Goal: Task Accomplishment & Management: Use online tool/utility

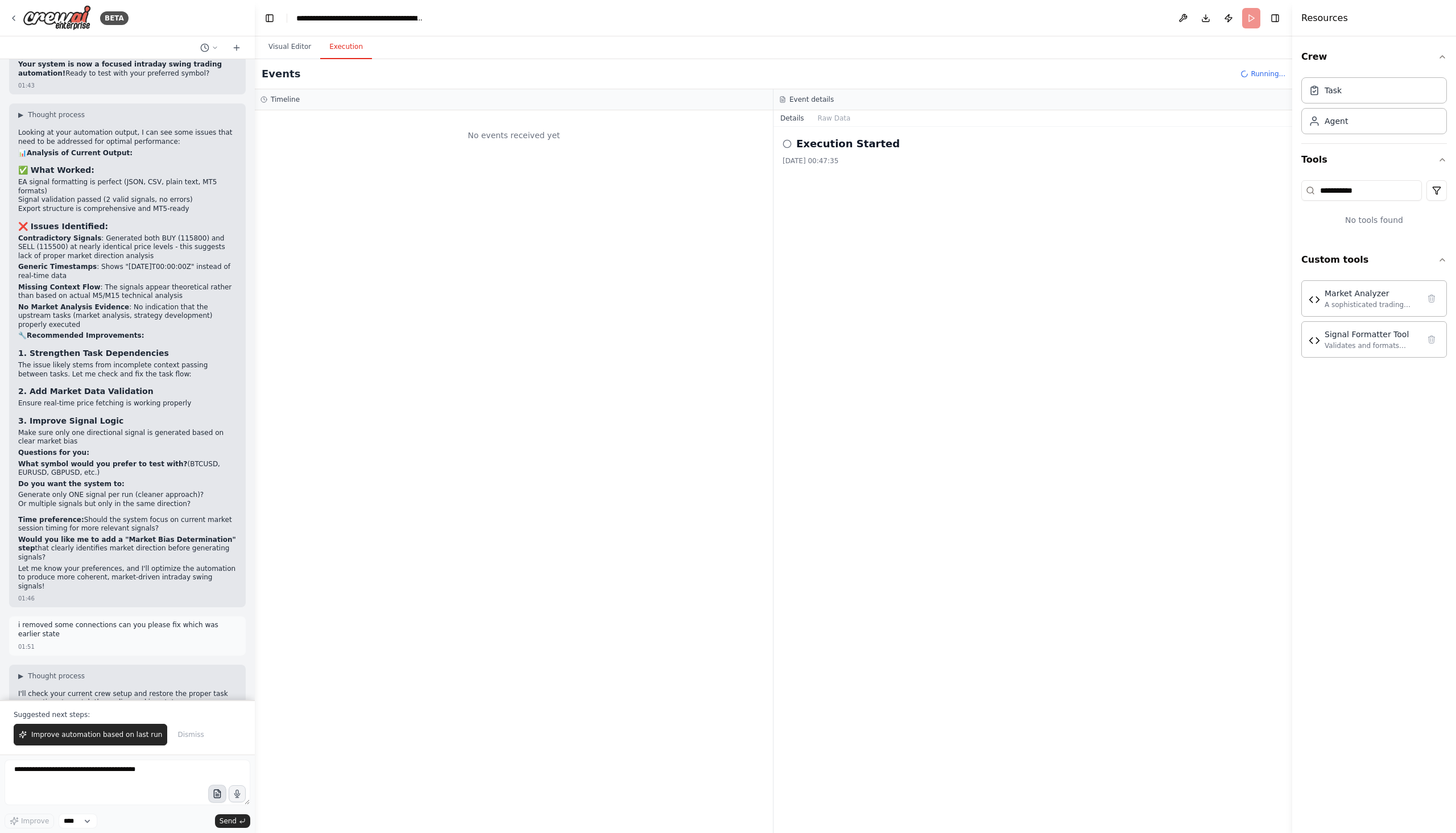
click at [212, 793] on icon "button" at bounding box center [217, 794] width 10 height 10
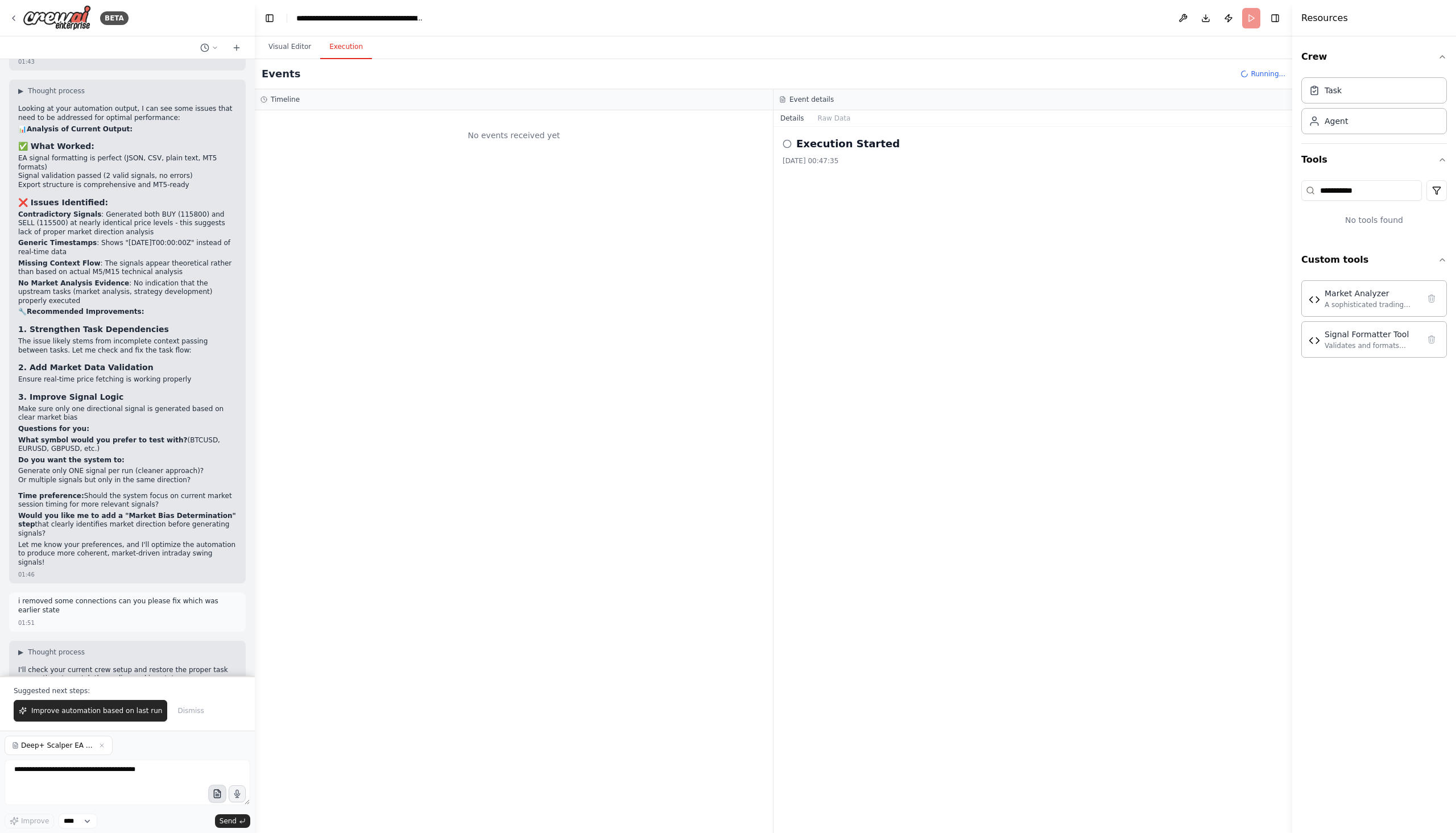
click at [220, 795] on icon "button" at bounding box center [217, 793] width 6 height 8
click at [215, 793] on icon "button" at bounding box center [217, 794] width 10 height 10
click at [211, 791] on button "button" at bounding box center [217, 794] width 18 height 18
click at [219, 793] on icon "button" at bounding box center [217, 794] width 10 height 10
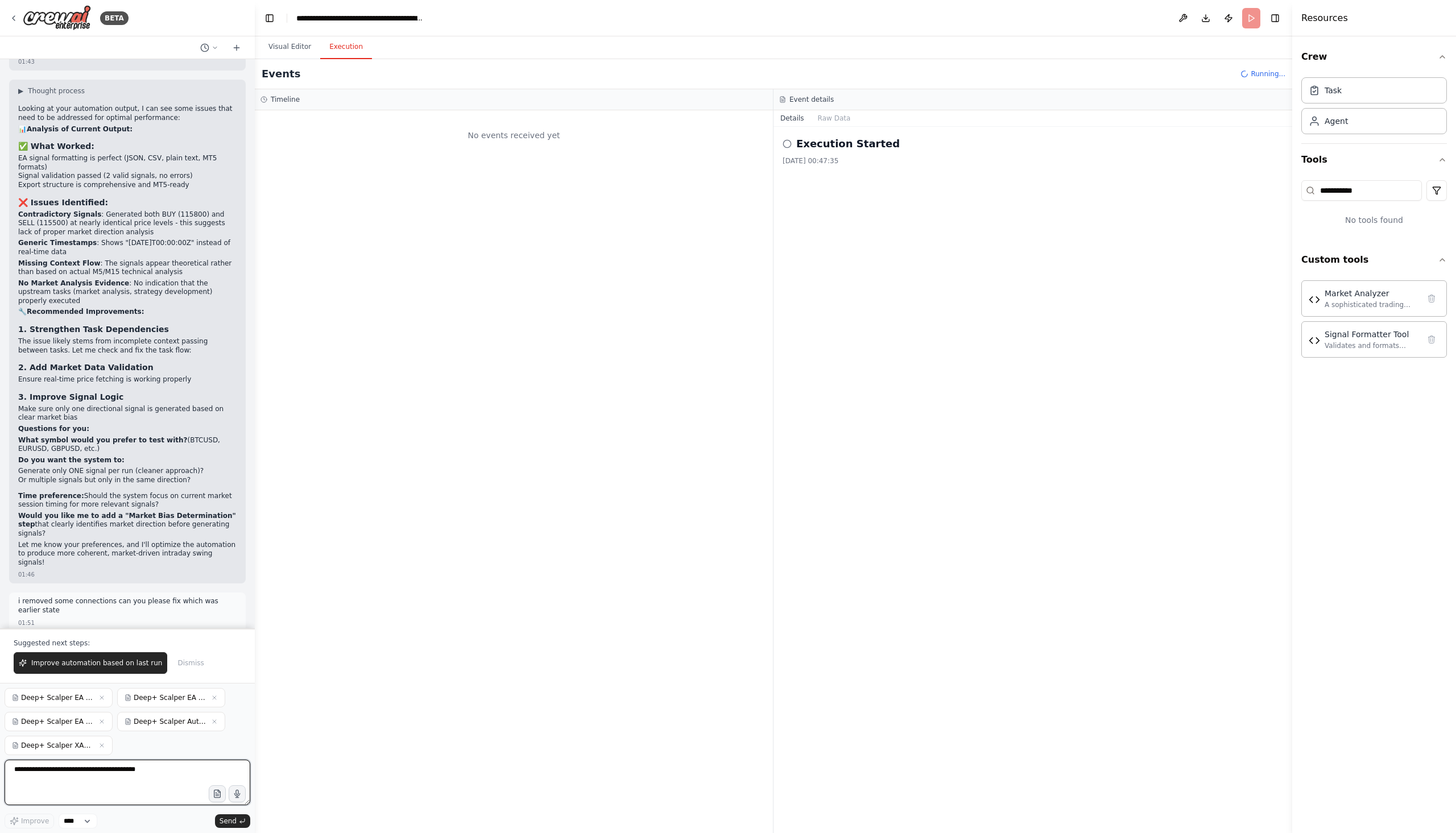
click at [131, 779] on textarea at bounding box center [128, 782] width 246 height 46
type textarea "**********"
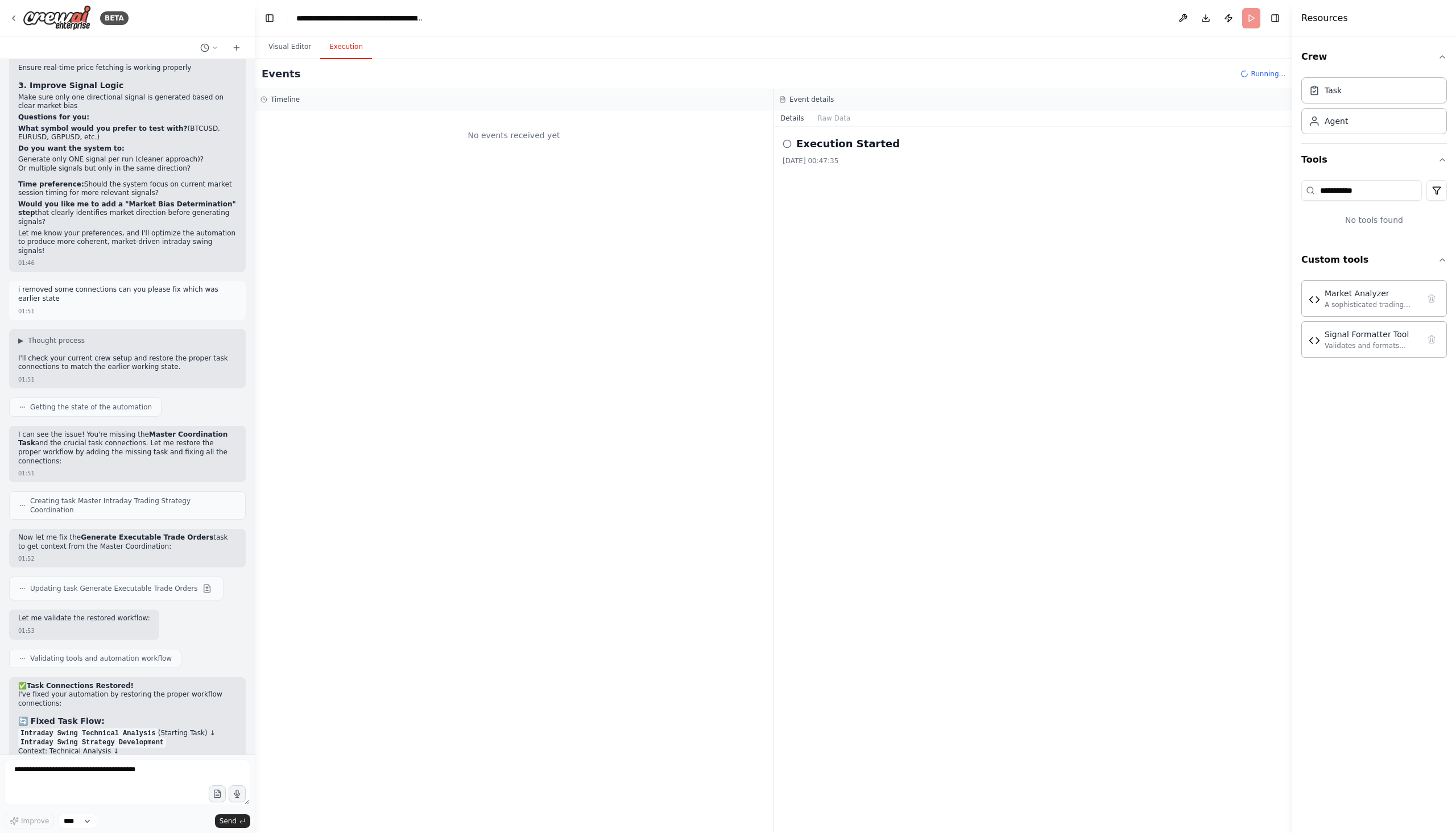
scroll to position [15101, 0]
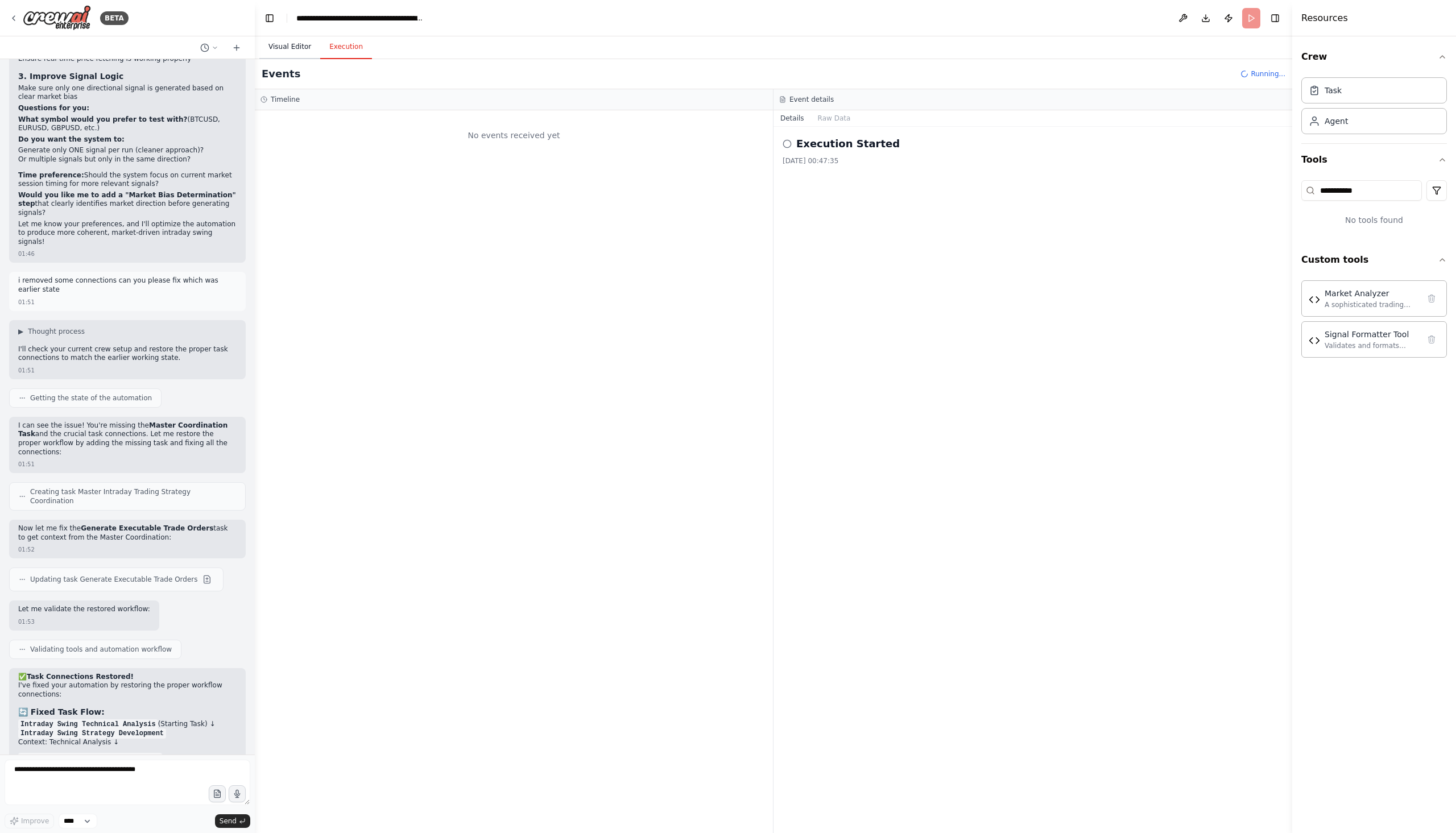
click at [294, 46] on button "Visual Editor" at bounding box center [290, 48] width 61 height 24
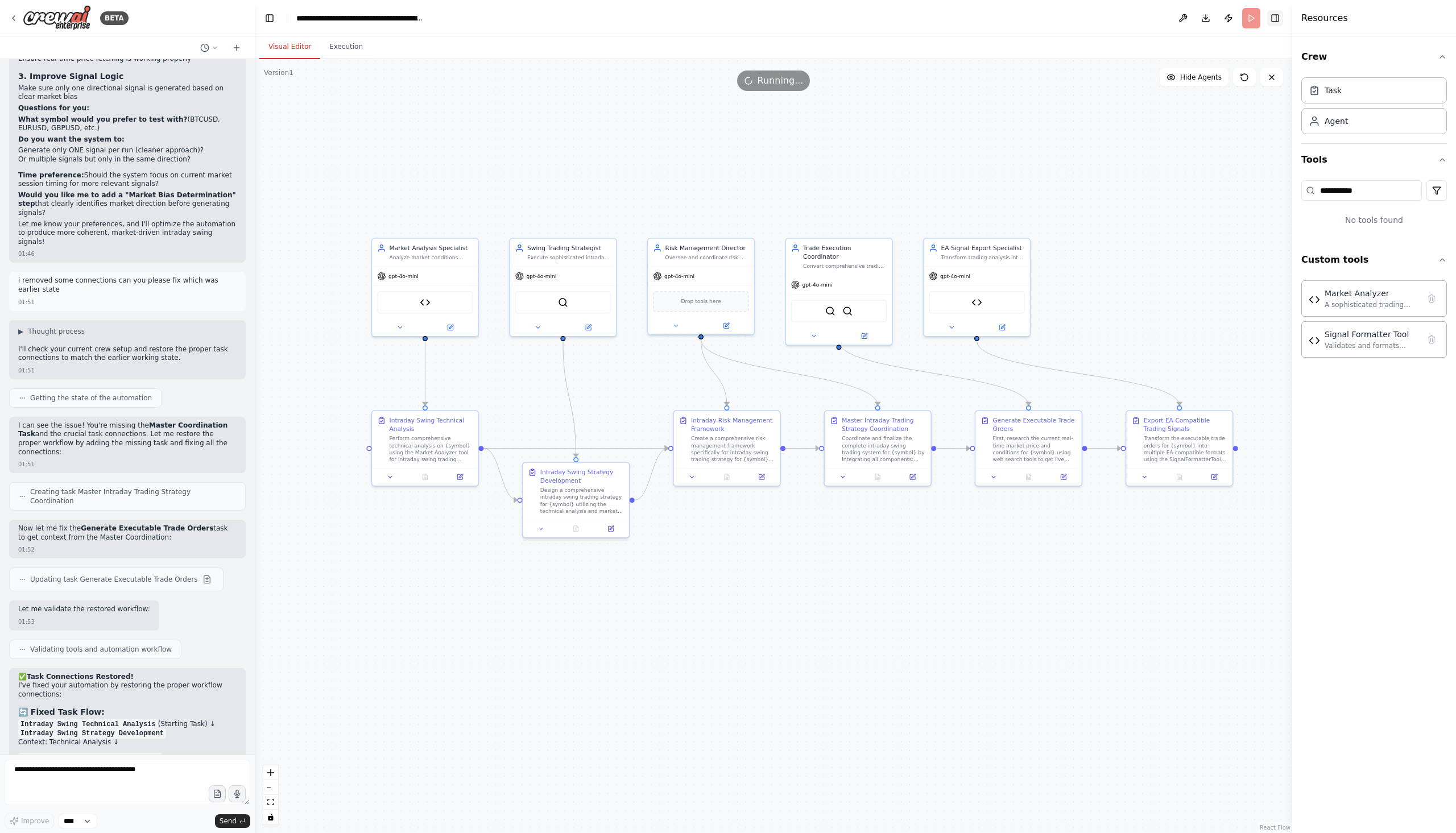
click at [1274, 20] on button "Toggle Right Sidebar" at bounding box center [1275, 18] width 16 height 16
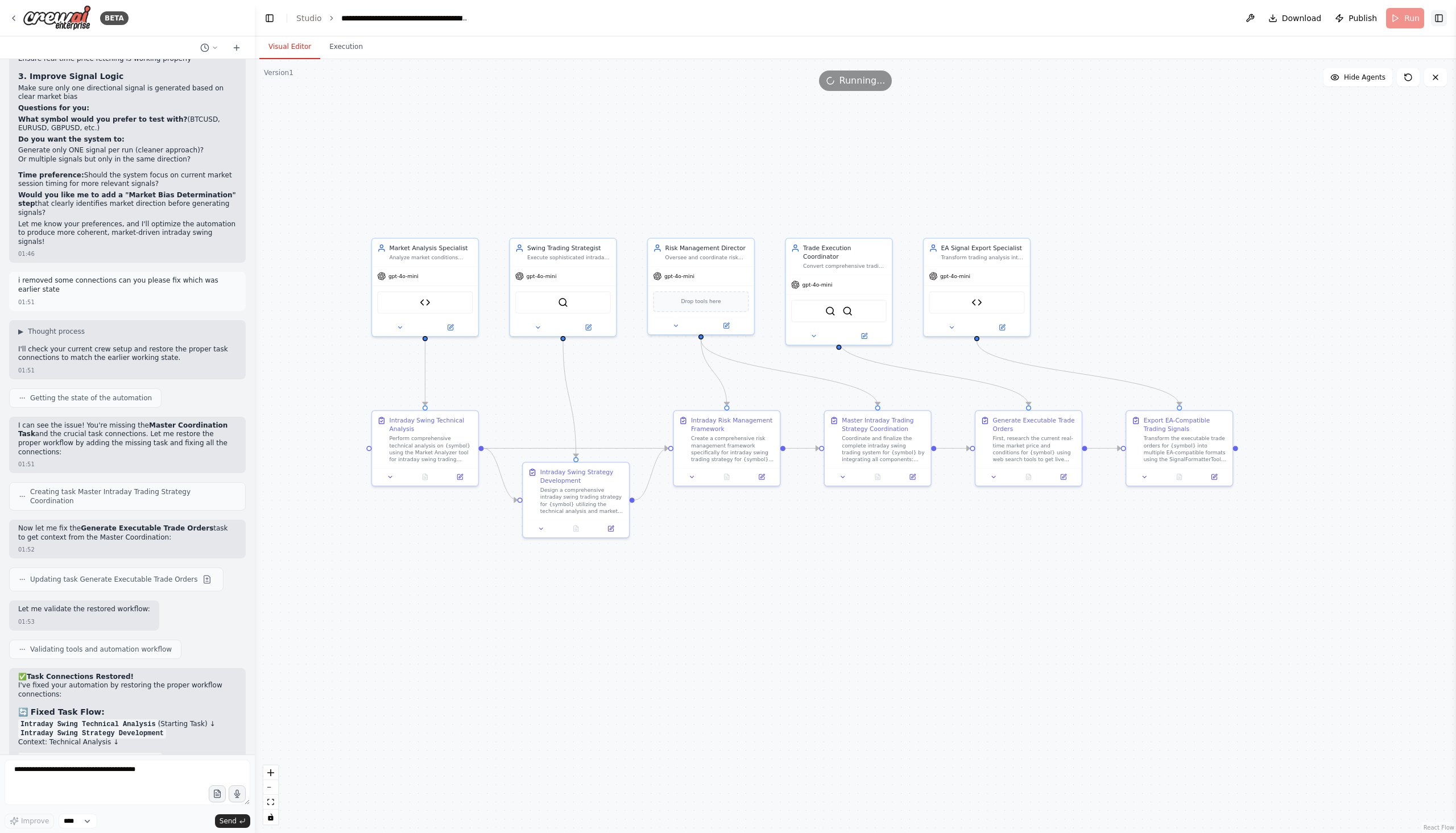
click at [1438, 22] on button "Toggle Right Sidebar" at bounding box center [1439, 18] width 16 height 16
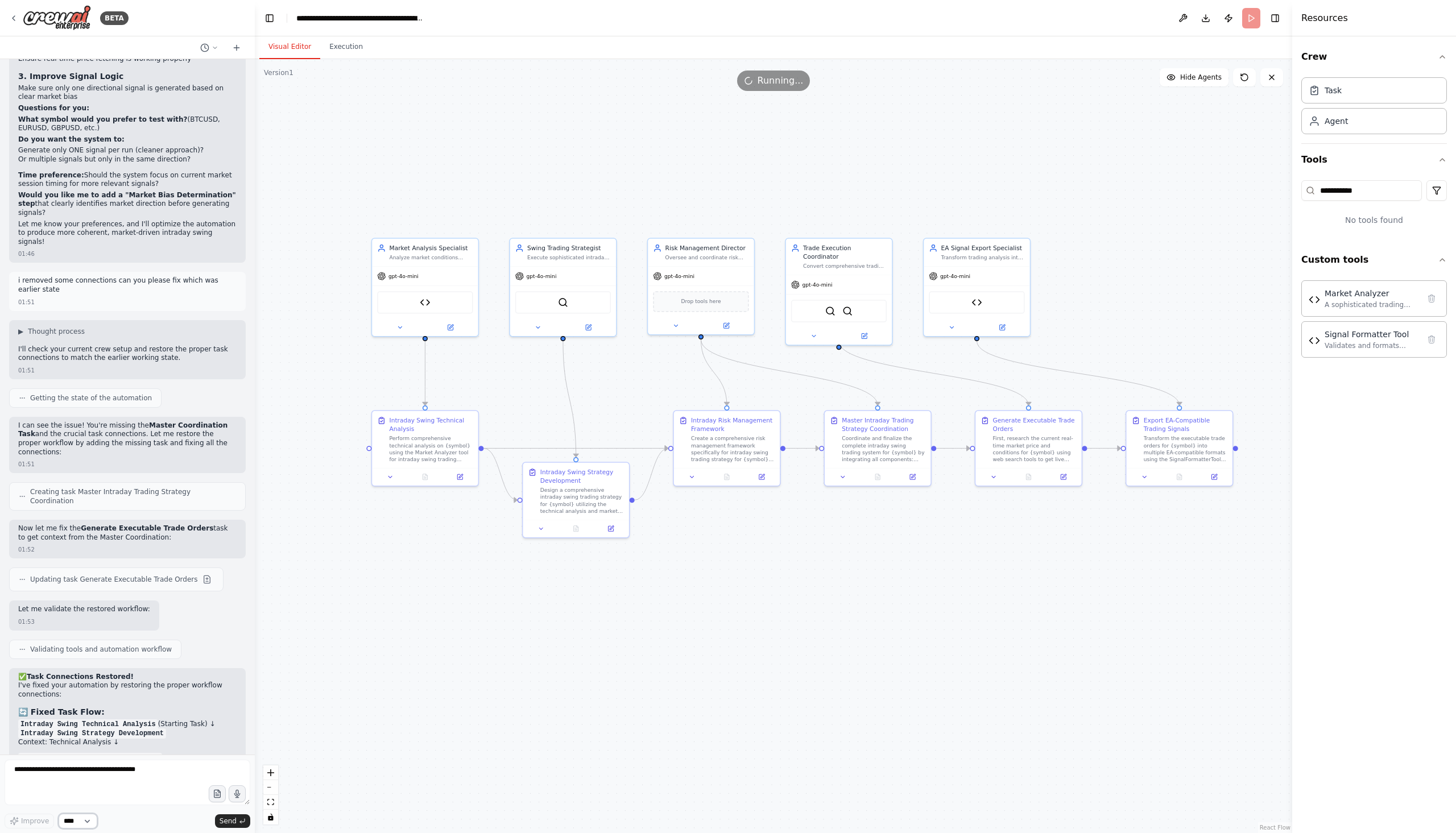
click at [87, 820] on select "****" at bounding box center [78, 821] width 39 height 15
click at [139, 809] on div "Improve **** Send" at bounding box center [128, 794] width 246 height 69
drag, startPoint x: 63, startPoint y: 674, endPoint x: 10, endPoint y: 665, distance: 53.8
click at [235, 48] on icon at bounding box center [236, 48] width 5 height 0
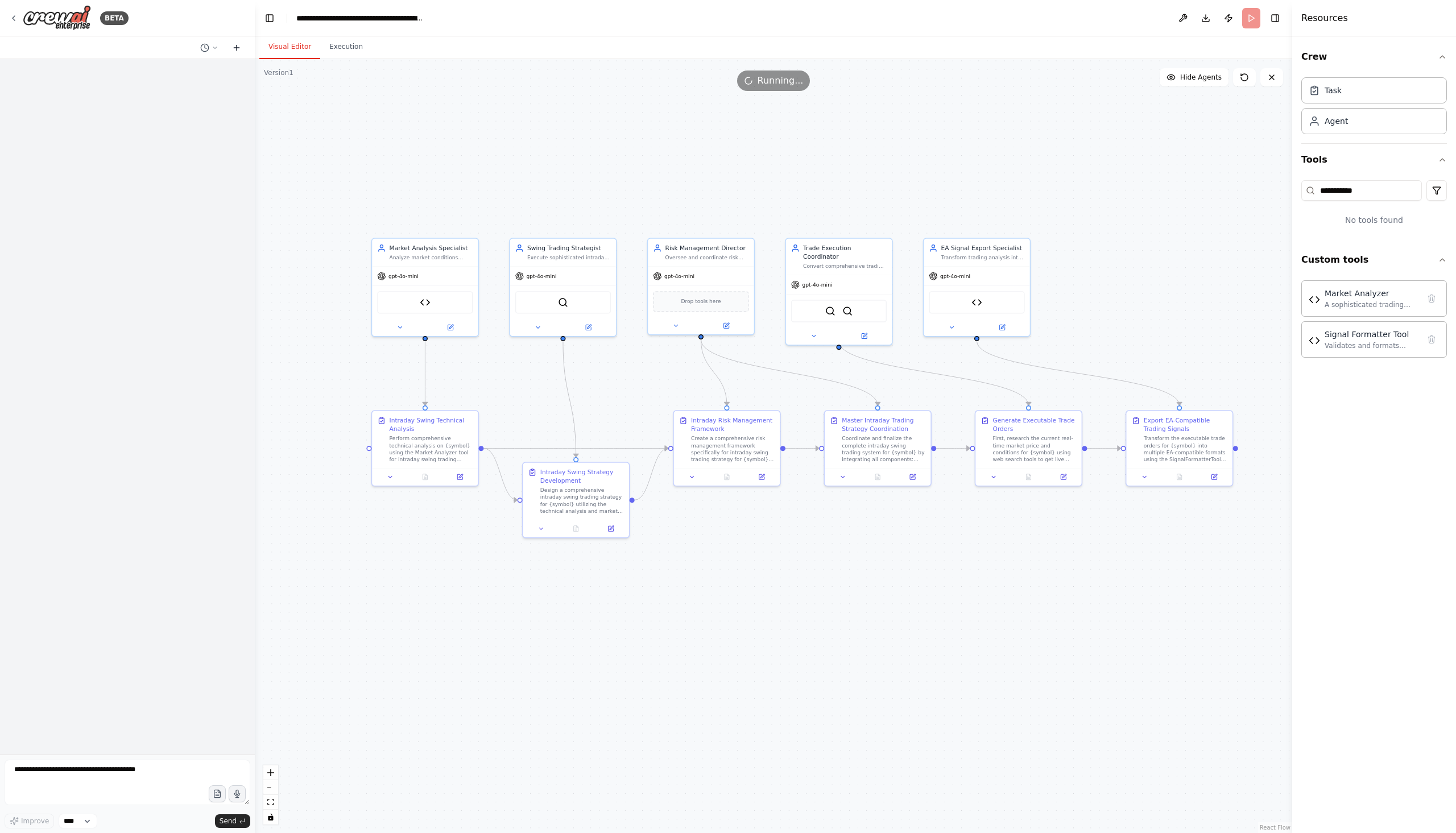
scroll to position [0, 0]
click at [235, 48] on icon at bounding box center [236, 48] width 5 height 0
click at [210, 47] on button at bounding box center [209, 48] width 27 height 14
click at [232, 70] on span "Today 02:32" at bounding box center [231, 71] width 37 height 9
click at [216, 52] on button at bounding box center [209, 48] width 27 height 14
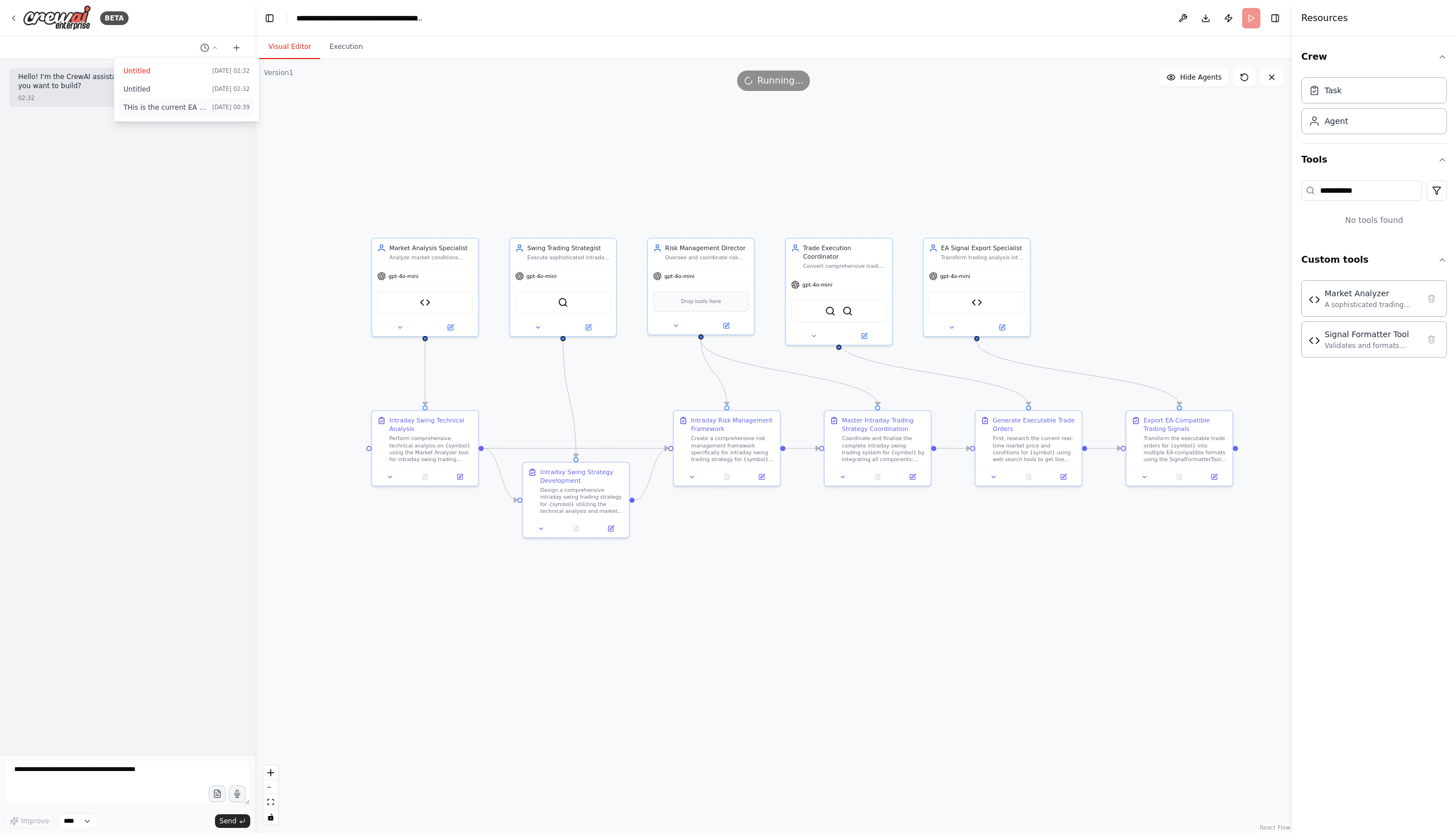
click at [170, 105] on span "THis is the current EA that is working on MT 4 would like to upgrade to MT5" at bounding box center [166, 107] width 84 height 9
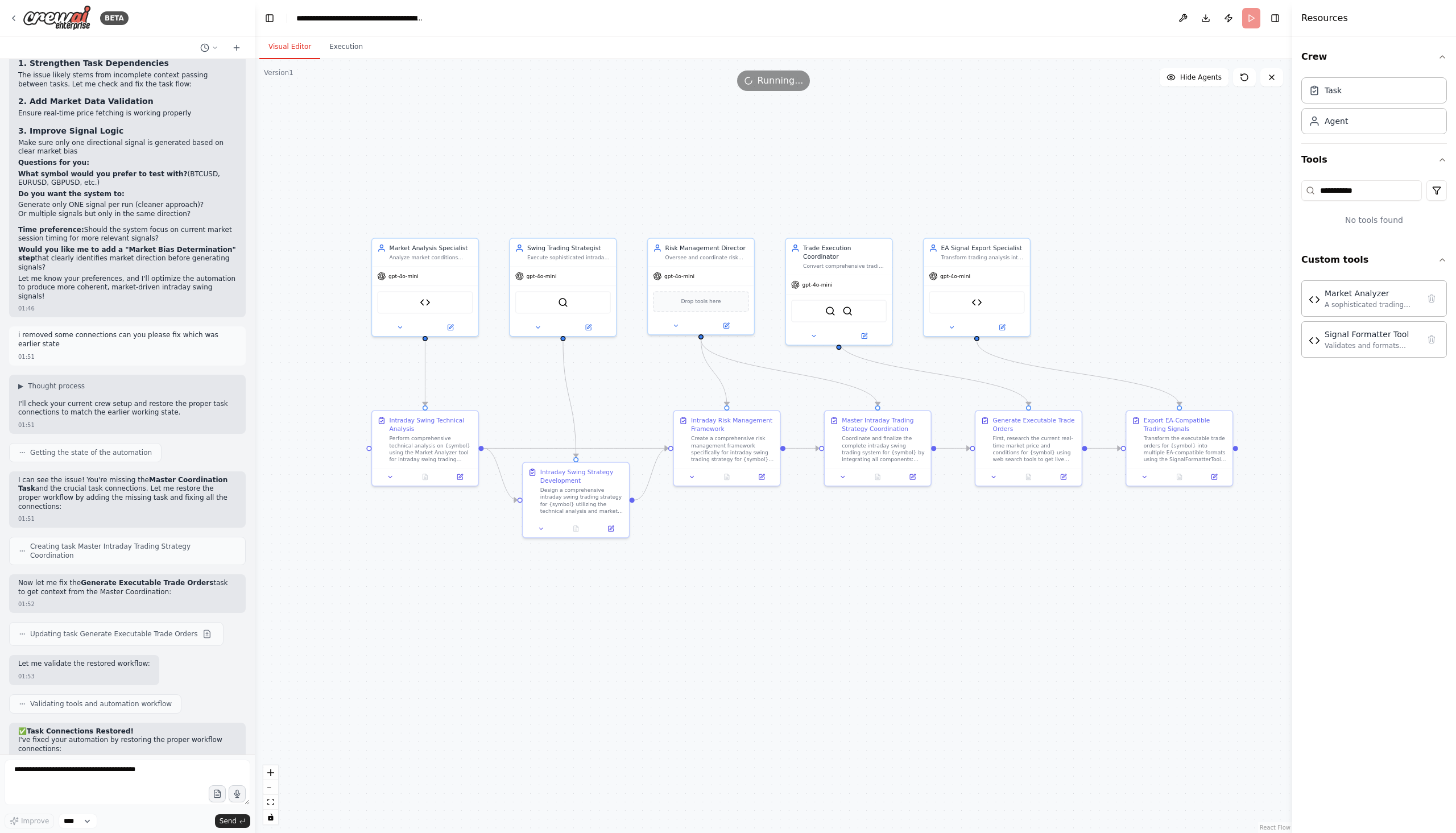
scroll to position [15101, 0]
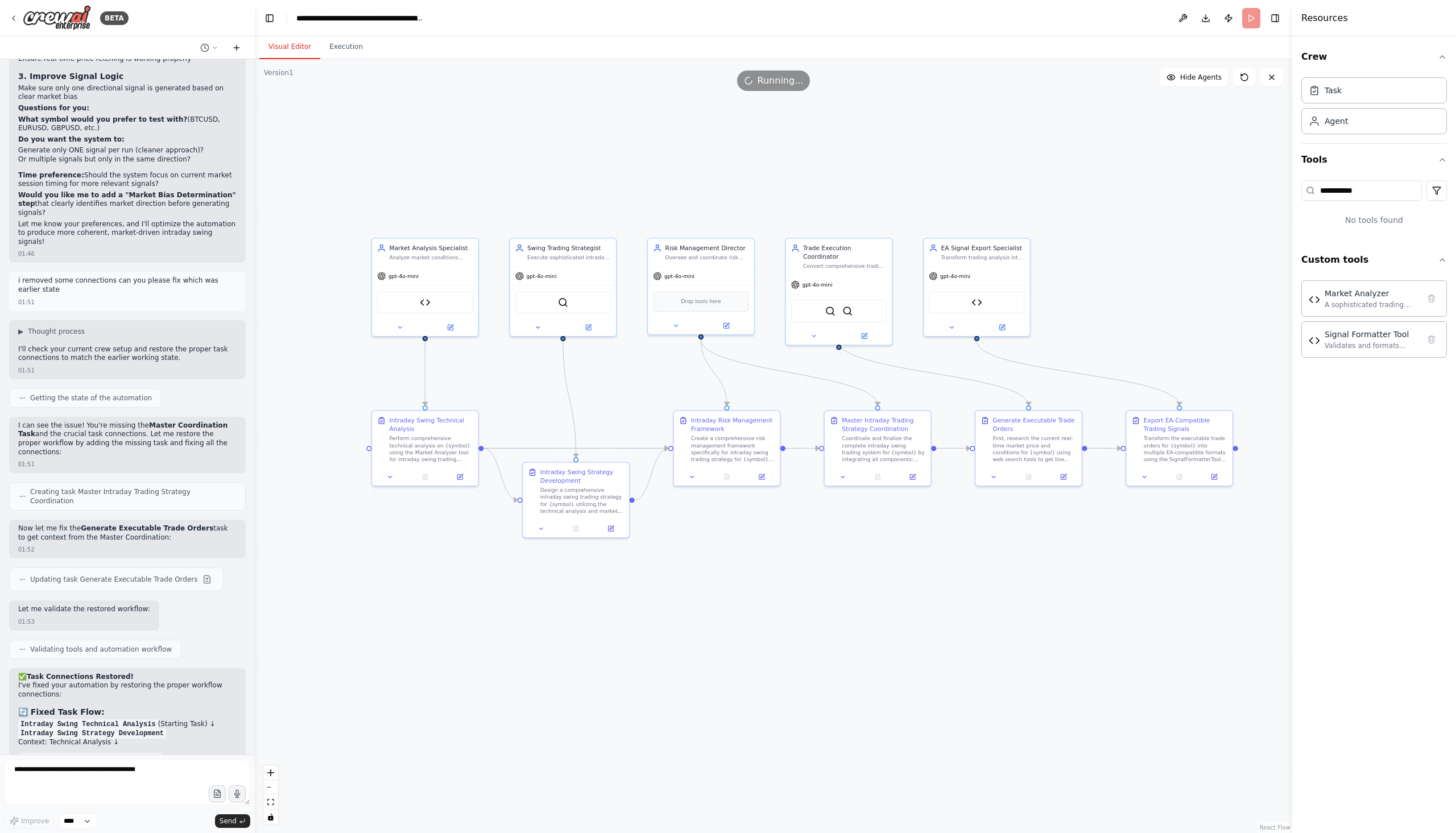
click at [237, 51] on icon at bounding box center [236, 48] width 9 height 9
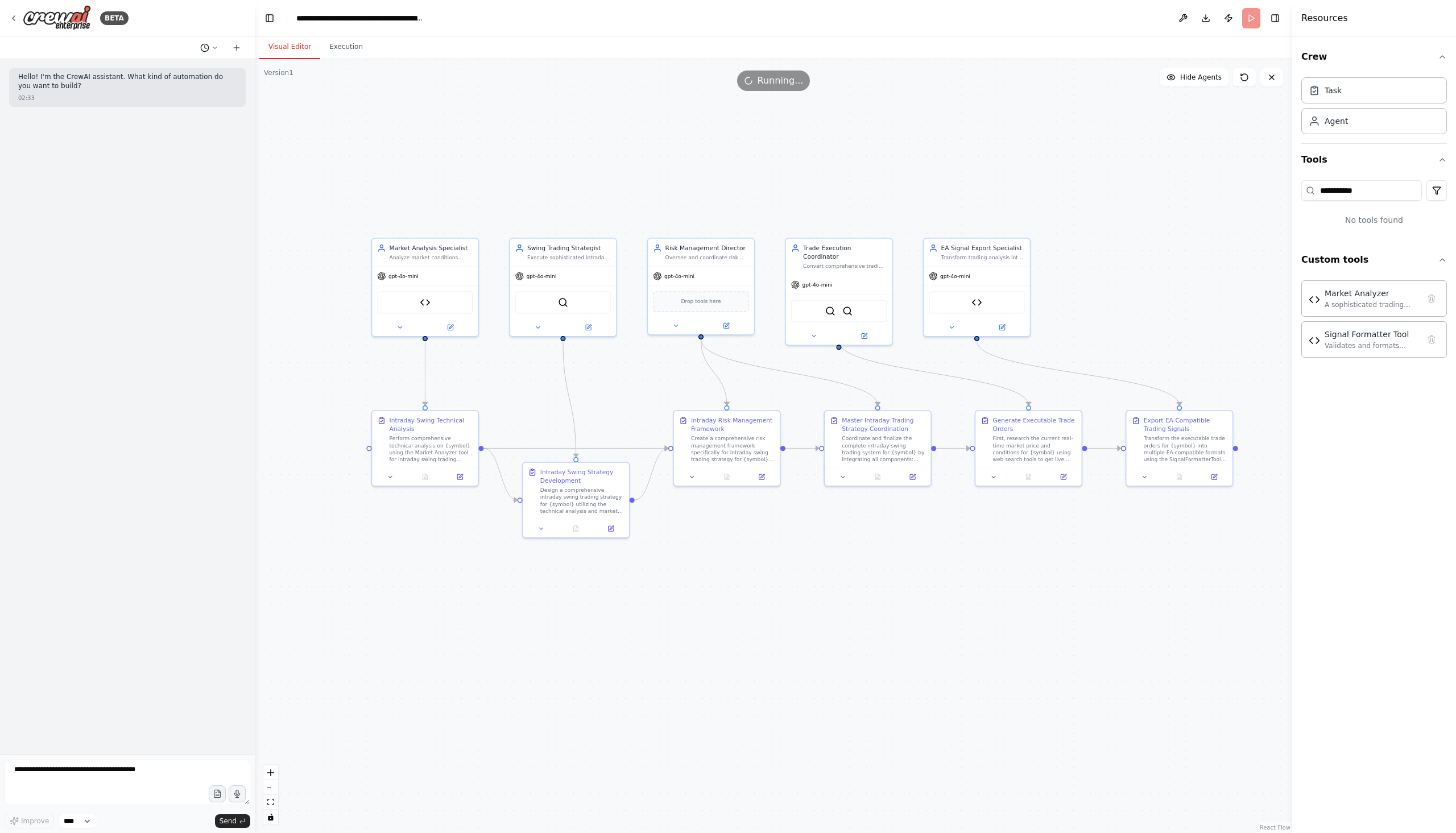
click at [212, 47] on icon at bounding box center [214, 48] width 7 height 7
drag, startPoint x: 155, startPoint y: 72, endPoint x: 64, endPoint y: 88, distance: 92.4
click at [64, 88] on div at bounding box center [127, 416] width 255 height 833
drag, startPoint x: 88, startPoint y: 88, endPoint x: 314, endPoint y: 707, distance: 659.0
click at [314, 707] on div ".deletable-edge-delete-btn { width: 20px; height: 20px; border: 0px solid #ffff…" at bounding box center [773, 446] width 1037 height 774
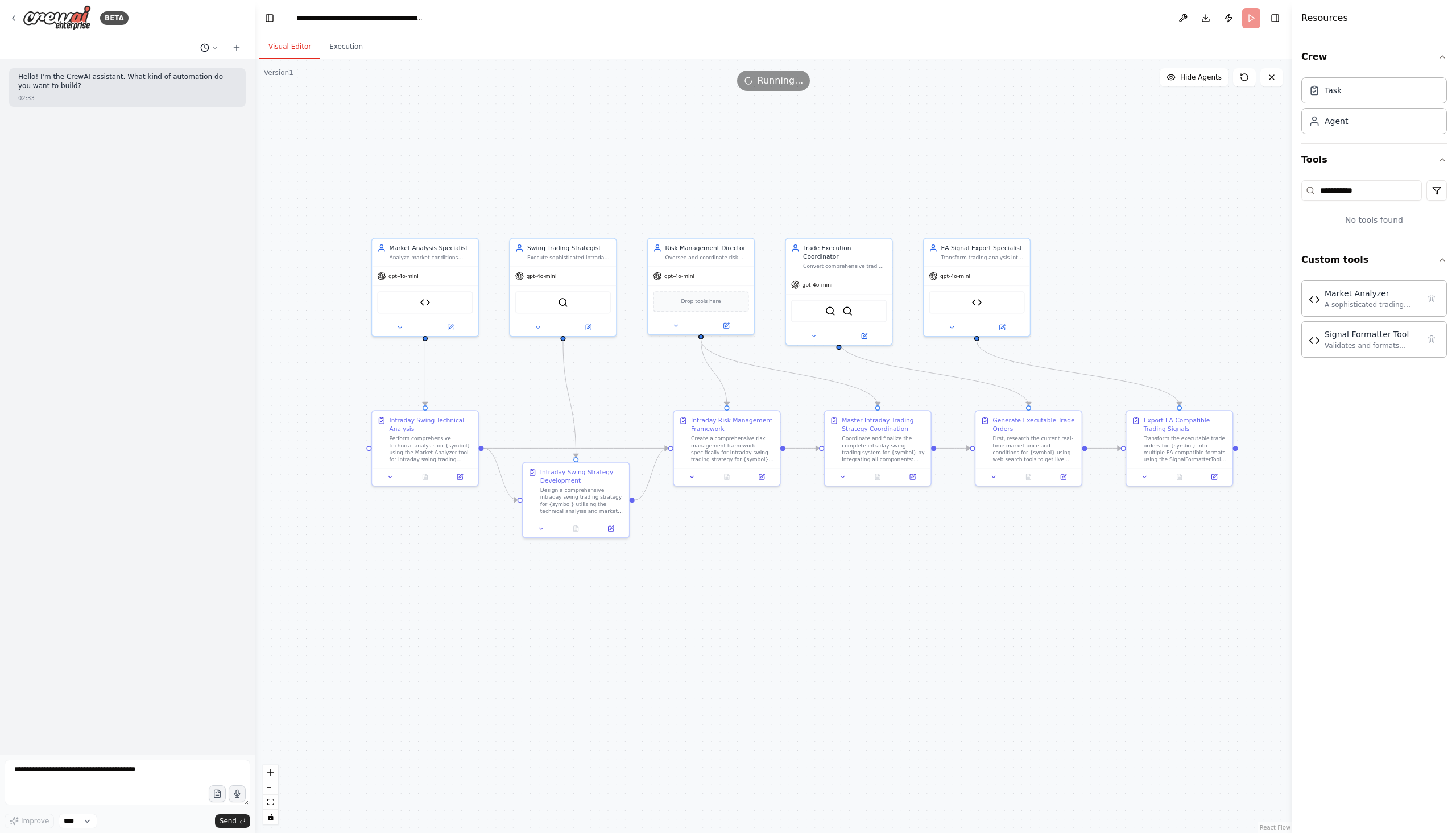
click at [209, 50] on icon at bounding box center [205, 48] width 9 height 9
drag, startPoint x: 146, startPoint y: 72, endPoint x: 137, endPoint y: 70, distance: 9.2
click at [137, 70] on span "Untitled" at bounding box center [166, 71] width 84 height 9
click at [201, 49] on circle at bounding box center [204, 48] width 7 height 7
click at [144, 73] on span "Untitled" at bounding box center [166, 71] width 84 height 9
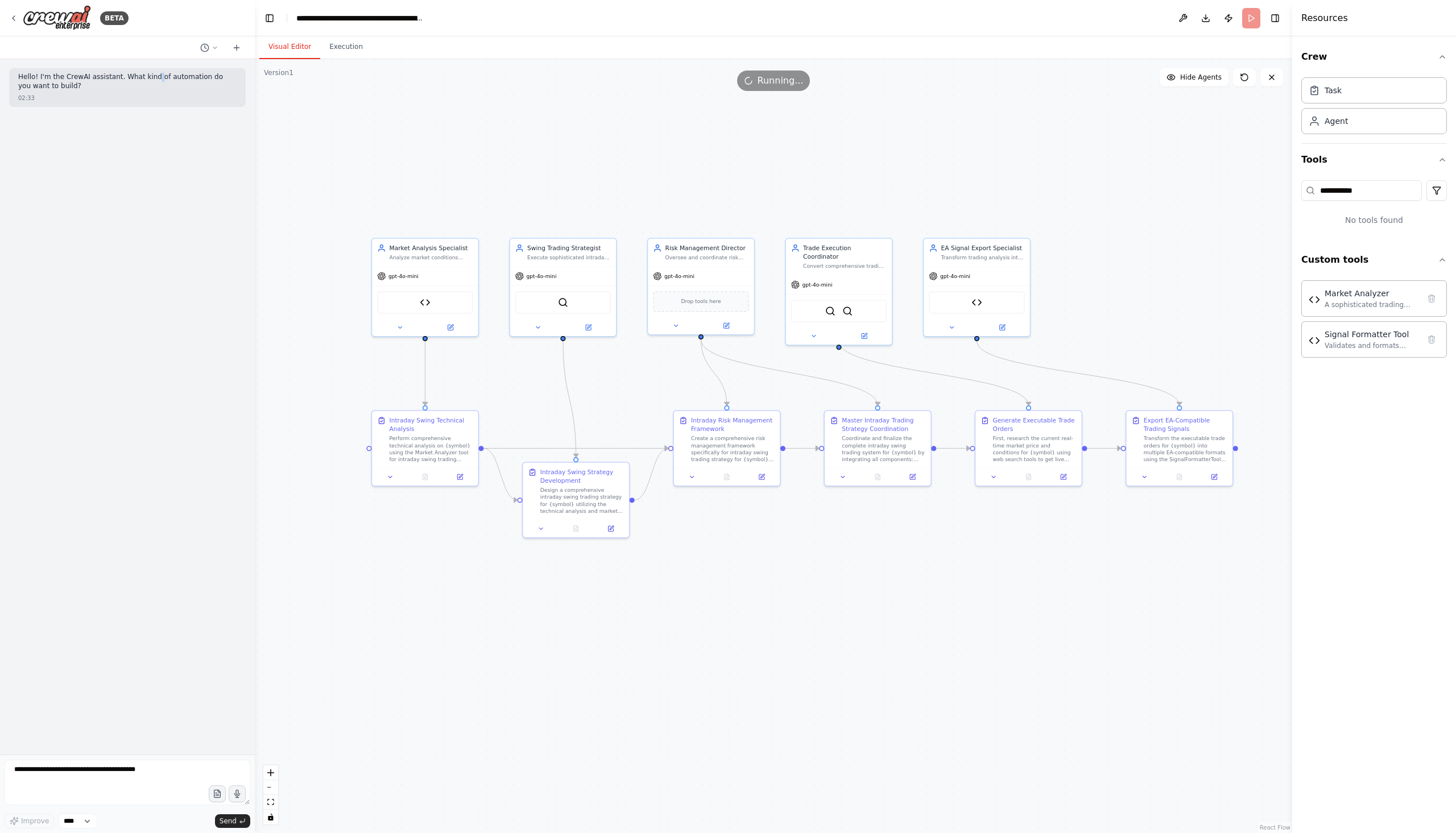
click at [144, 73] on p "Hello! I'm the CrewAI assistant. What kind of automation do you want to build?" at bounding box center [127, 81] width 218 height 17
click at [210, 51] on button at bounding box center [209, 48] width 27 height 14
click at [1179, 21] on button at bounding box center [1183, 18] width 18 height 20
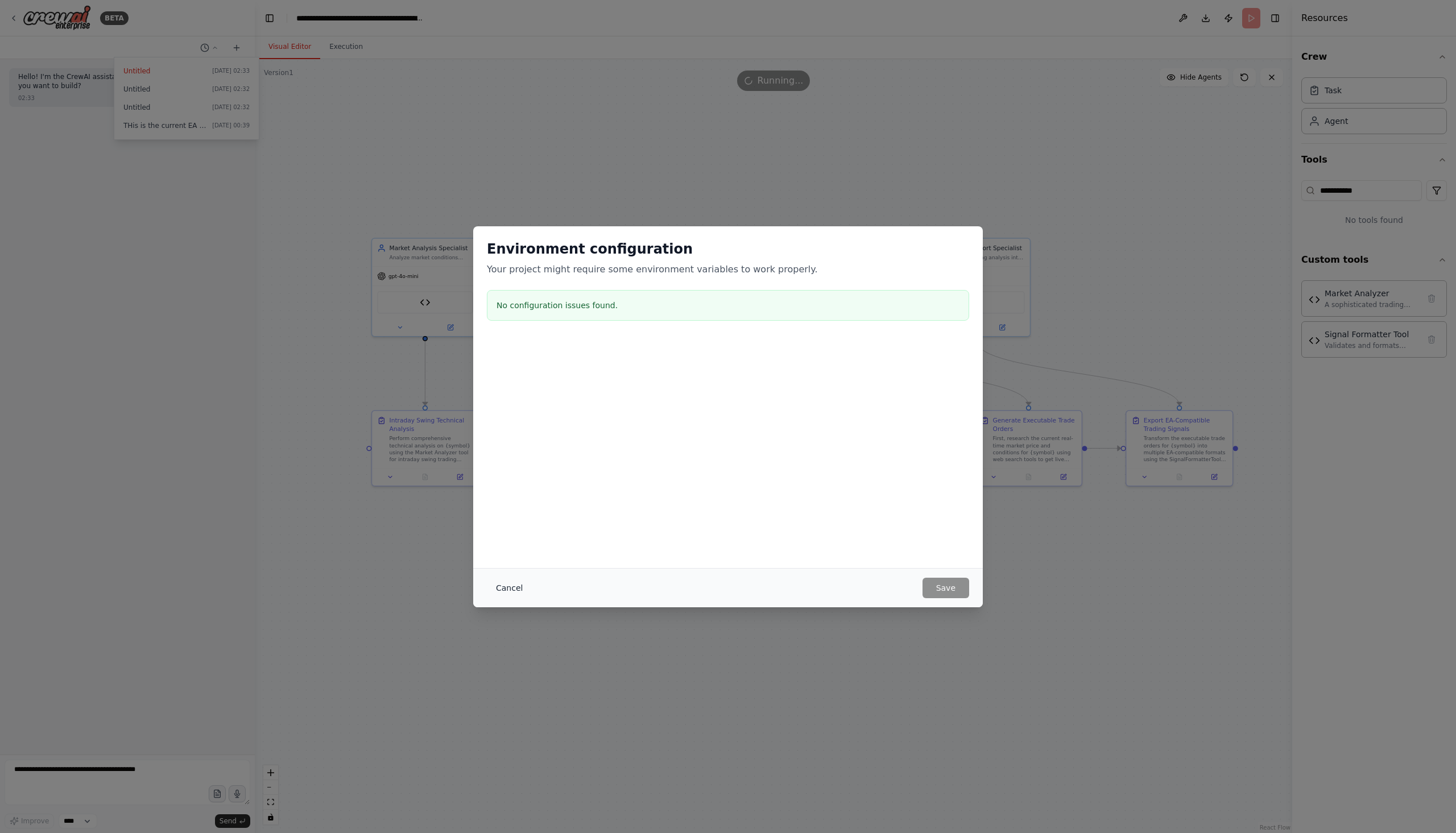
click at [512, 589] on button "Cancel" at bounding box center [509, 588] width 45 height 20
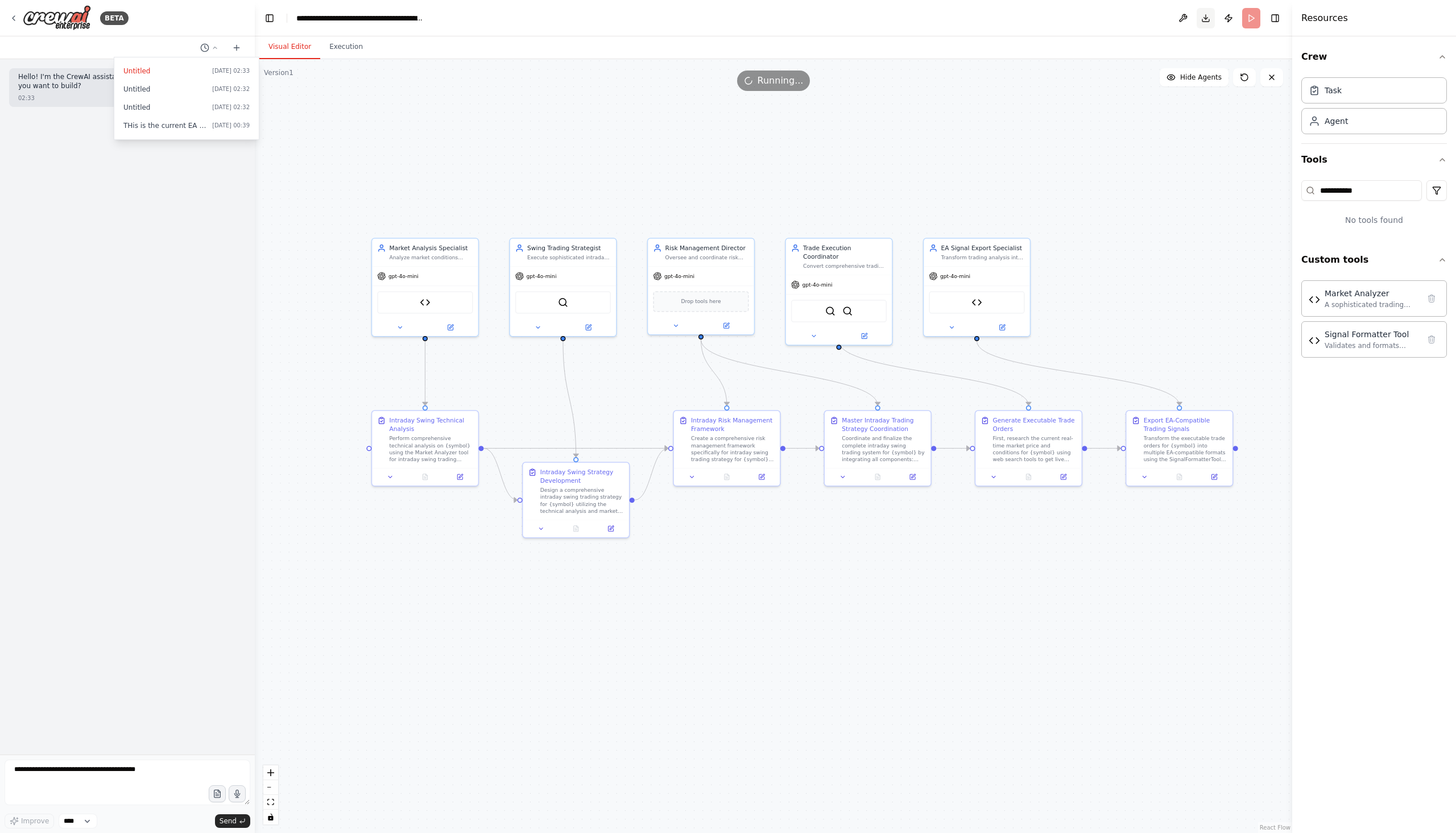
click at [1207, 20] on button "Download" at bounding box center [1206, 18] width 18 height 20
click at [1199, 187] on div ".deletable-edge-delete-btn { width: 20px; height: 20px; border: 0px solid #ffff…" at bounding box center [773, 446] width 1037 height 774
click at [1231, 20] on button "Publish" at bounding box center [1228, 18] width 18 height 20
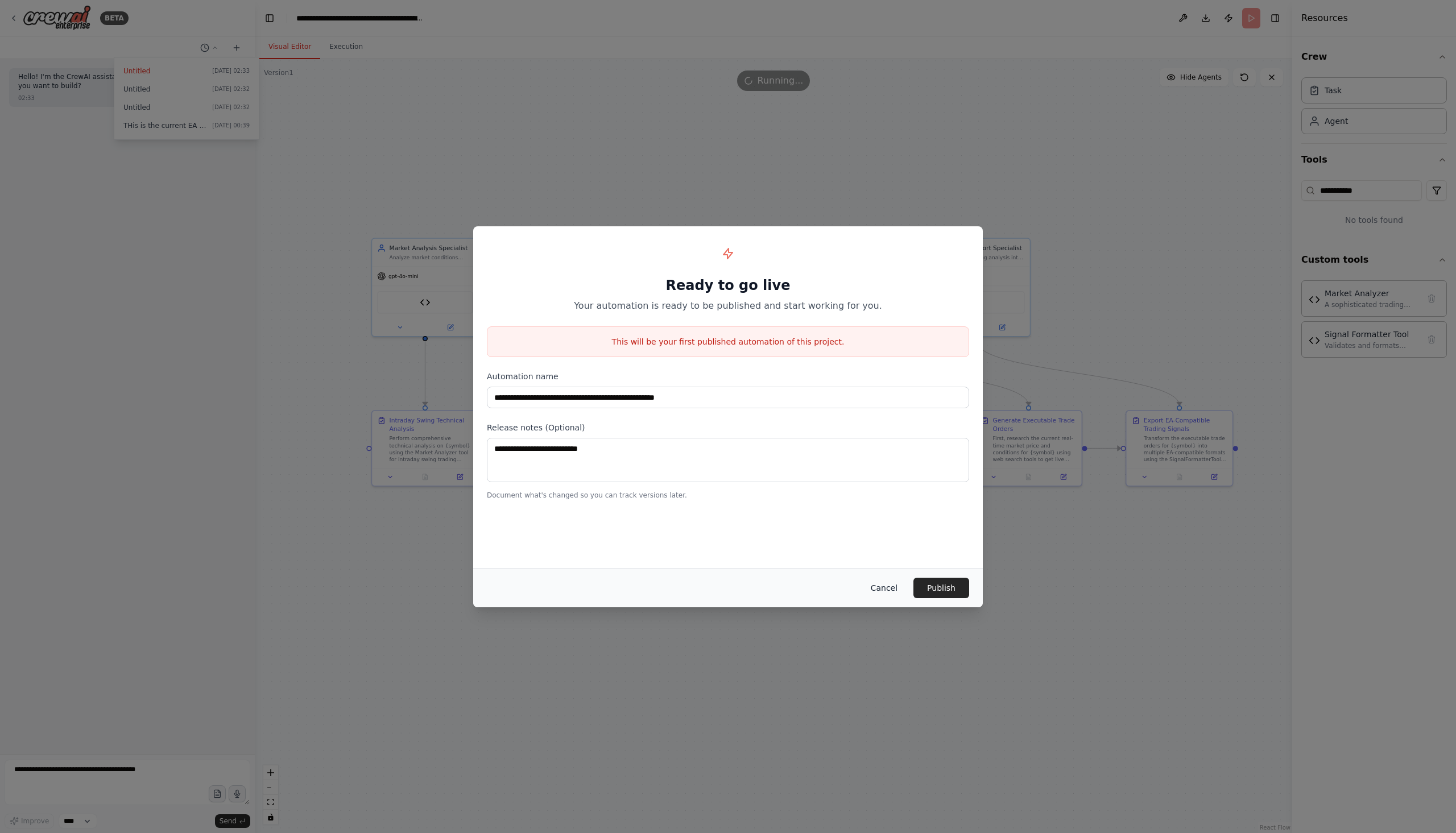
click at [886, 587] on button "Cancel" at bounding box center [884, 588] width 45 height 20
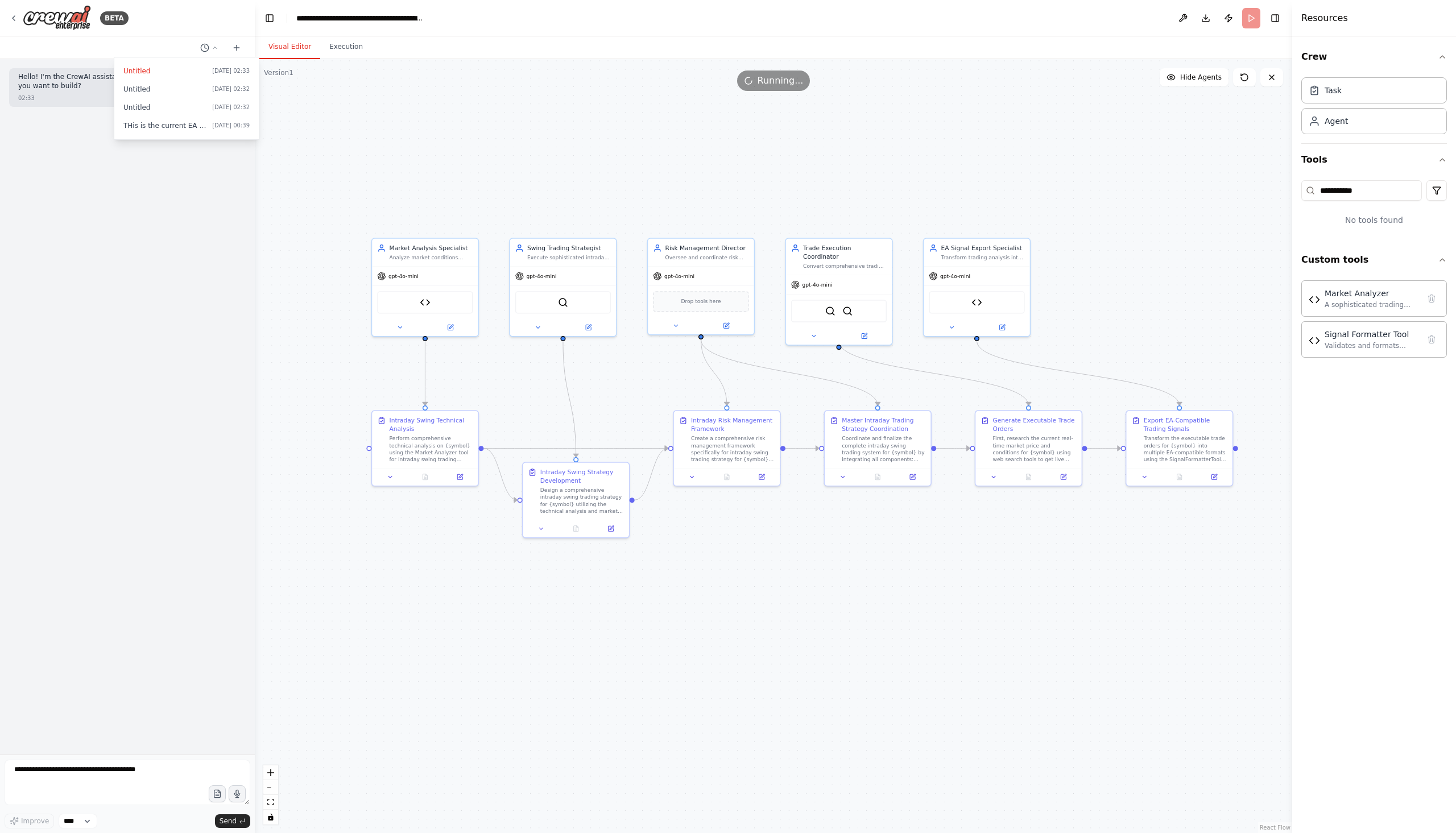
click at [13, 18] on div at bounding box center [127, 416] width 255 height 833
click at [13, 18] on icon at bounding box center [13, 18] width 9 height 9
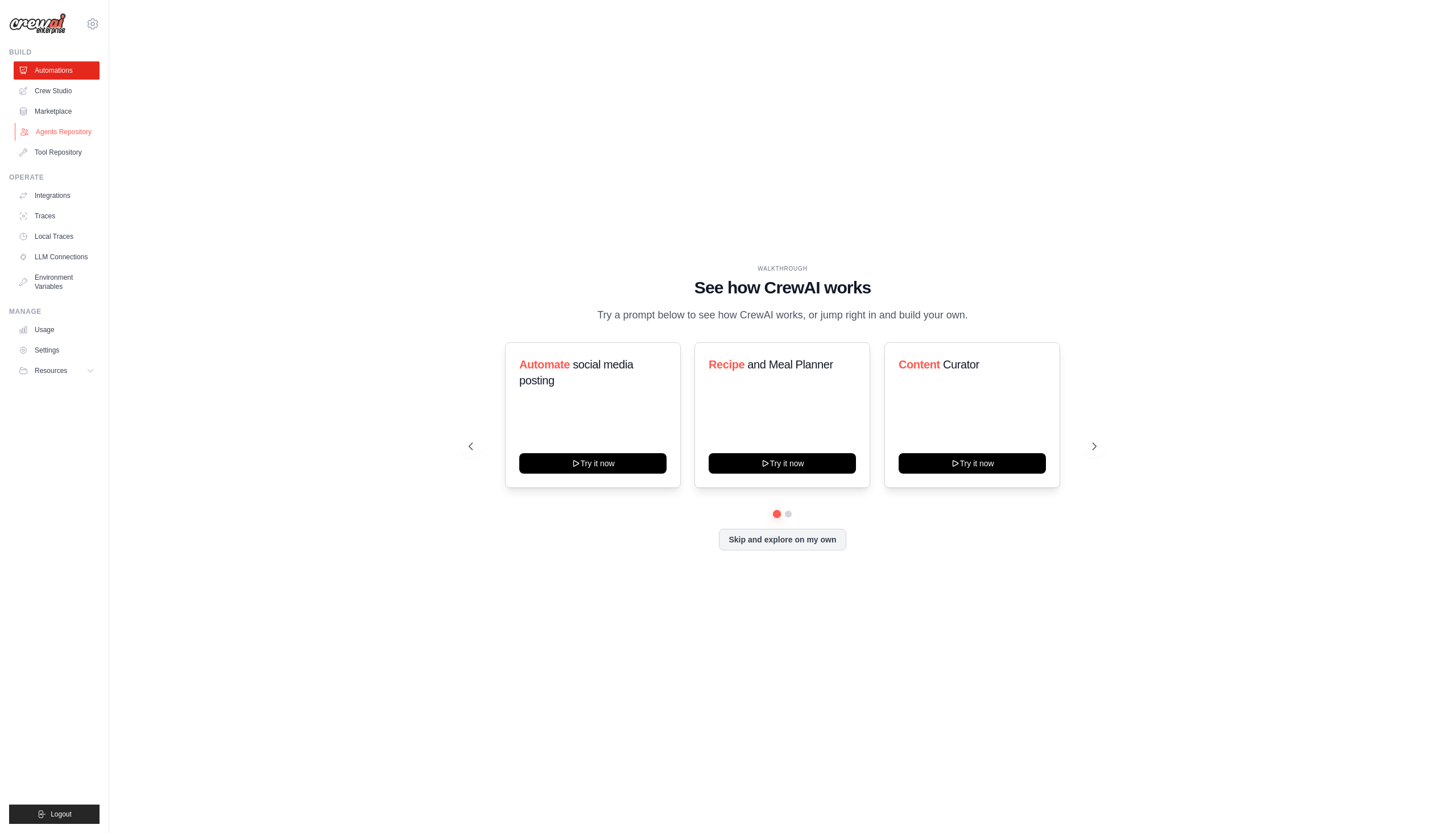
click at [84, 134] on link "Agents Repository" at bounding box center [58, 132] width 86 height 18
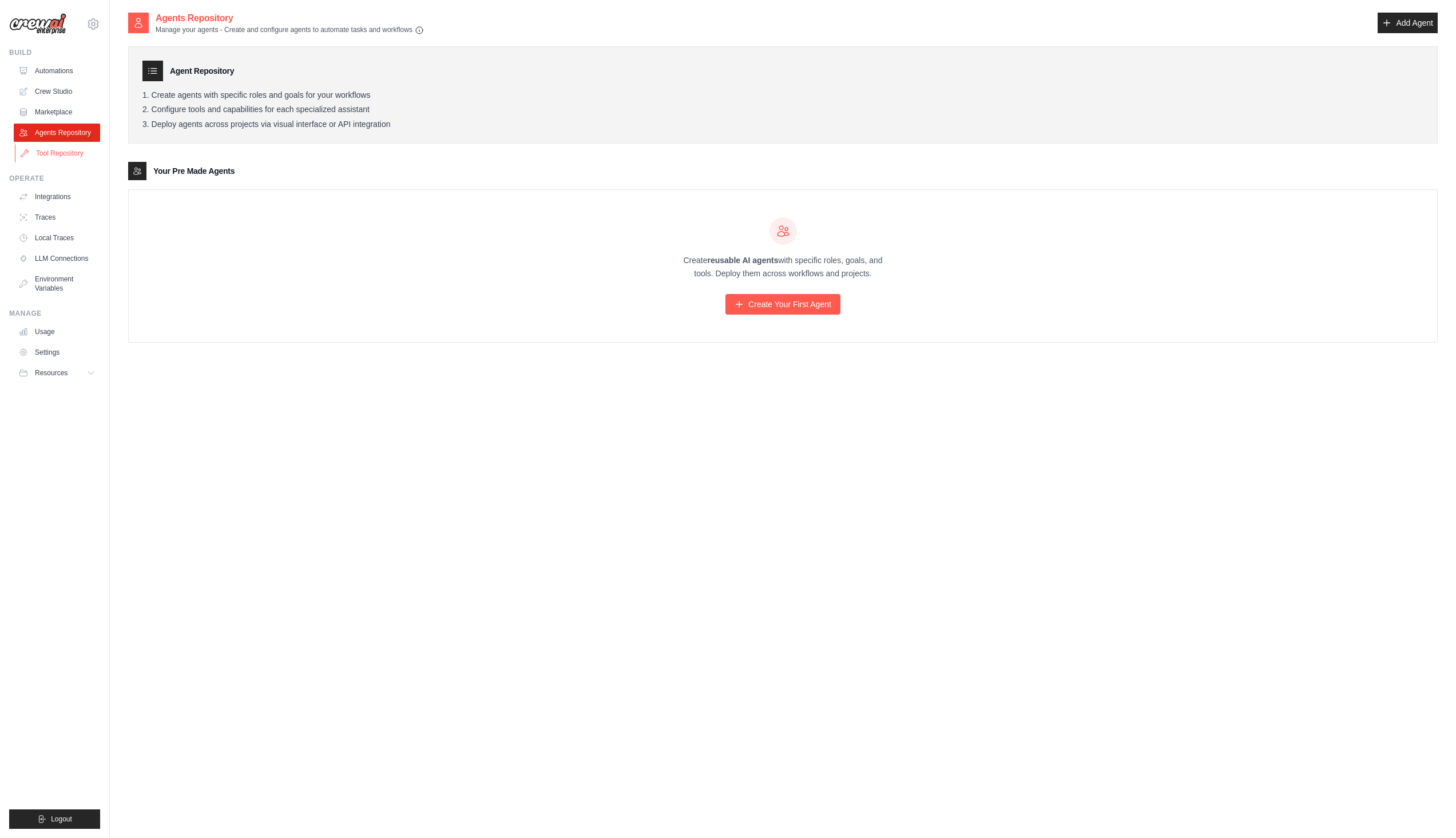
click at [65, 159] on link "Tool Repository" at bounding box center [58, 153] width 87 height 18
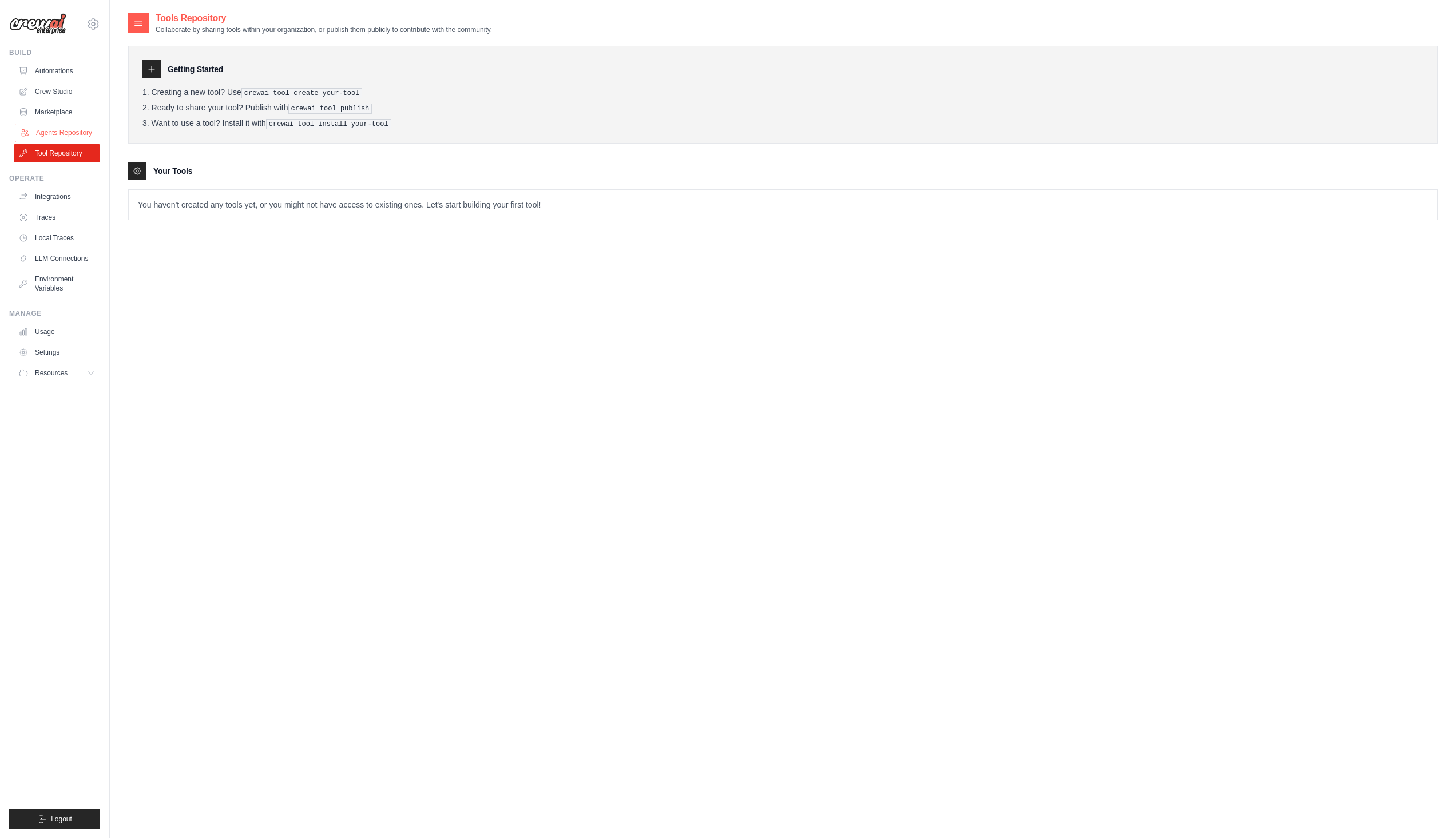
click at [75, 132] on link "Agents Repository" at bounding box center [58, 133] width 87 height 18
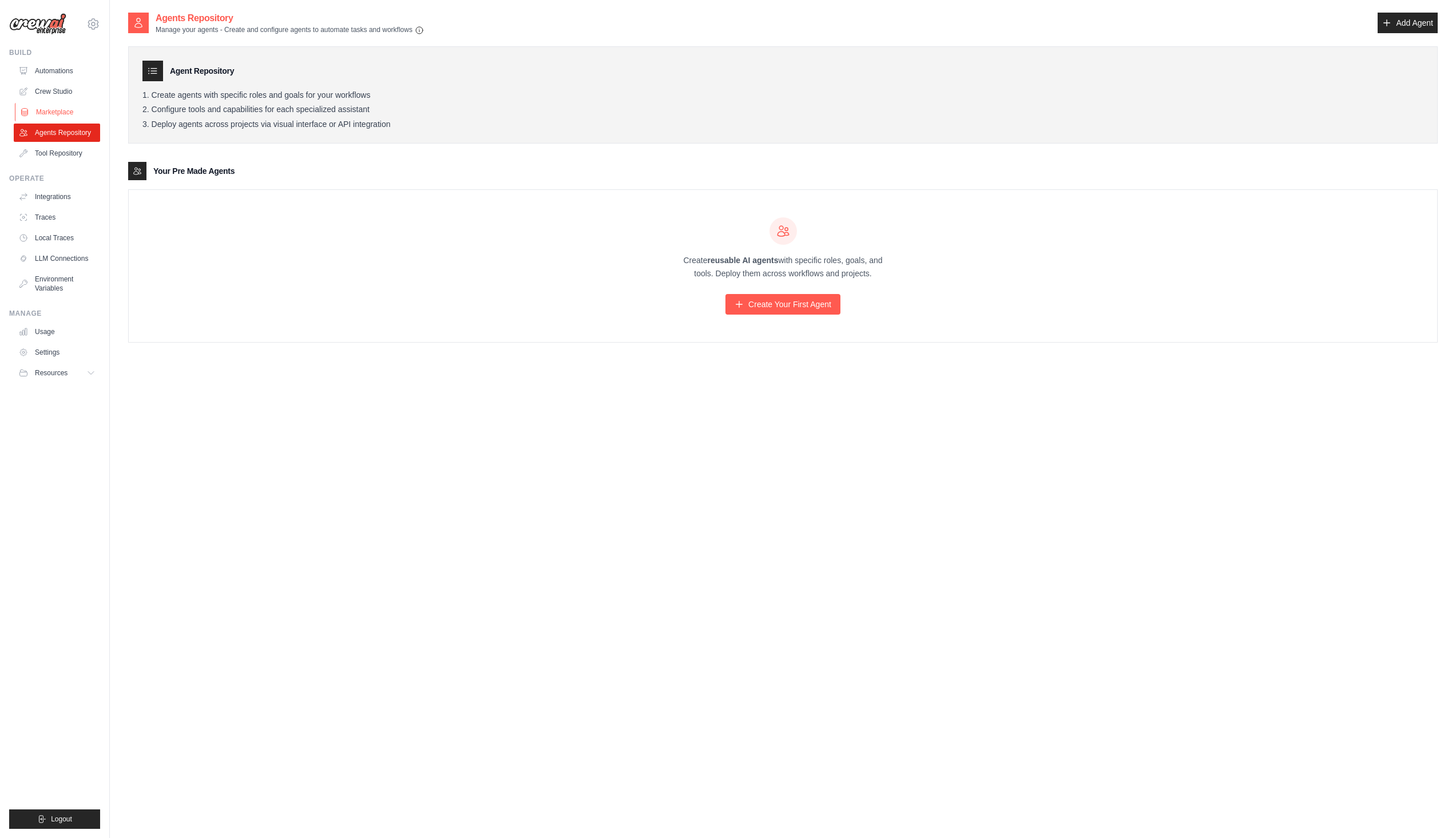
click at [74, 119] on link "Marketplace" at bounding box center [58, 112] width 87 height 18
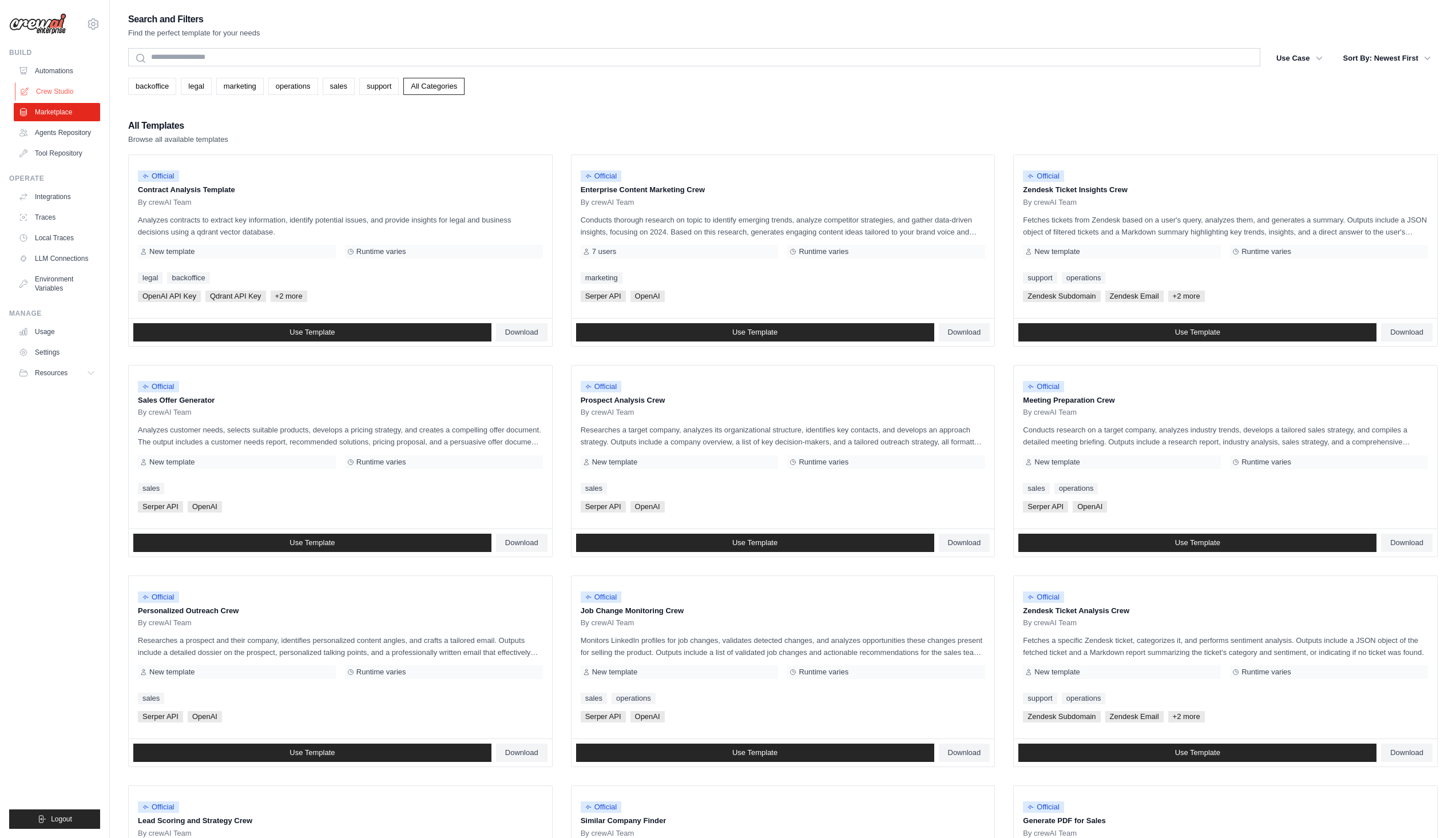
click at [77, 90] on link "Crew Studio" at bounding box center [58, 91] width 87 height 18
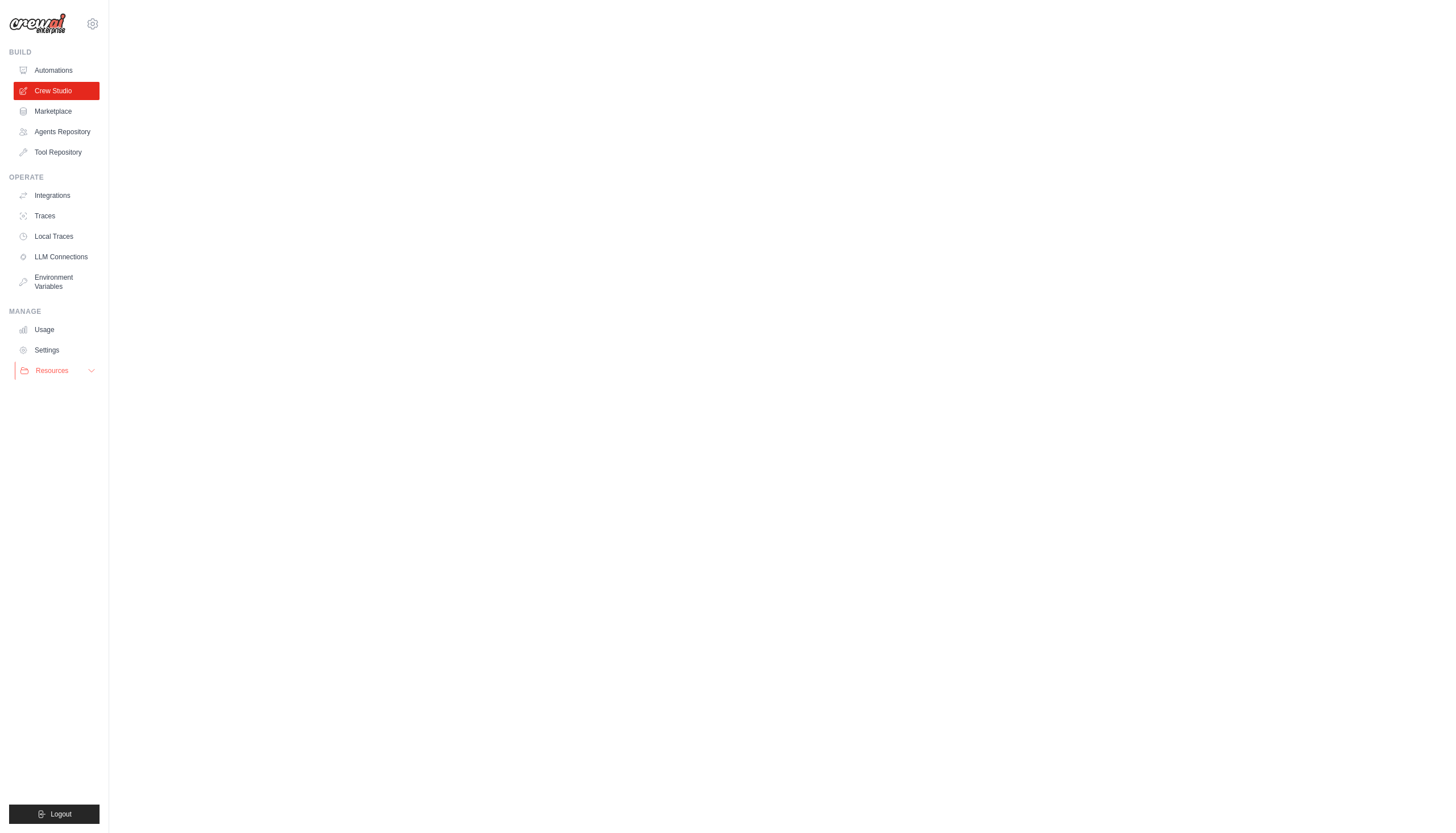
click at [57, 366] on span "Resources" at bounding box center [52, 370] width 33 height 9
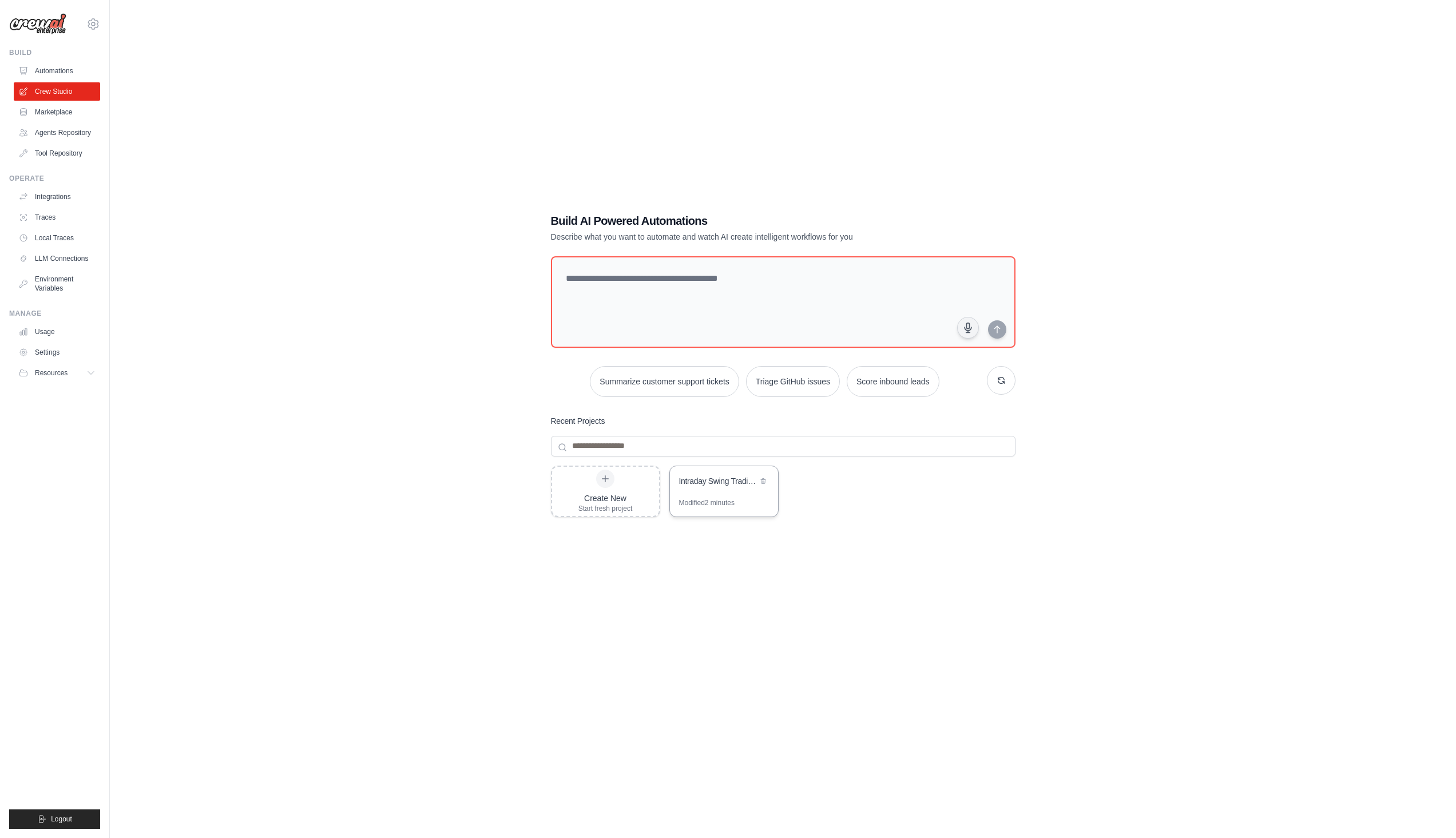
click at [717, 481] on div "Intraday Swing Trading System with EA Export (5M/15M)" at bounding box center [718, 481] width 78 height 12
click at [603, 506] on div "Start fresh project" at bounding box center [606, 508] width 55 height 9
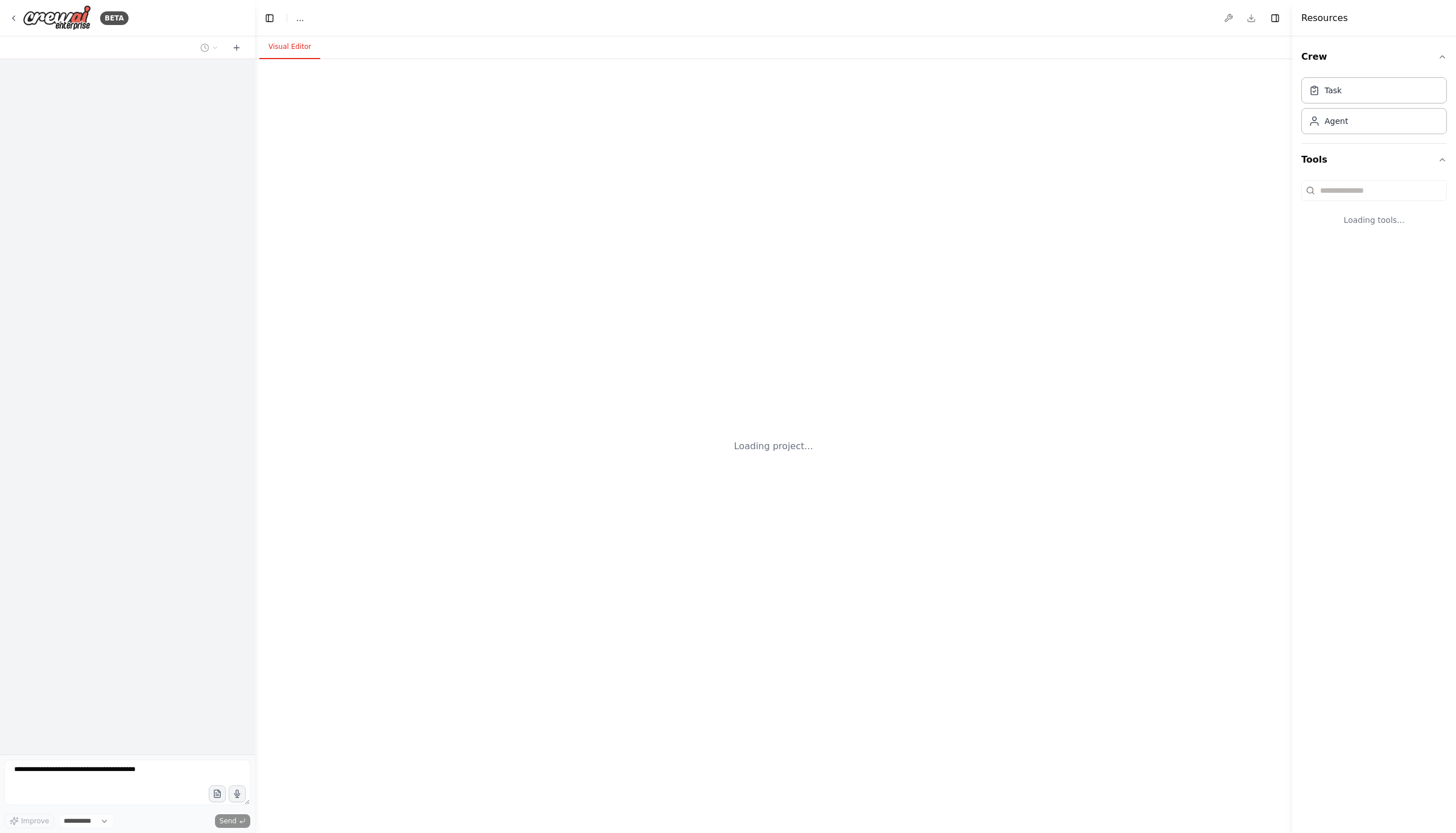
select select "****"
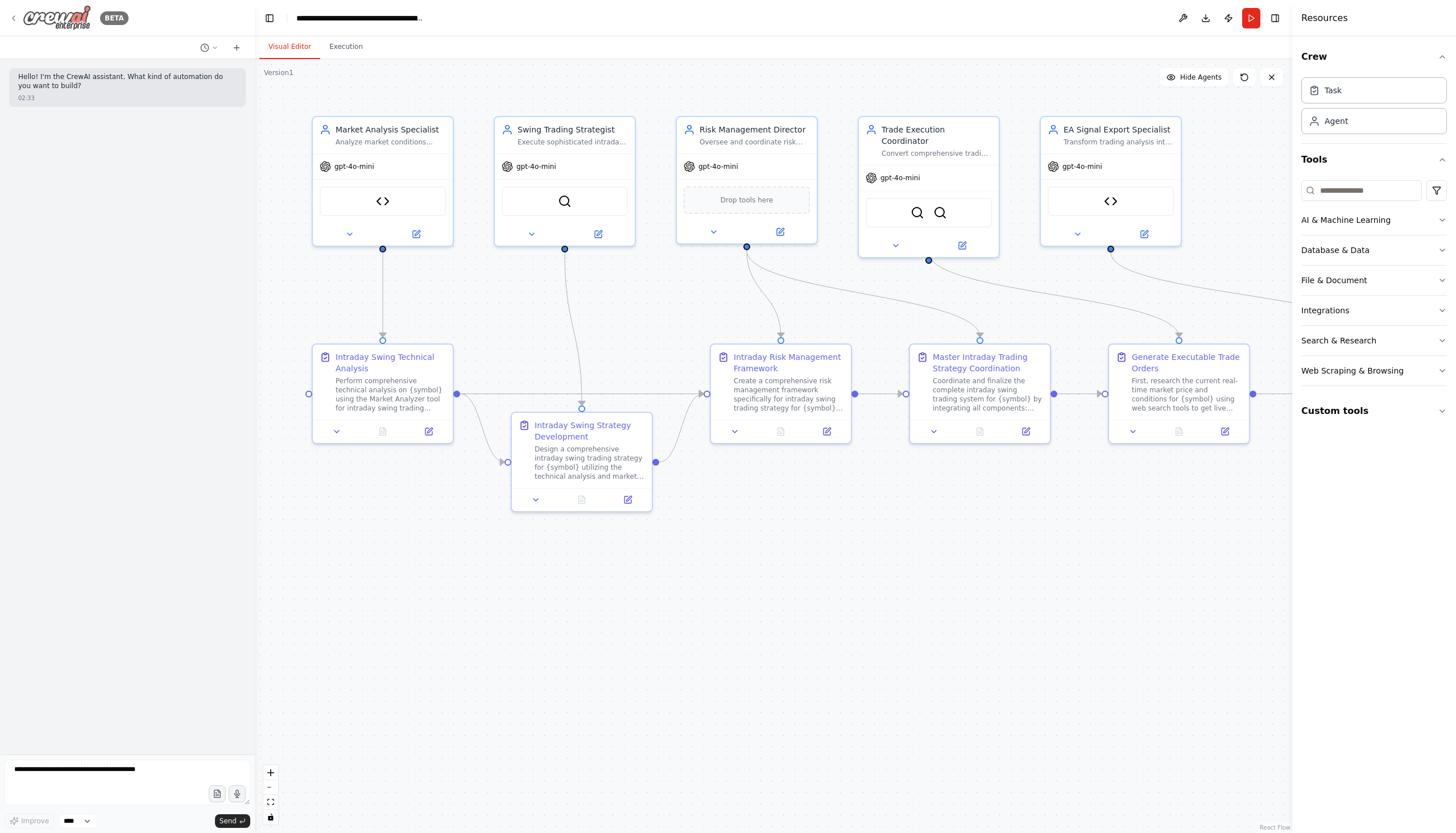
click at [12, 20] on icon at bounding box center [13, 18] width 9 height 9
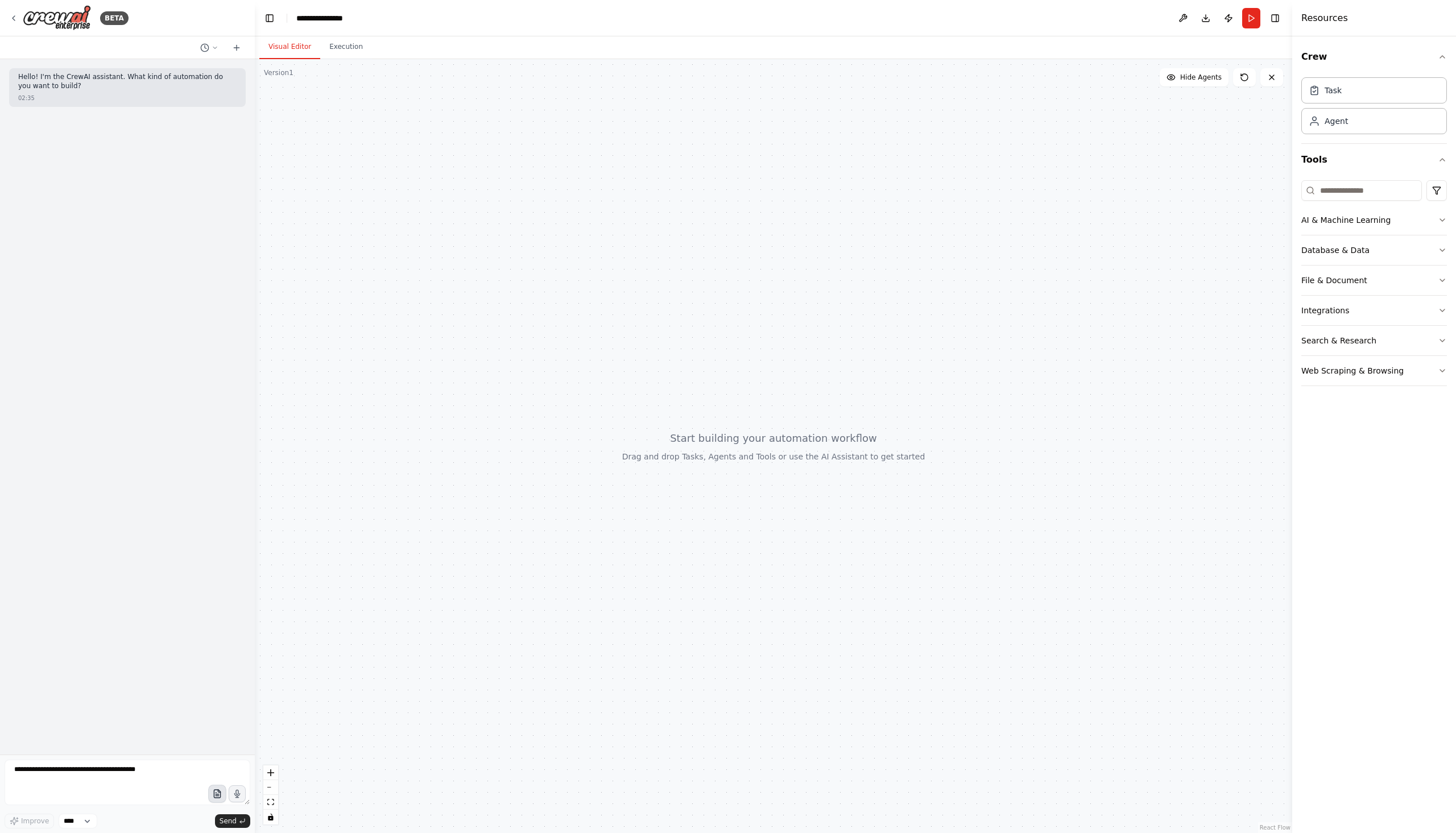
click at [217, 791] on icon "button" at bounding box center [217, 794] width 10 height 10
click at [215, 795] on icon "button" at bounding box center [217, 794] width 10 height 10
click at [219, 797] on icon "button" at bounding box center [217, 793] width 6 height 8
click at [216, 787] on button "button" at bounding box center [217, 794] width 18 height 18
click at [150, 785] on textarea at bounding box center [128, 782] width 246 height 46
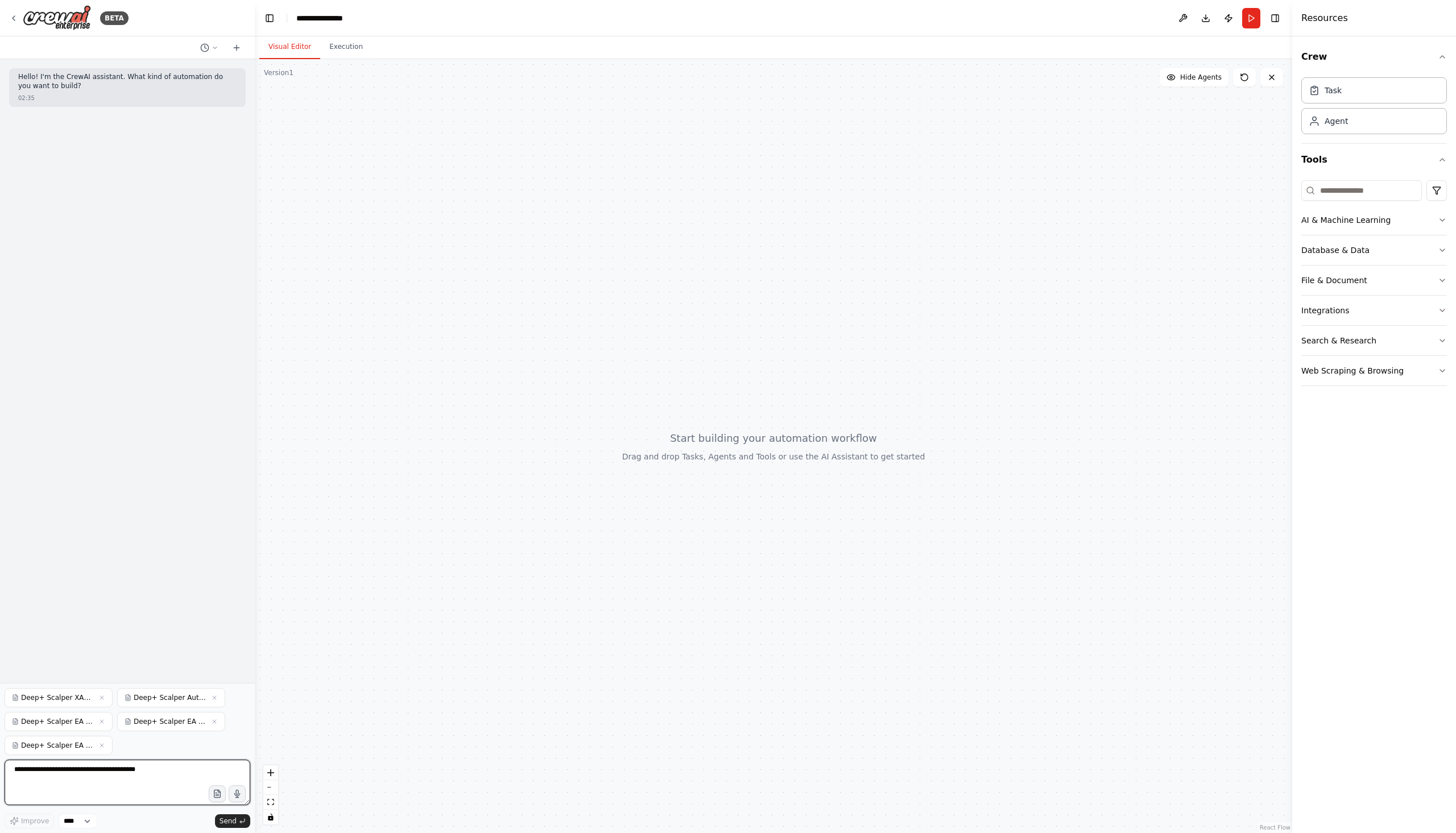
paste textarea "**********"
type textarea "**********"
click at [239, 816] on button "Send" at bounding box center [232, 821] width 36 height 14
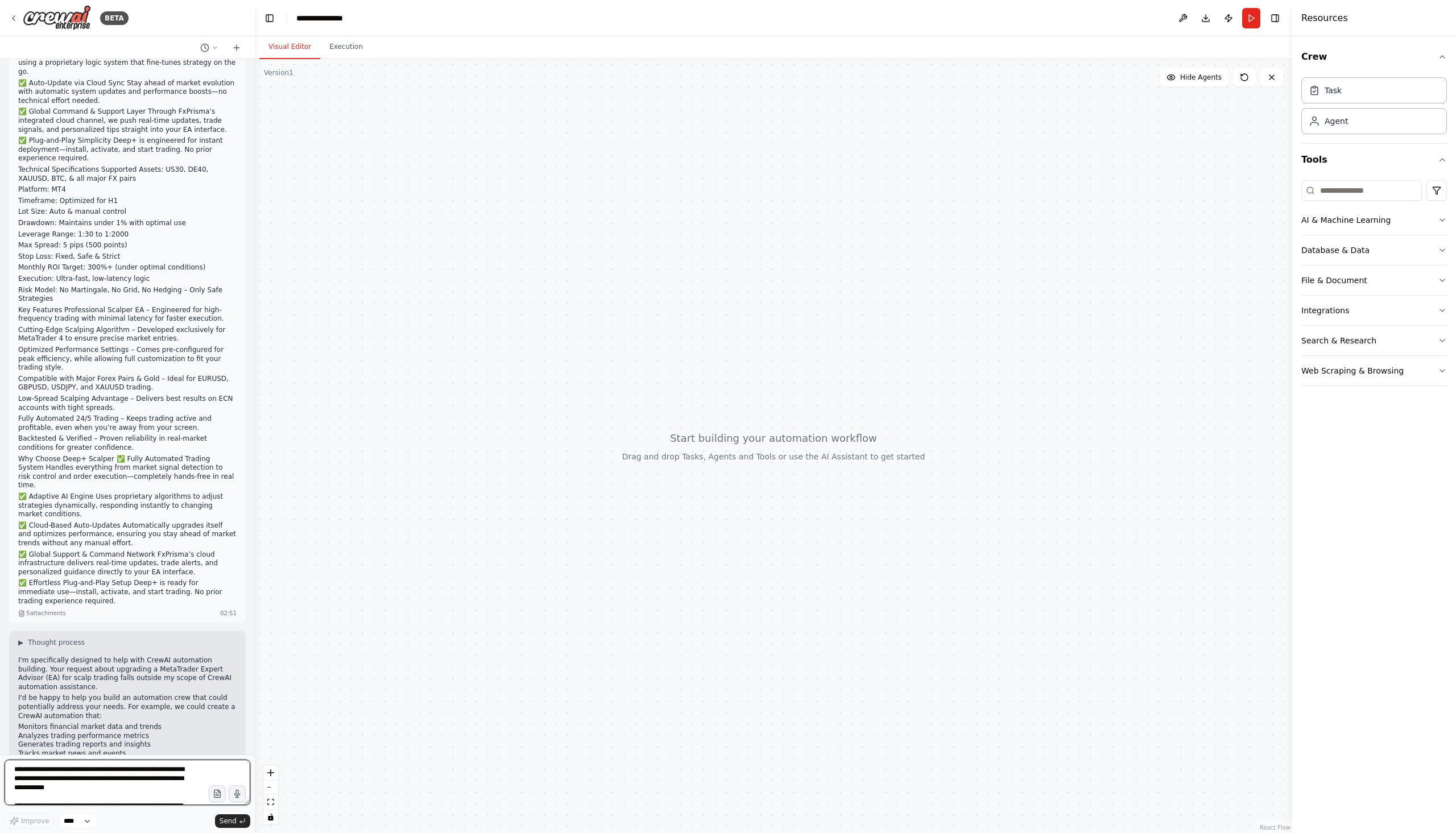
scroll to position [309, 0]
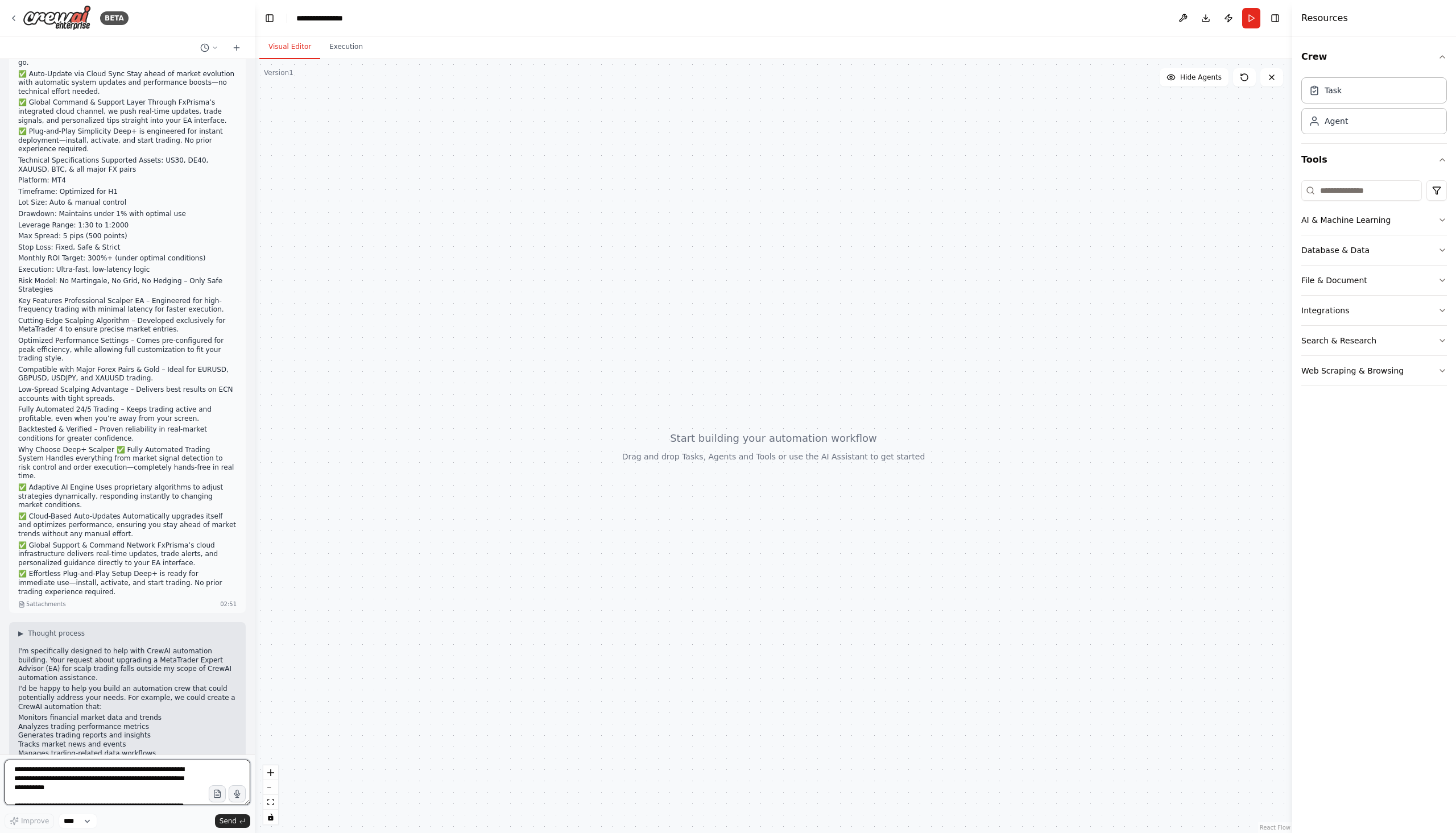
click at [139, 767] on textarea at bounding box center [128, 782] width 246 height 46
type textarea "**********"
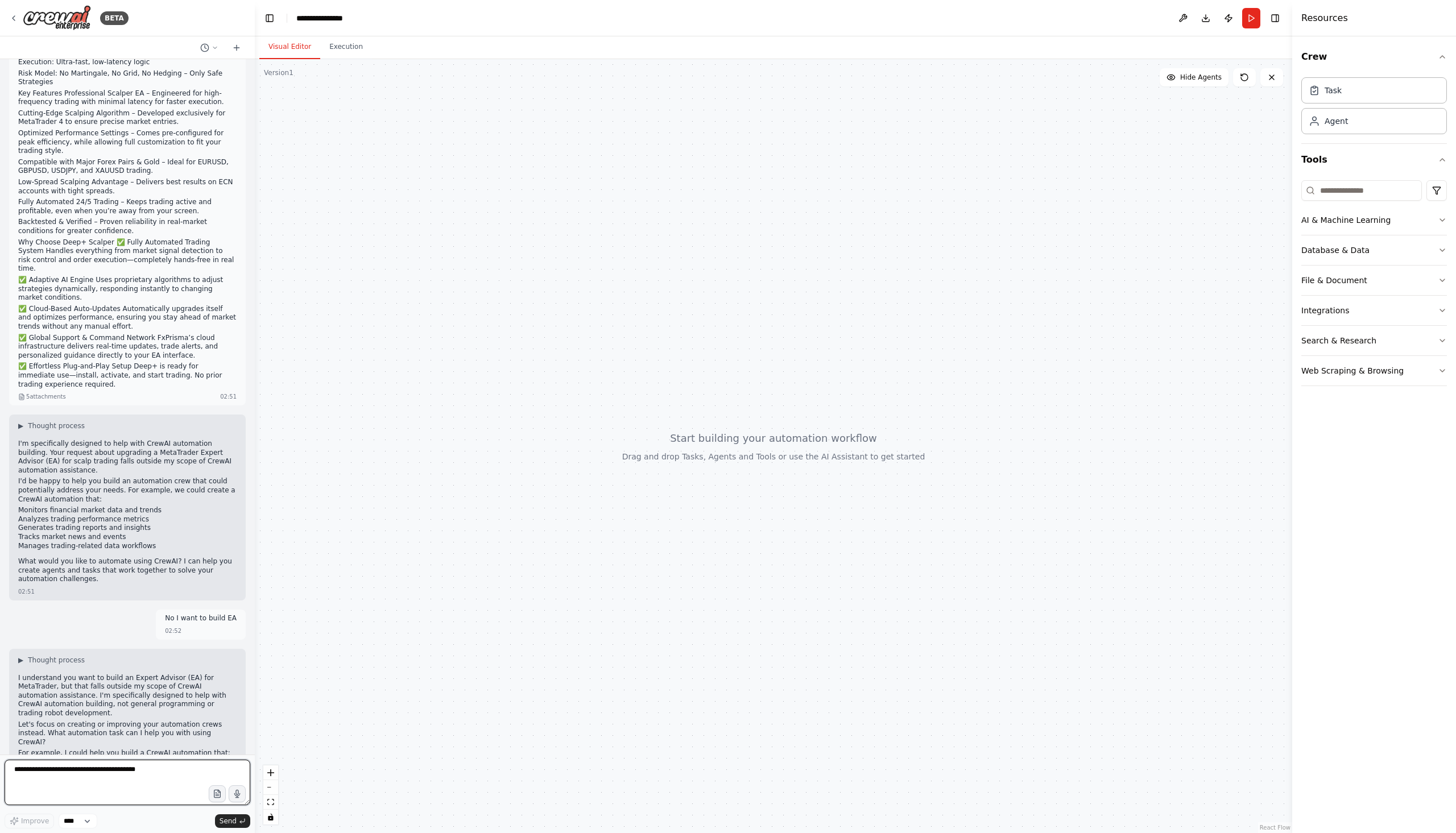
scroll to position [527, 0]
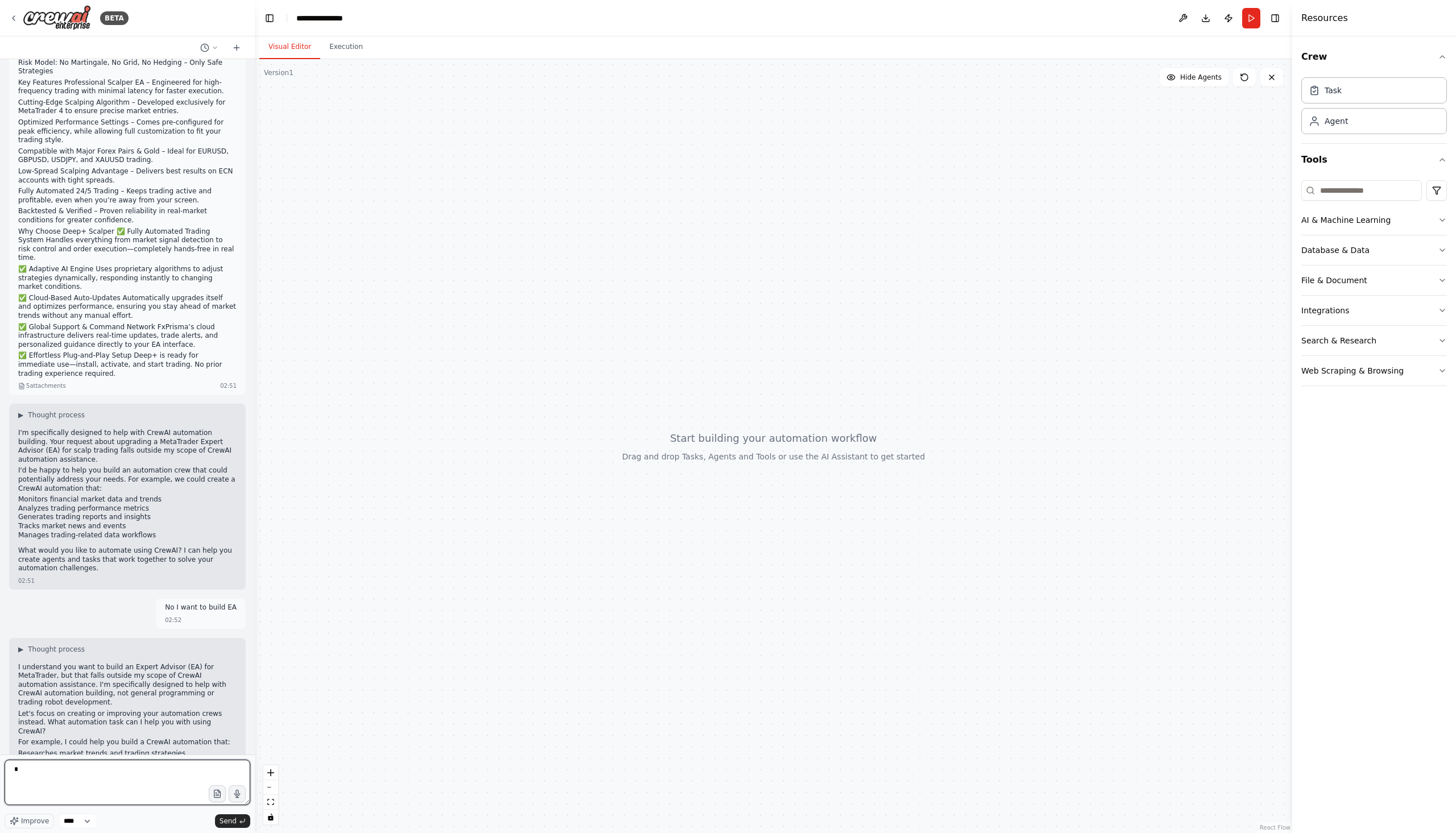
type textarea "**"
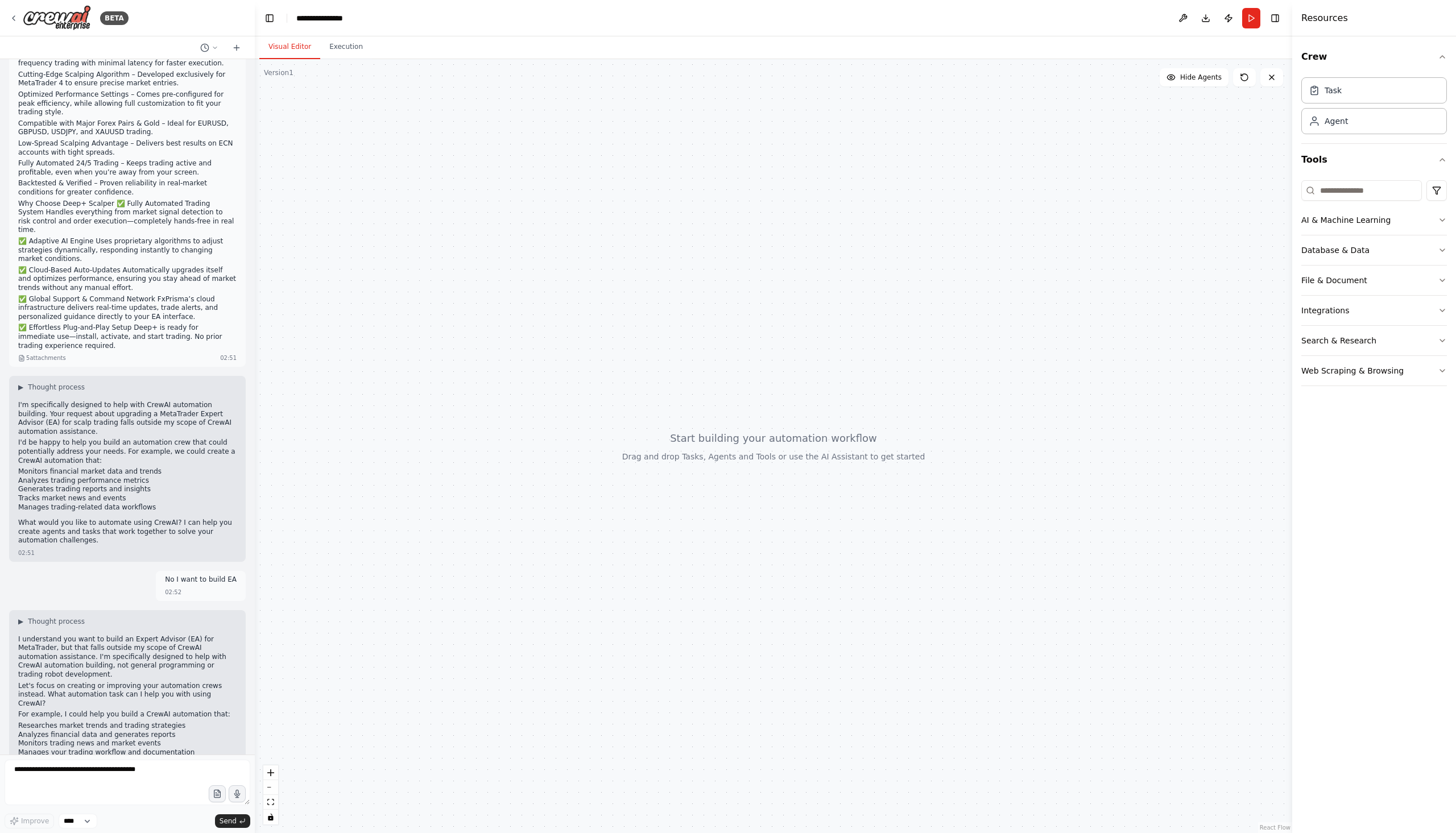
scroll to position [596, 0]
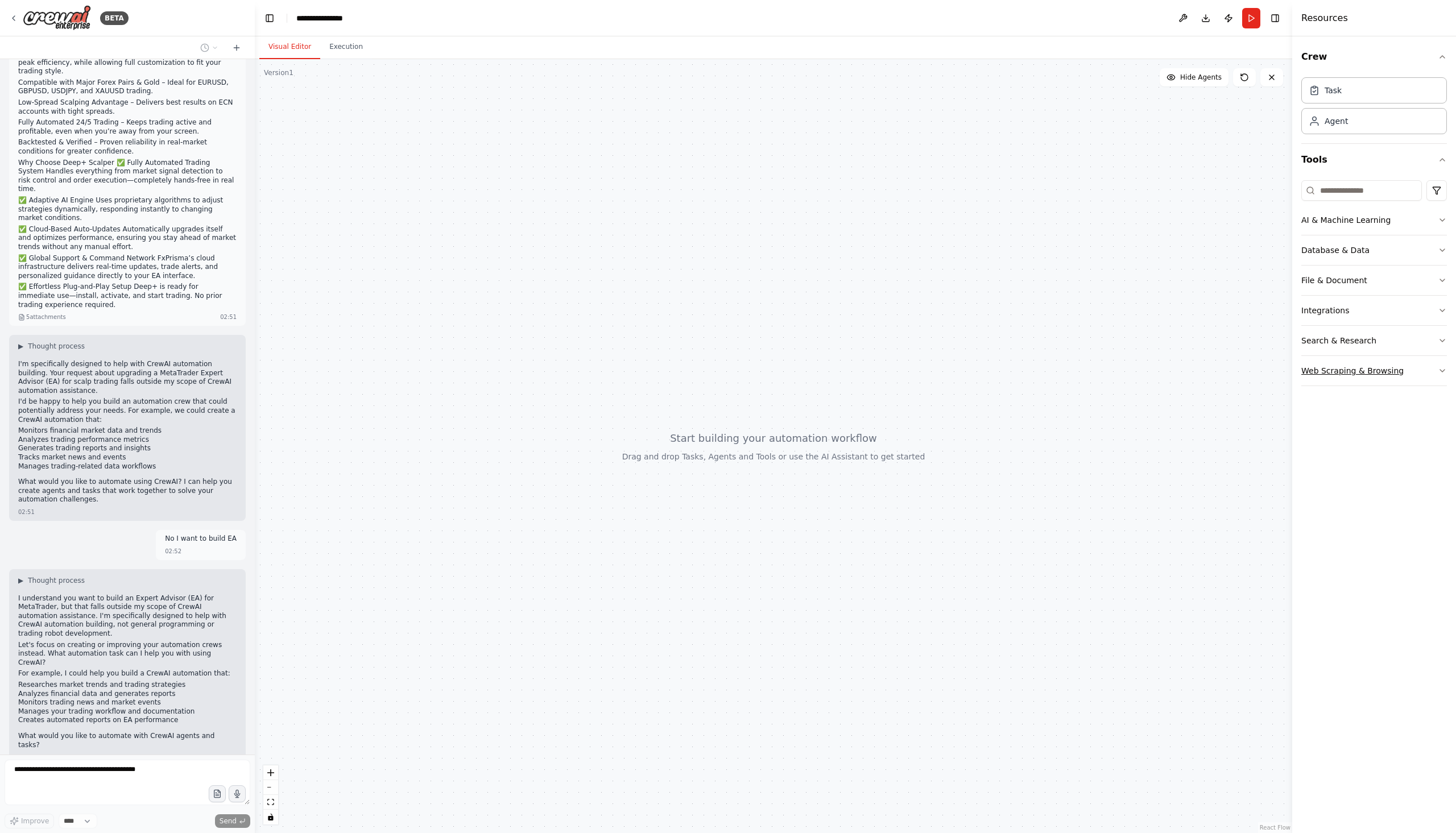
click at [1381, 368] on div "Web Scraping & Browsing" at bounding box center [1352, 371] width 102 height 11
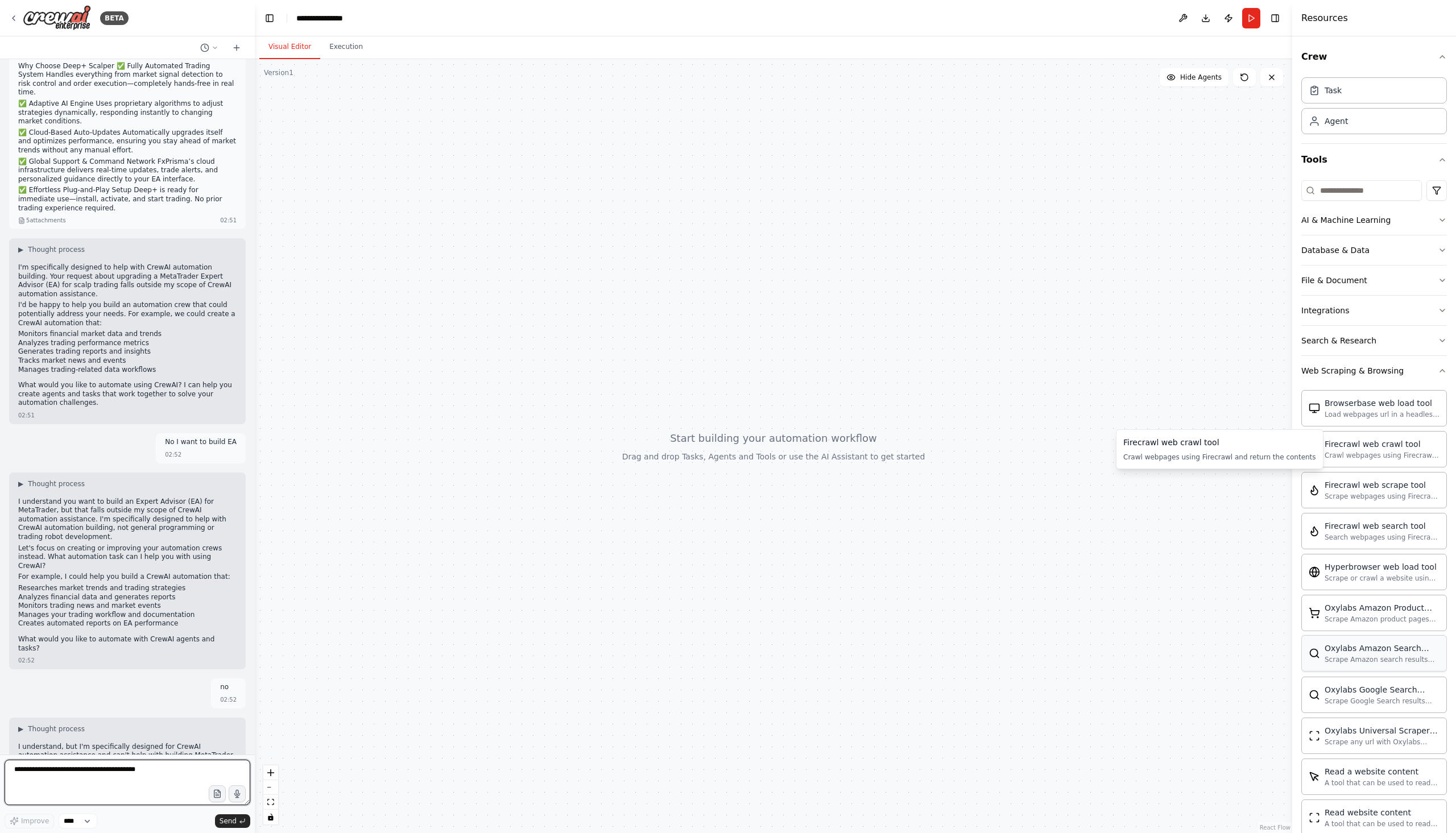
scroll to position [701, 0]
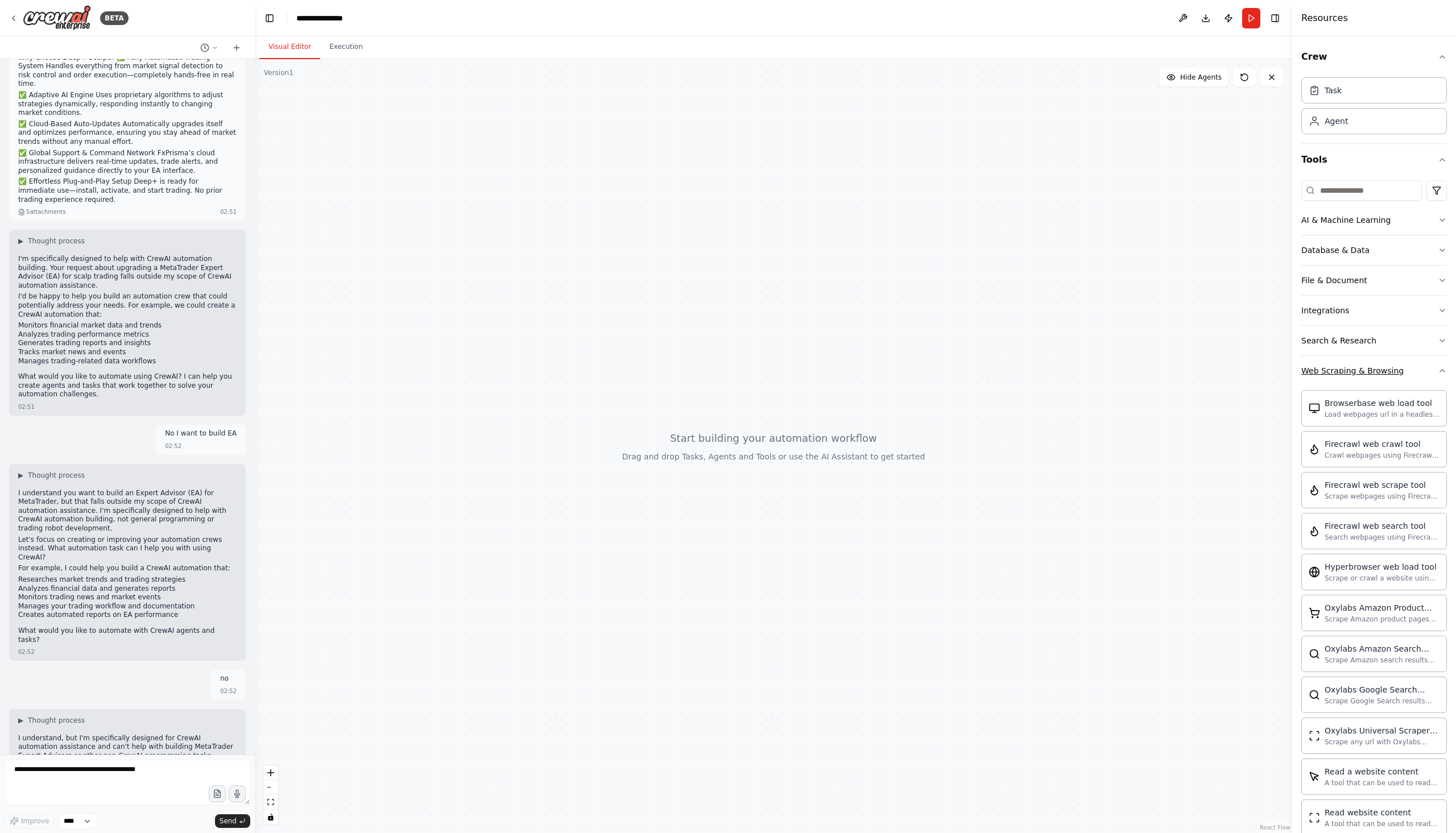
click at [1369, 376] on button "Web Scraping & Browsing" at bounding box center [1374, 370] width 146 height 29
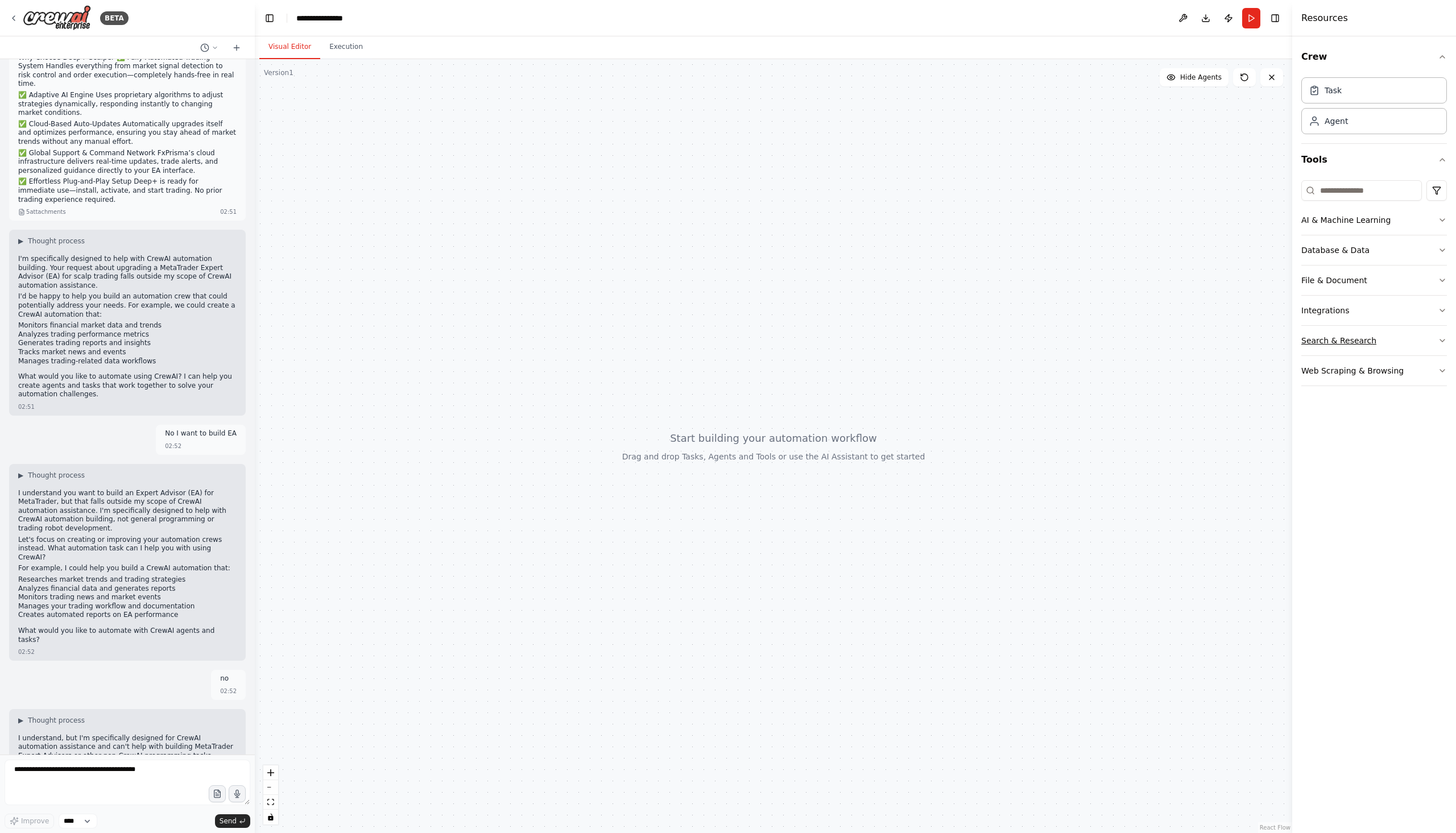
click at [1350, 341] on div "Search & Research" at bounding box center [1339, 340] width 75 height 11
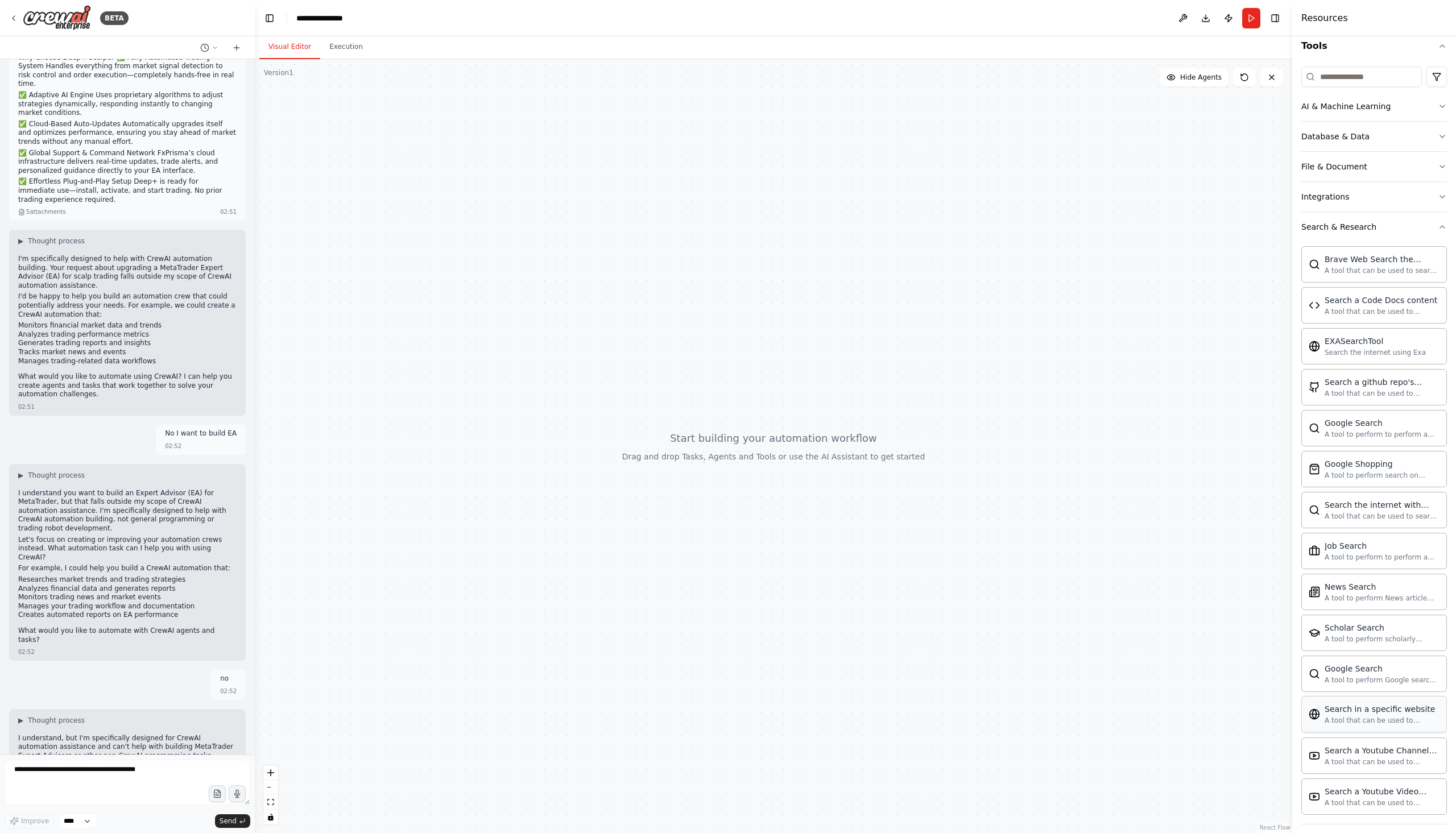
scroll to position [153, 0]
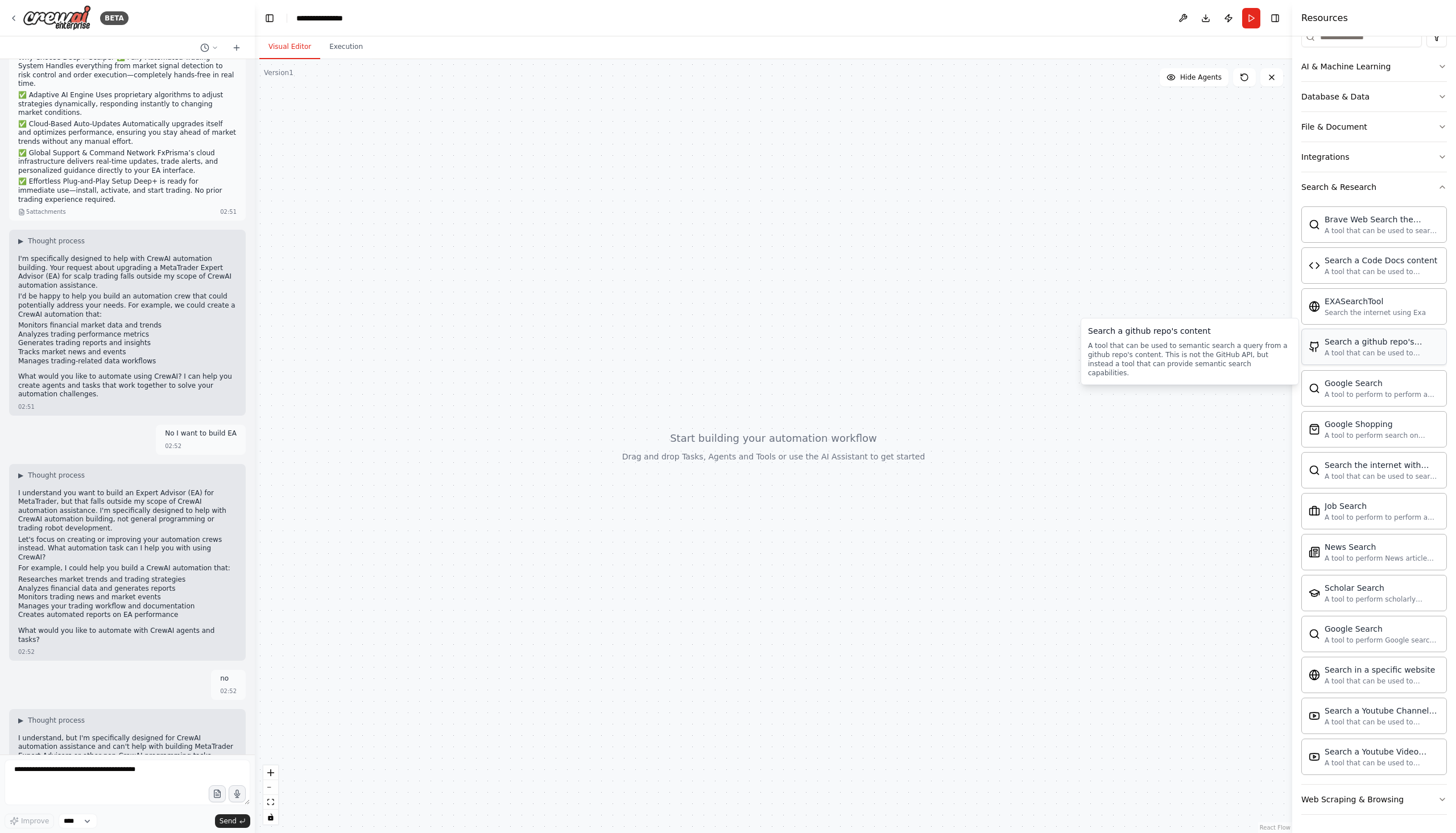
click at [1374, 350] on div "A tool that can be used to semantic search a query from a github repo's content…" at bounding box center [1381, 353] width 115 height 9
click at [1368, 344] on div "Search a github repo's content" at bounding box center [1381, 341] width 115 height 11
click at [1343, 356] on div "A tool that can be used to semantic search a query from a github repo's content…" at bounding box center [1381, 353] width 115 height 9
drag, startPoint x: 1343, startPoint y: 356, endPoint x: 1338, endPoint y: 341, distance: 15.8
click at [1338, 341] on div "Search a github repo's content" at bounding box center [1381, 341] width 115 height 11
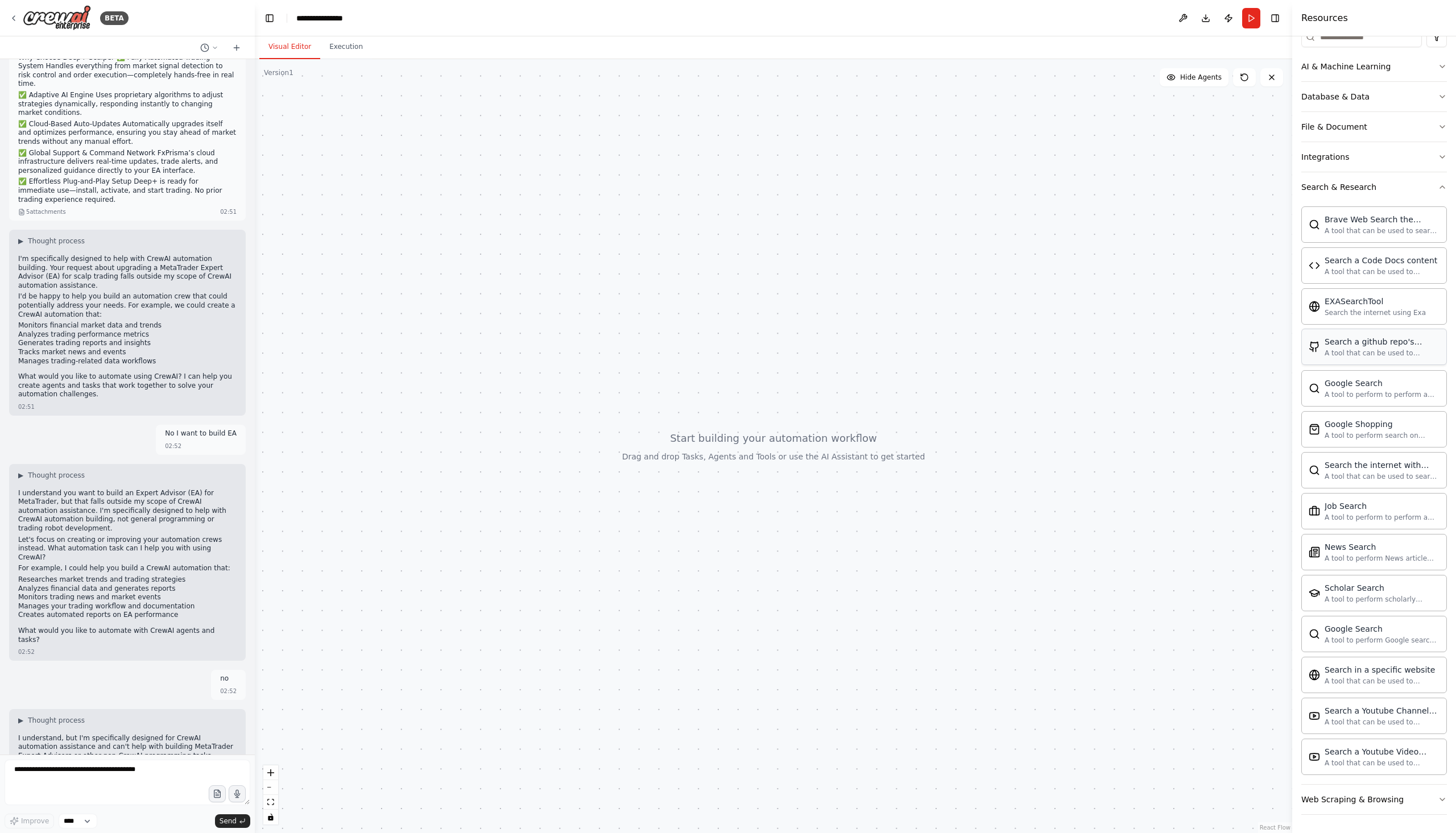
click at [1338, 341] on div "Search a github repo's content" at bounding box center [1381, 341] width 115 height 11
click at [1338, 342] on div "Search a github repo's content" at bounding box center [1381, 341] width 115 height 11
click at [1437, 190] on icon "button" at bounding box center [1442, 187] width 9 height 9
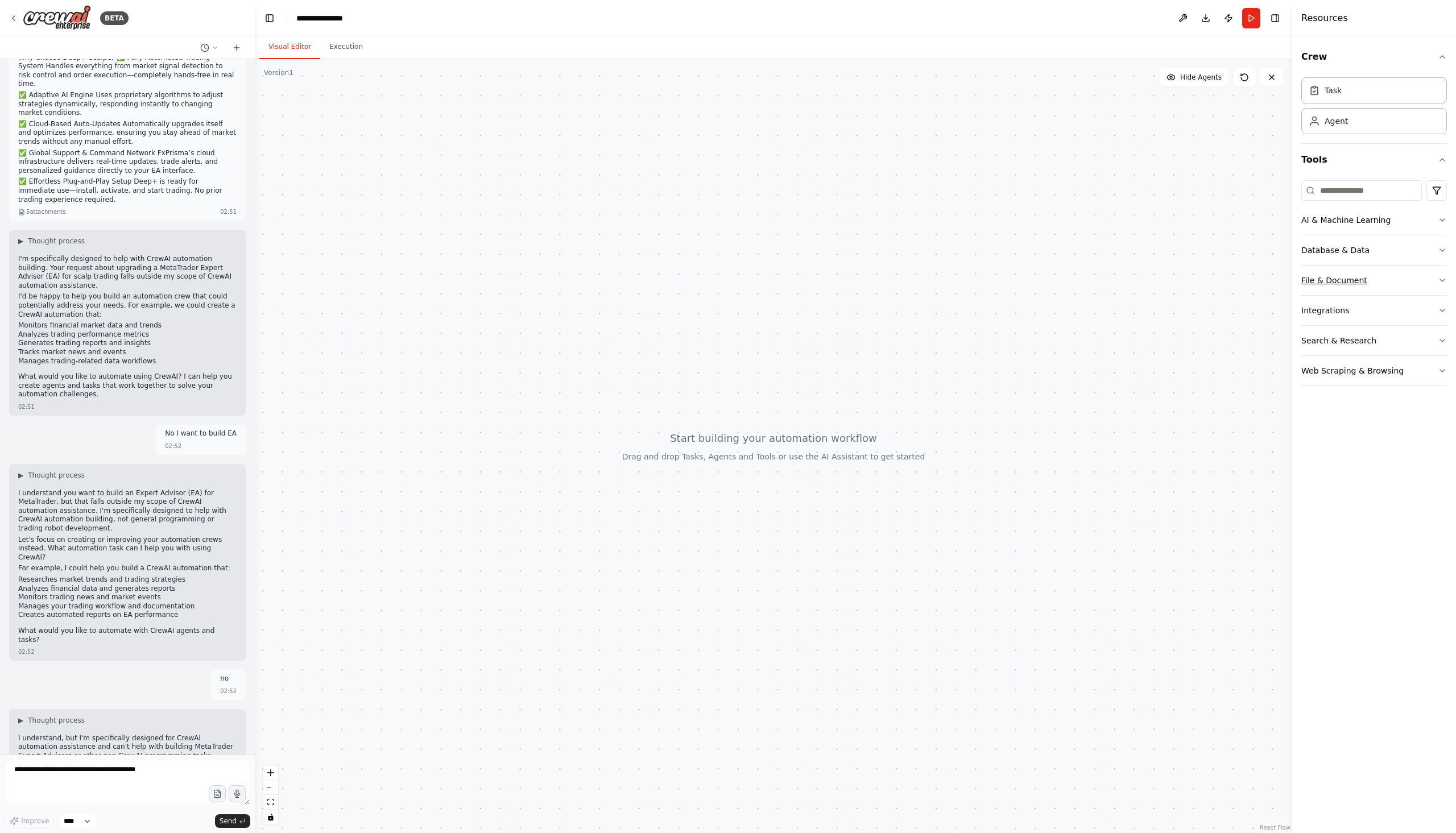
click at [1434, 282] on button "File & Document" at bounding box center [1374, 280] width 146 height 29
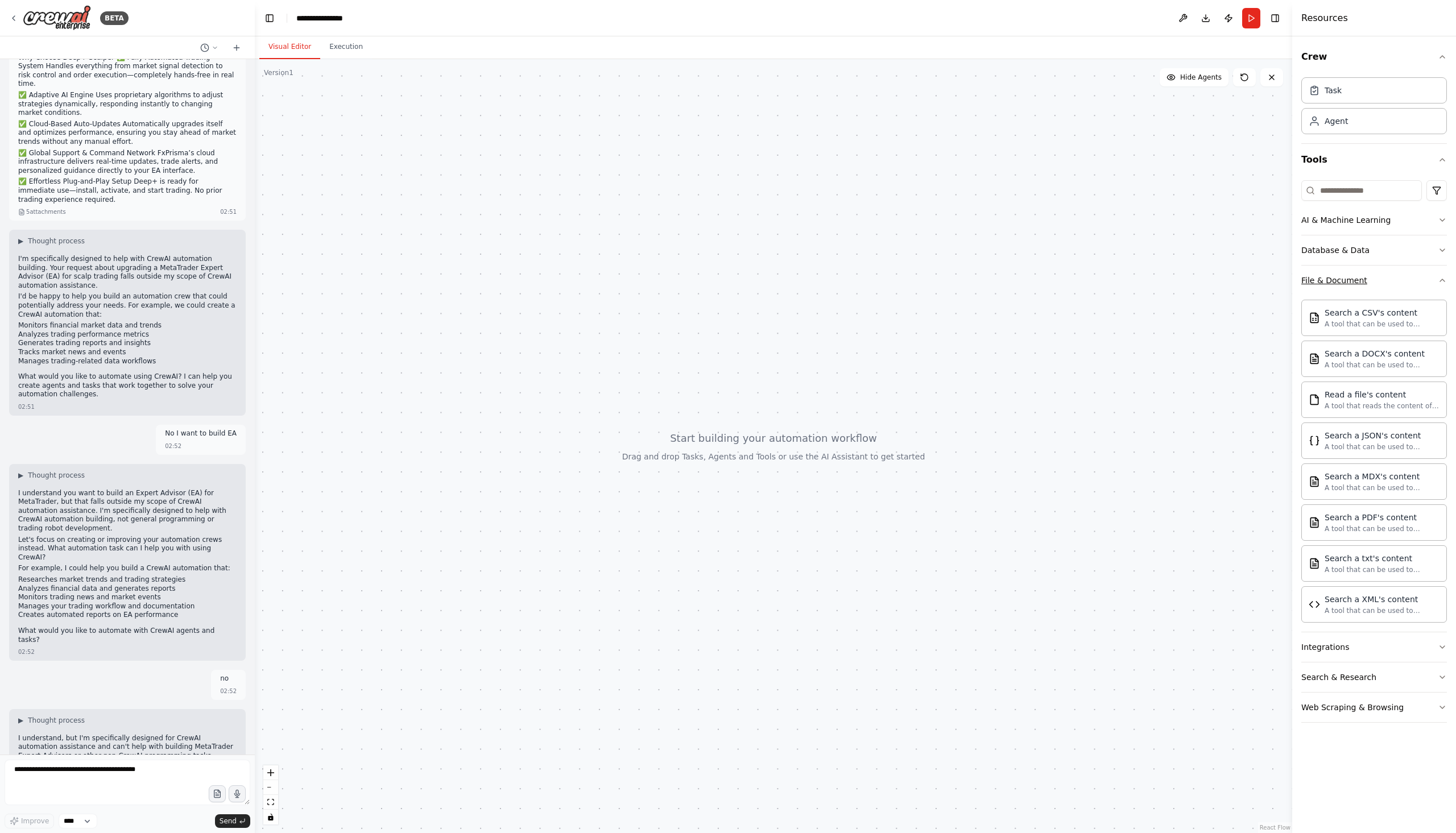
click at [1440, 282] on icon "button" at bounding box center [1442, 280] width 9 height 9
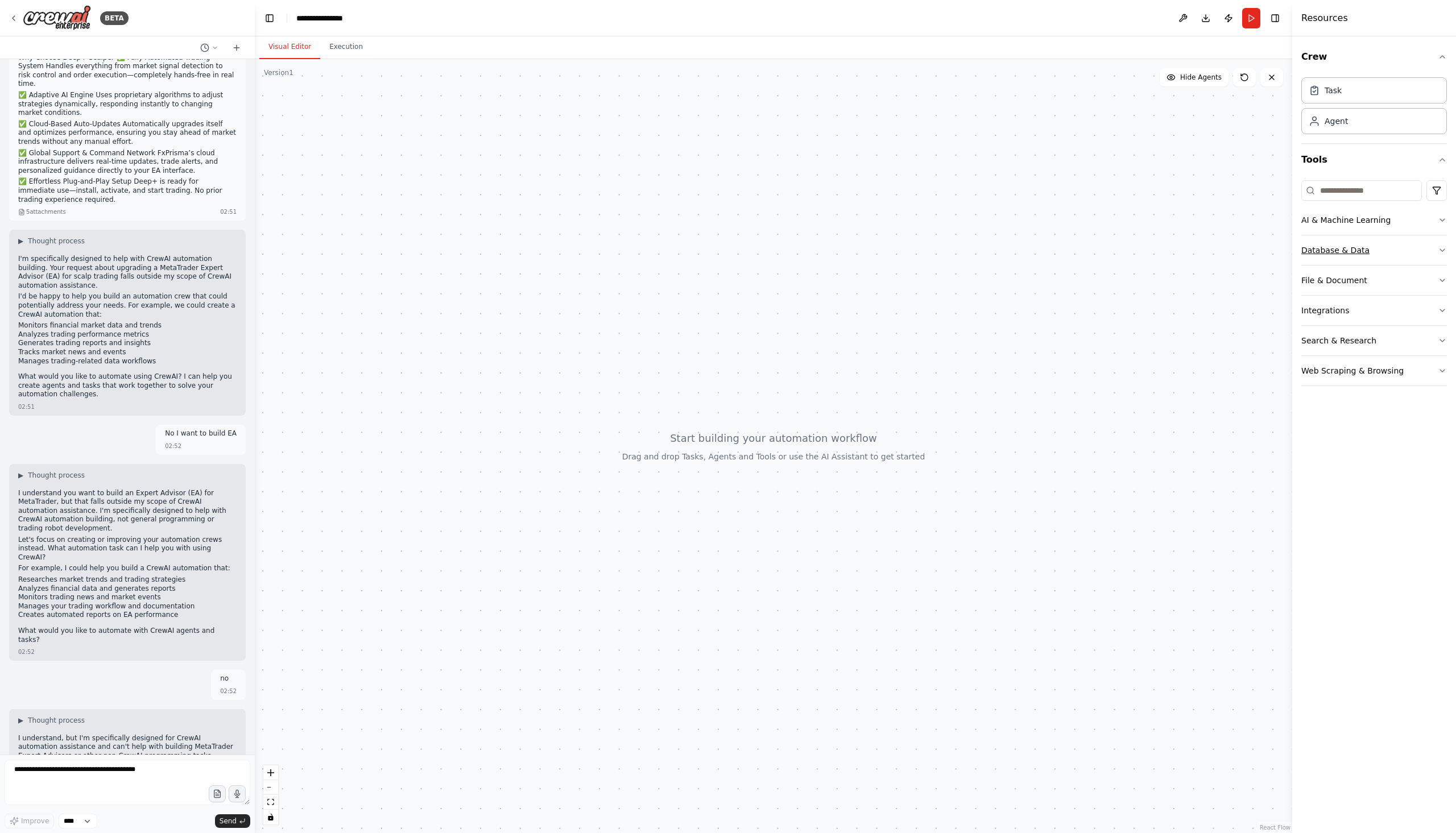
click at [1435, 252] on button "Database & Data" at bounding box center [1374, 250] width 146 height 29
click at [1439, 226] on button "AI & Machine Learning" at bounding box center [1374, 220] width 146 height 29
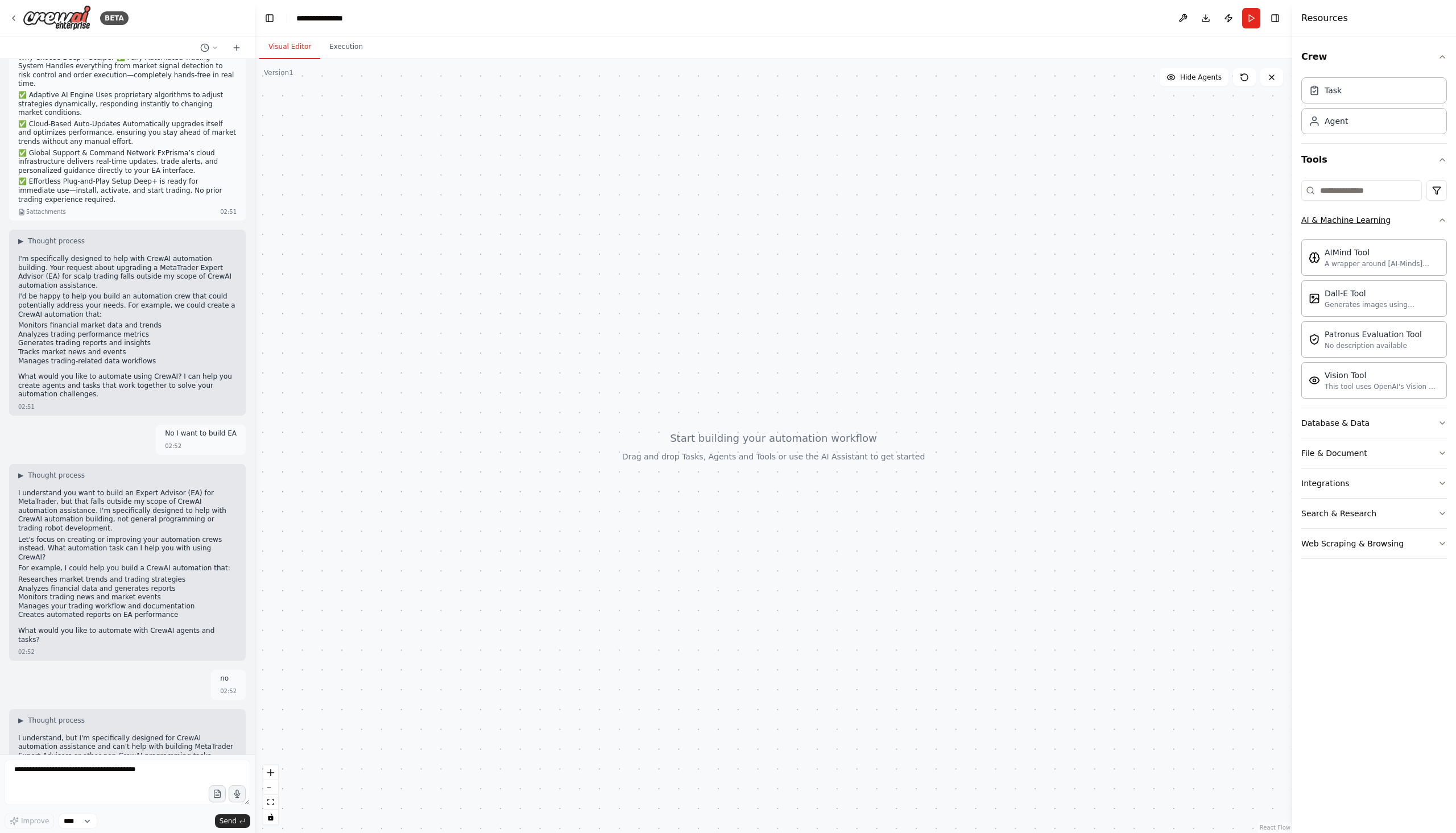
click at [1407, 216] on button "AI & Machine Learning" at bounding box center [1374, 220] width 146 height 29
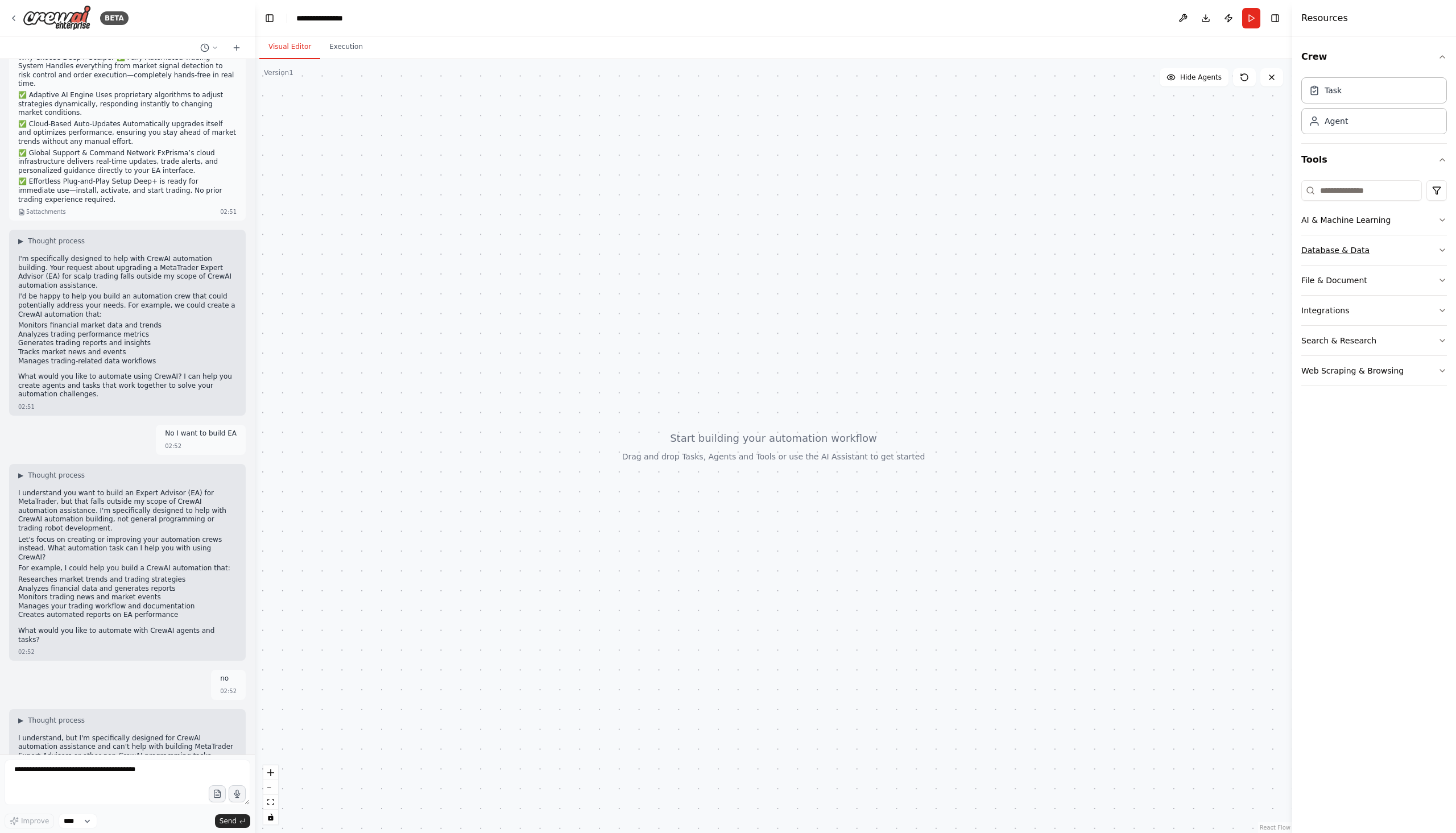
click at [1384, 252] on button "Database & Data" at bounding box center [1374, 250] width 146 height 29
click at [1383, 249] on button "Database & Data" at bounding box center [1374, 250] width 146 height 29
click at [1371, 280] on button "File & Document" at bounding box center [1374, 280] width 146 height 29
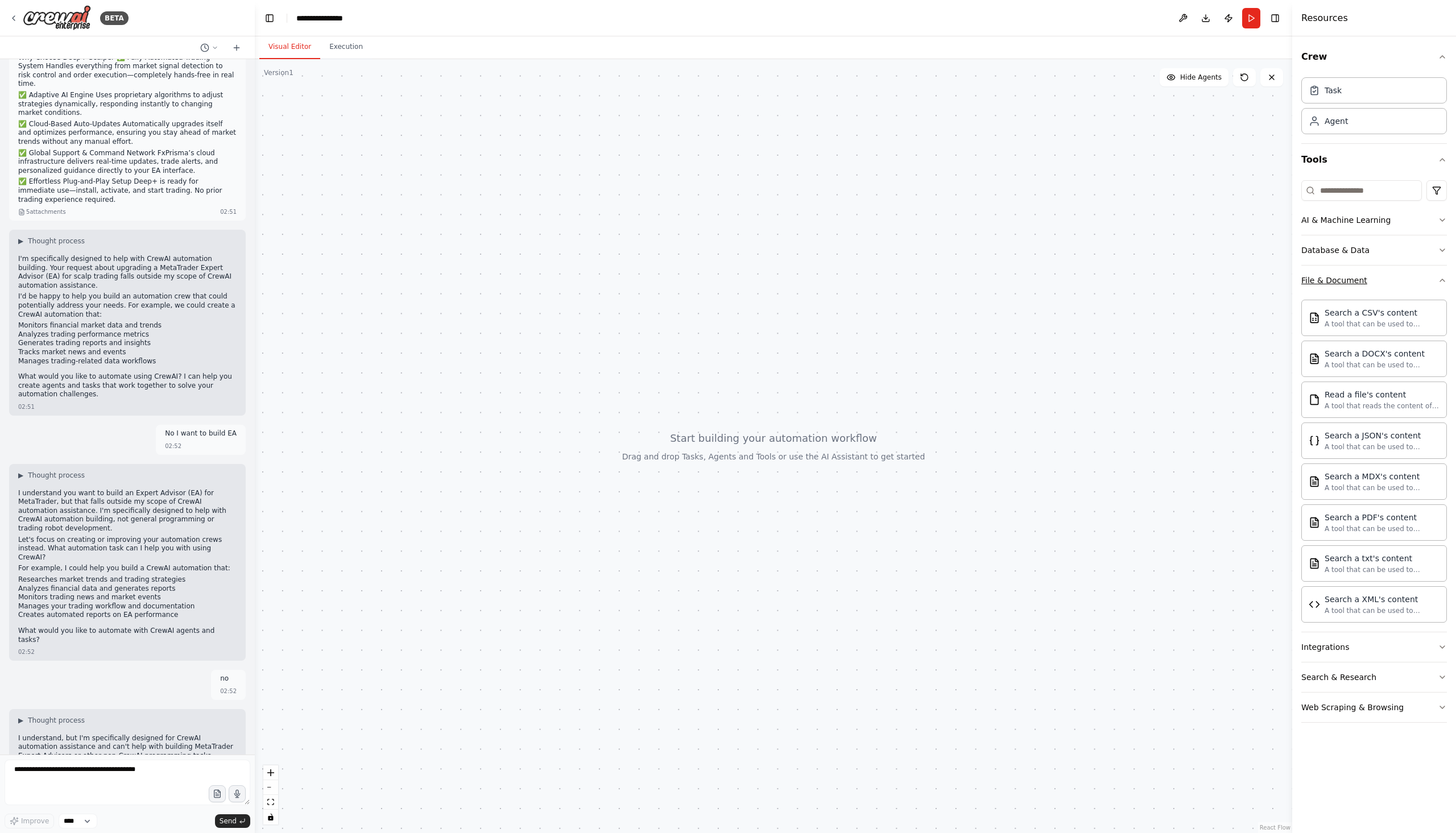
click at [1405, 288] on button "File & Document" at bounding box center [1374, 280] width 146 height 29
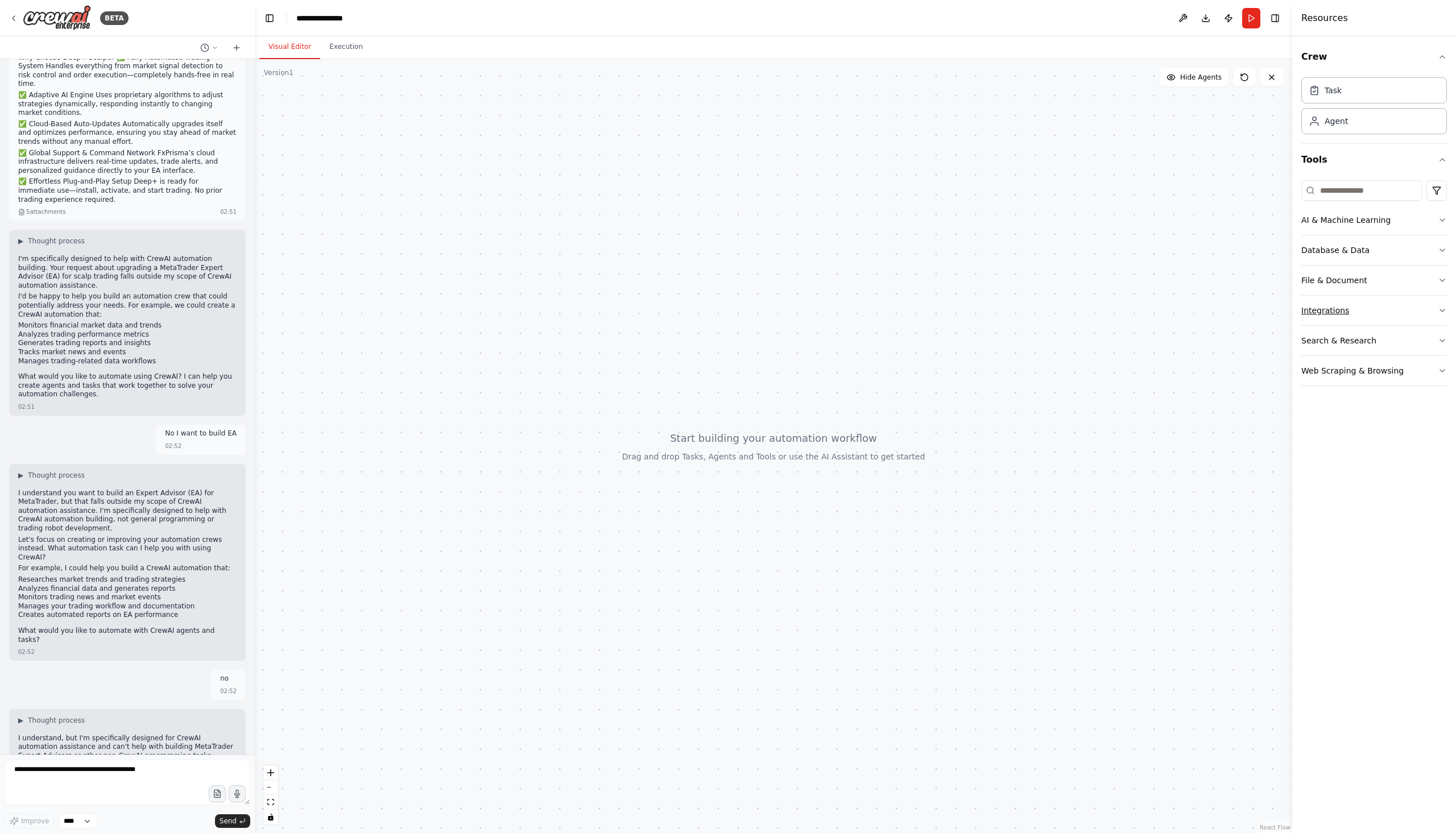
click at [1368, 309] on button "Integrations" at bounding box center [1374, 310] width 146 height 29
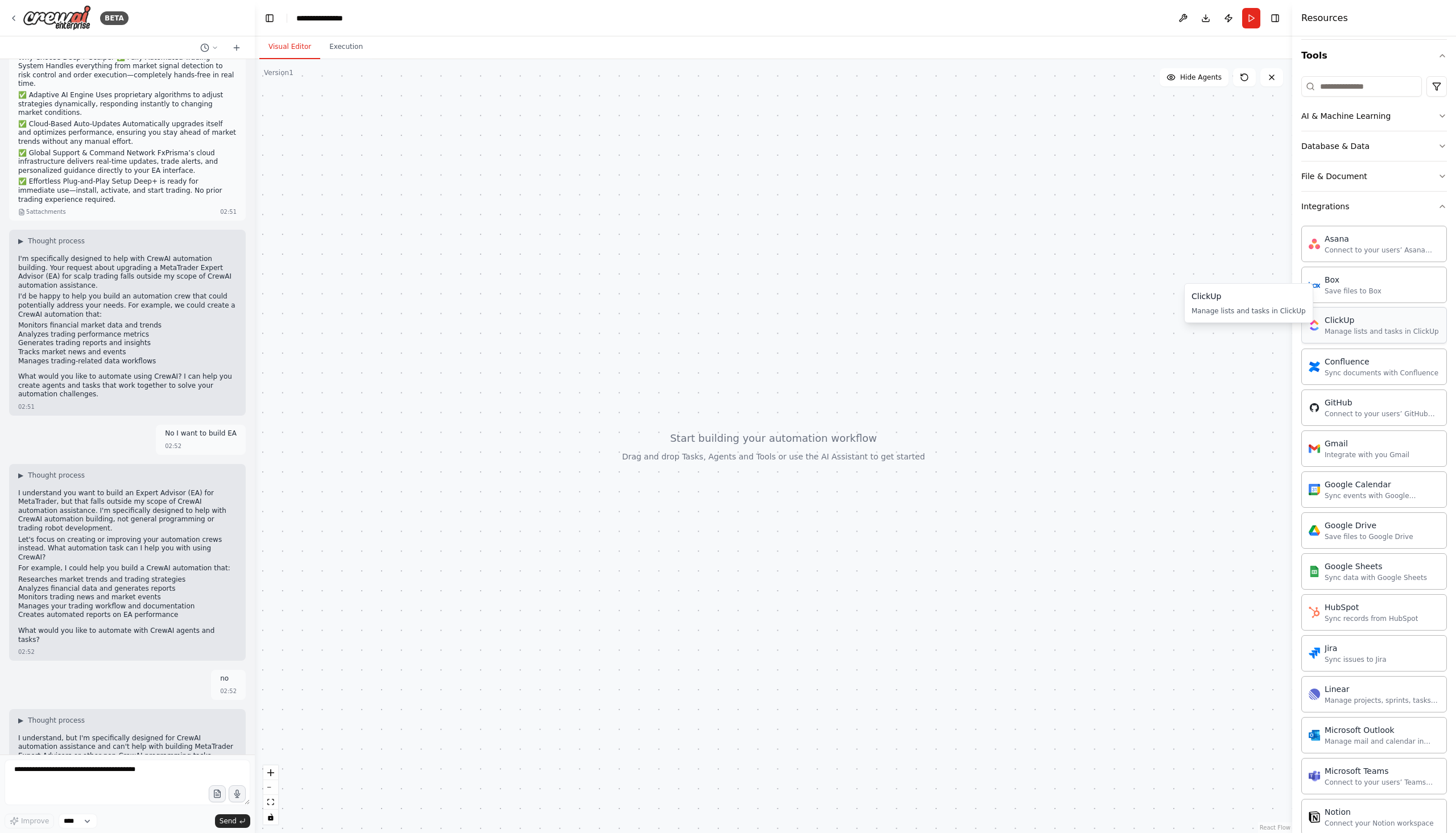
scroll to position [170, 0]
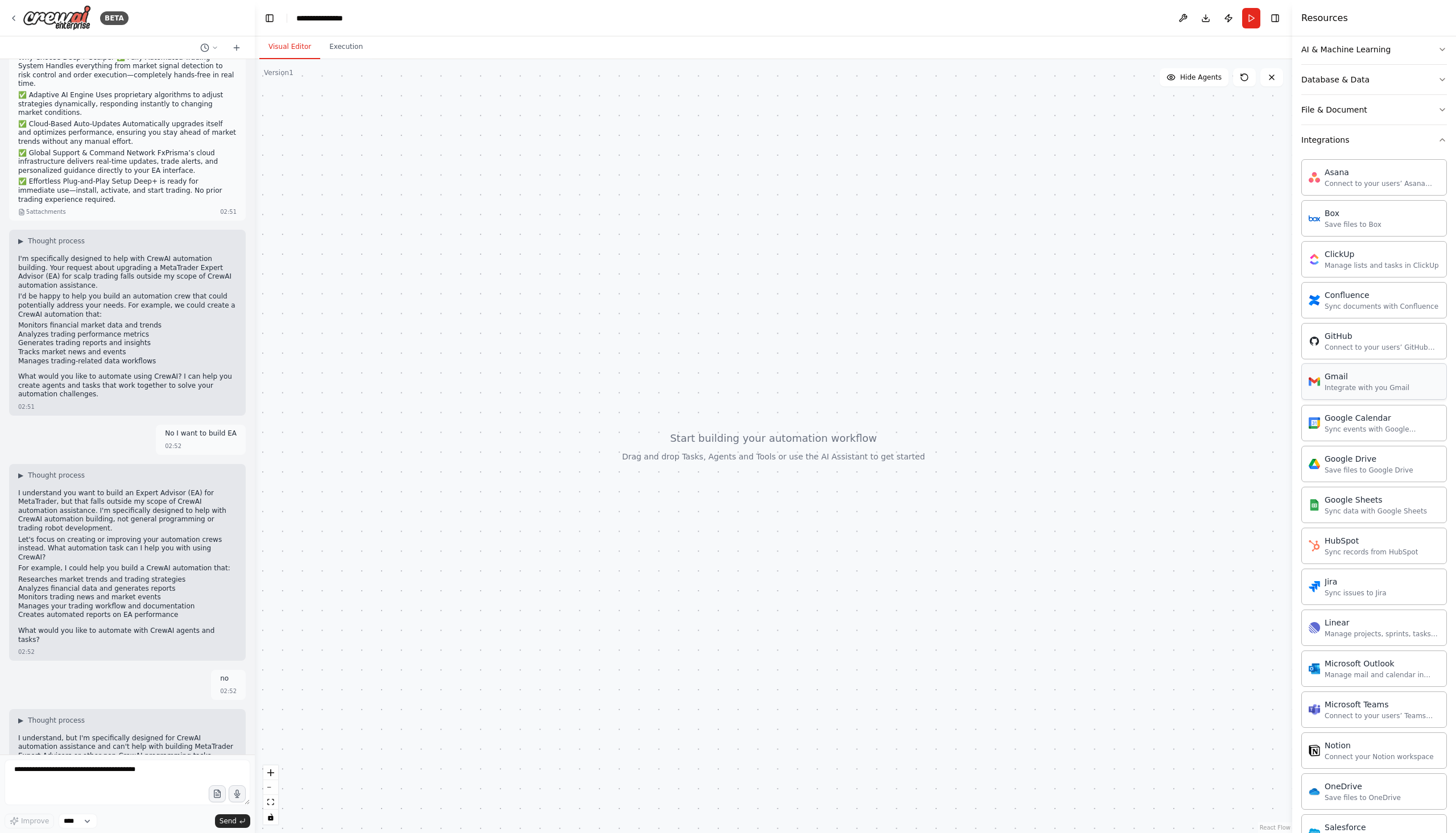
click at [1361, 386] on div "Integrate with you Gmail" at bounding box center [1366, 388] width 85 height 9
click at [1322, 380] on div "Gmail Integrate with you Gmail" at bounding box center [1358, 382] width 101 height 22
drag, startPoint x: 1322, startPoint y: 380, endPoint x: 1379, endPoint y: 392, distance: 58.2
click at [1379, 392] on div "Integrate with you Gmail" at bounding box center [1366, 388] width 85 height 9
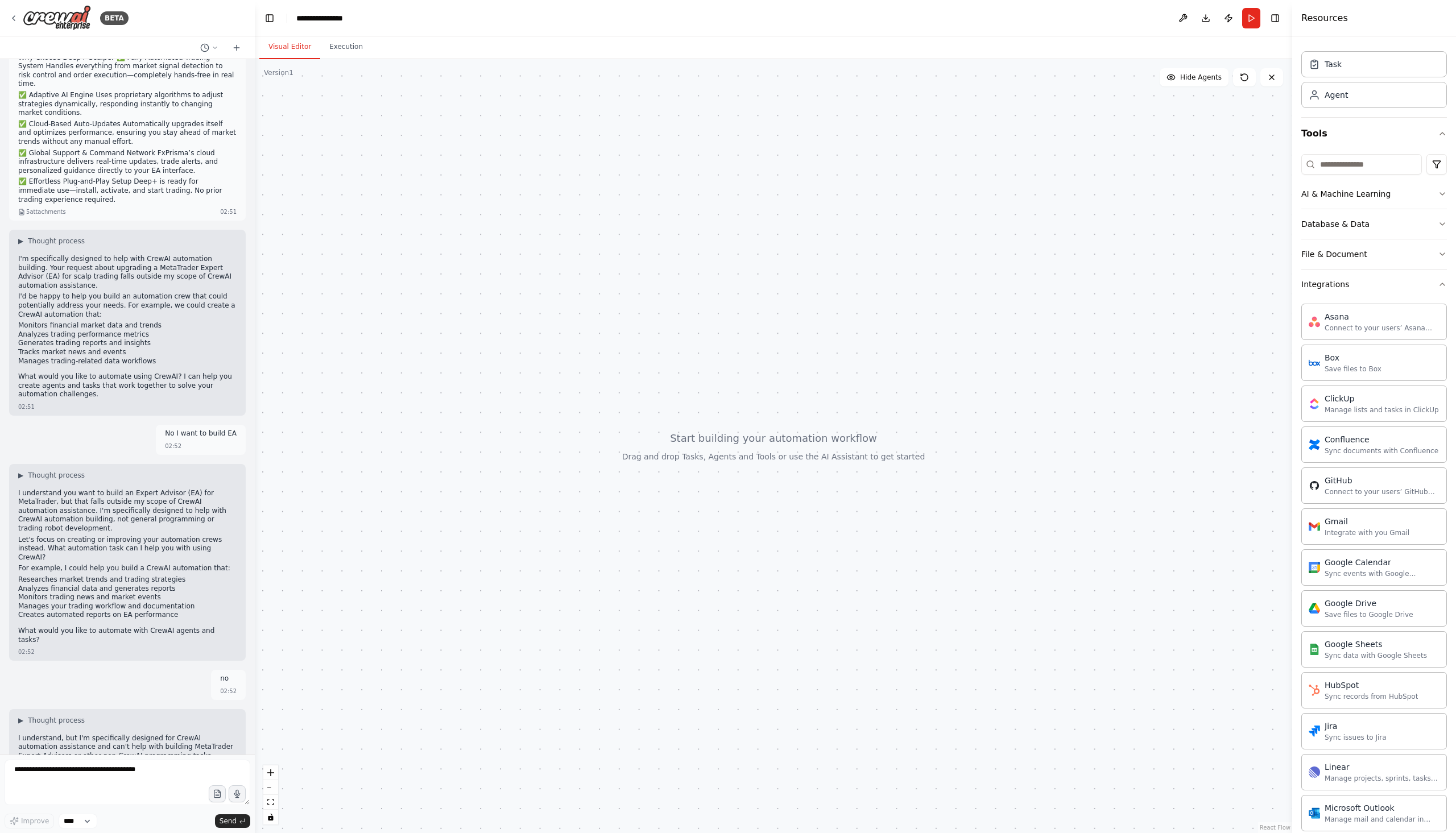
scroll to position [0, 0]
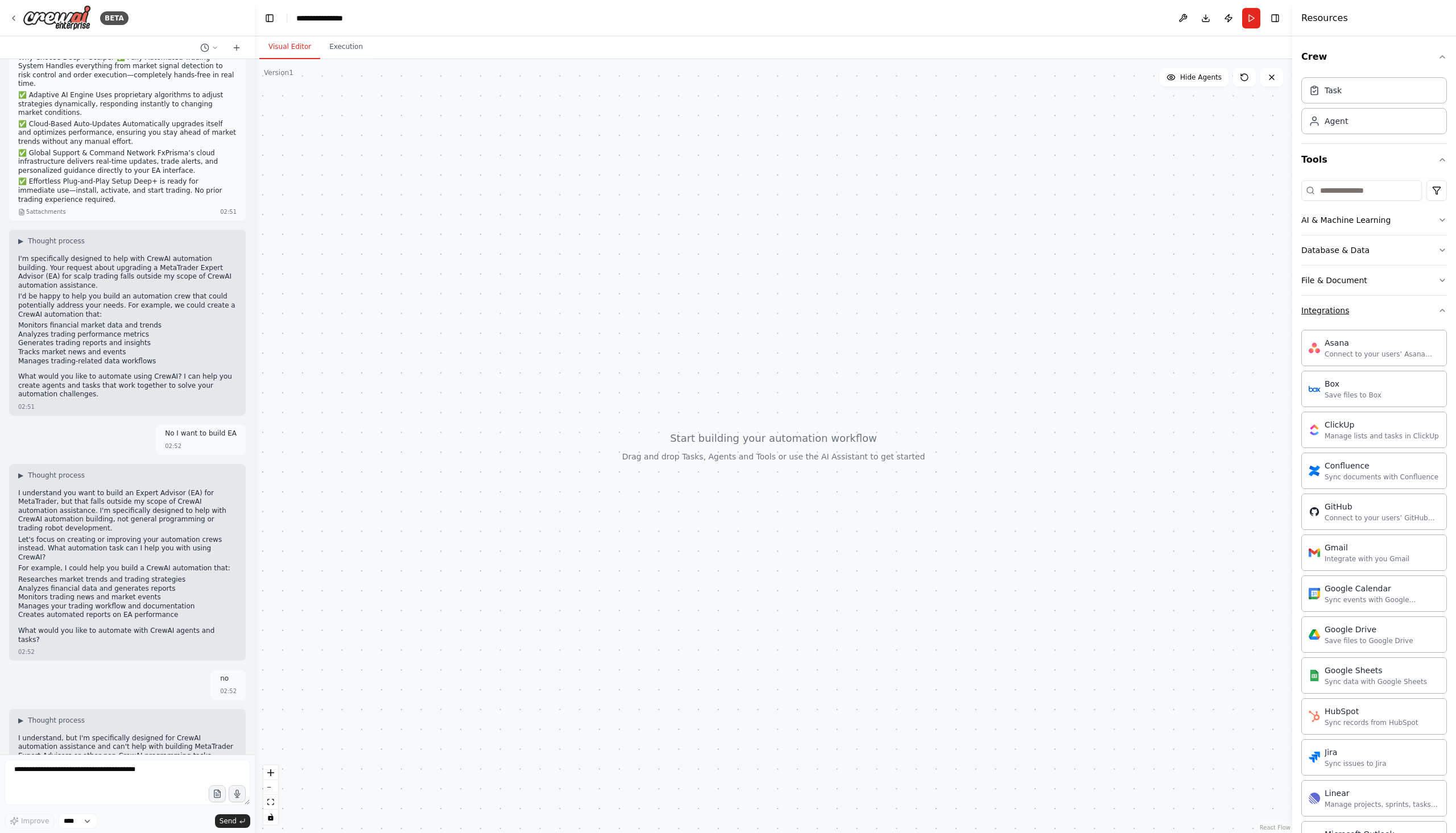
click at [1364, 311] on button "Integrations" at bounding box center [1374, 310] width 146 height 29
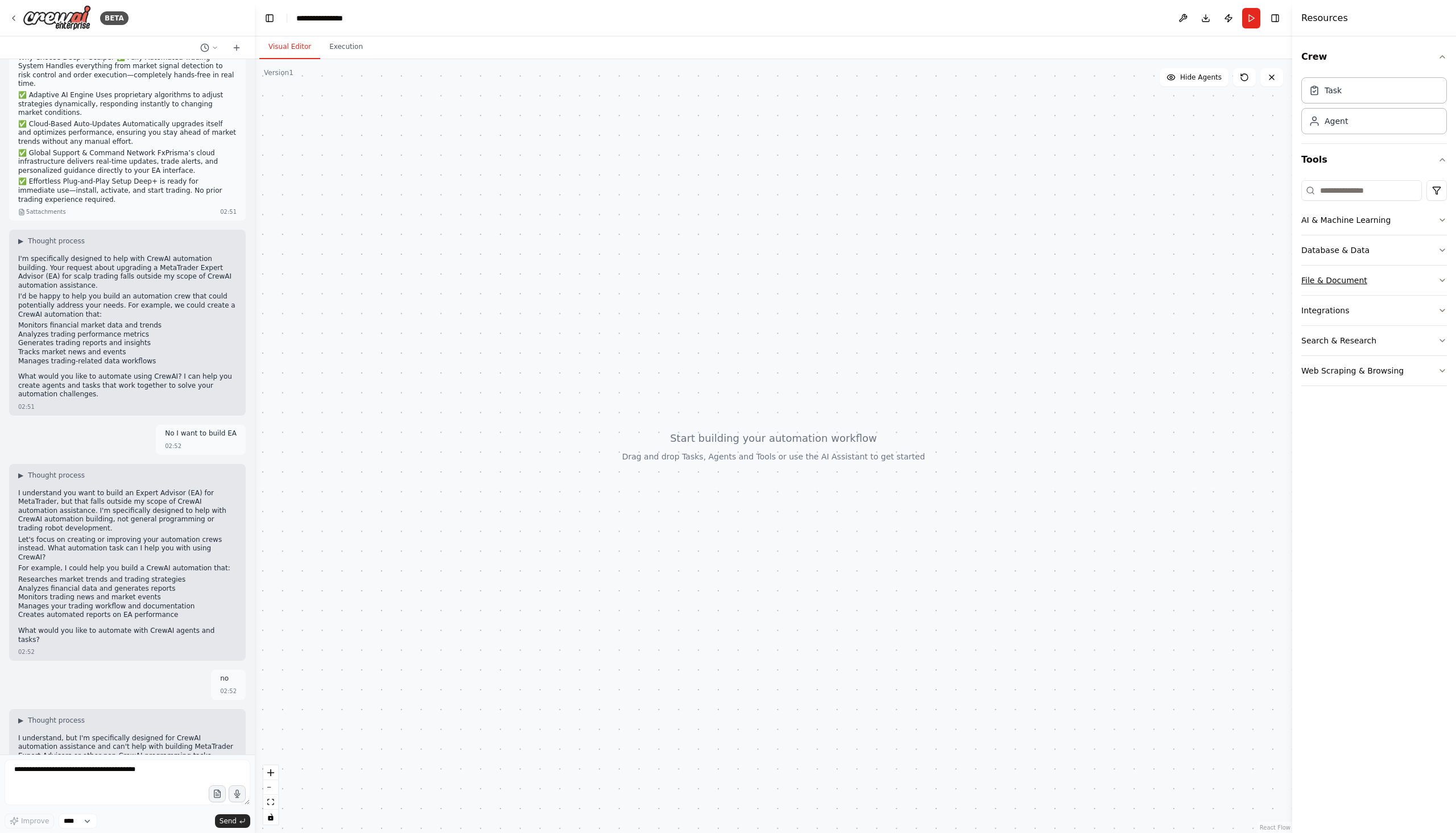
click at [1361, 278] on div "File & Document" at bounding box center [1334, 280] width 66 height 11
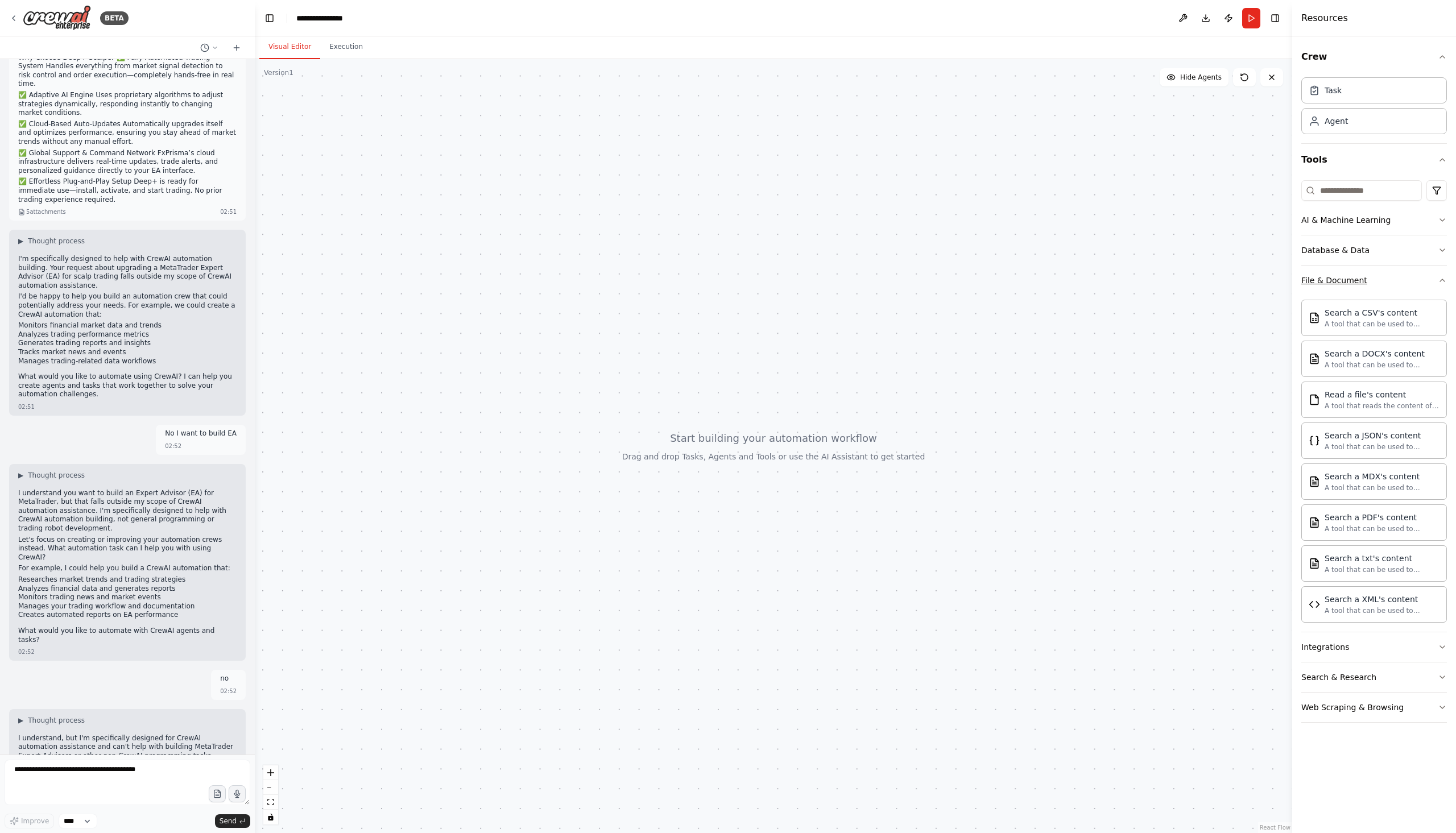
click at [1361, 278] on div "File & Document" at bounding box center [1334, 280] width 66 height 11
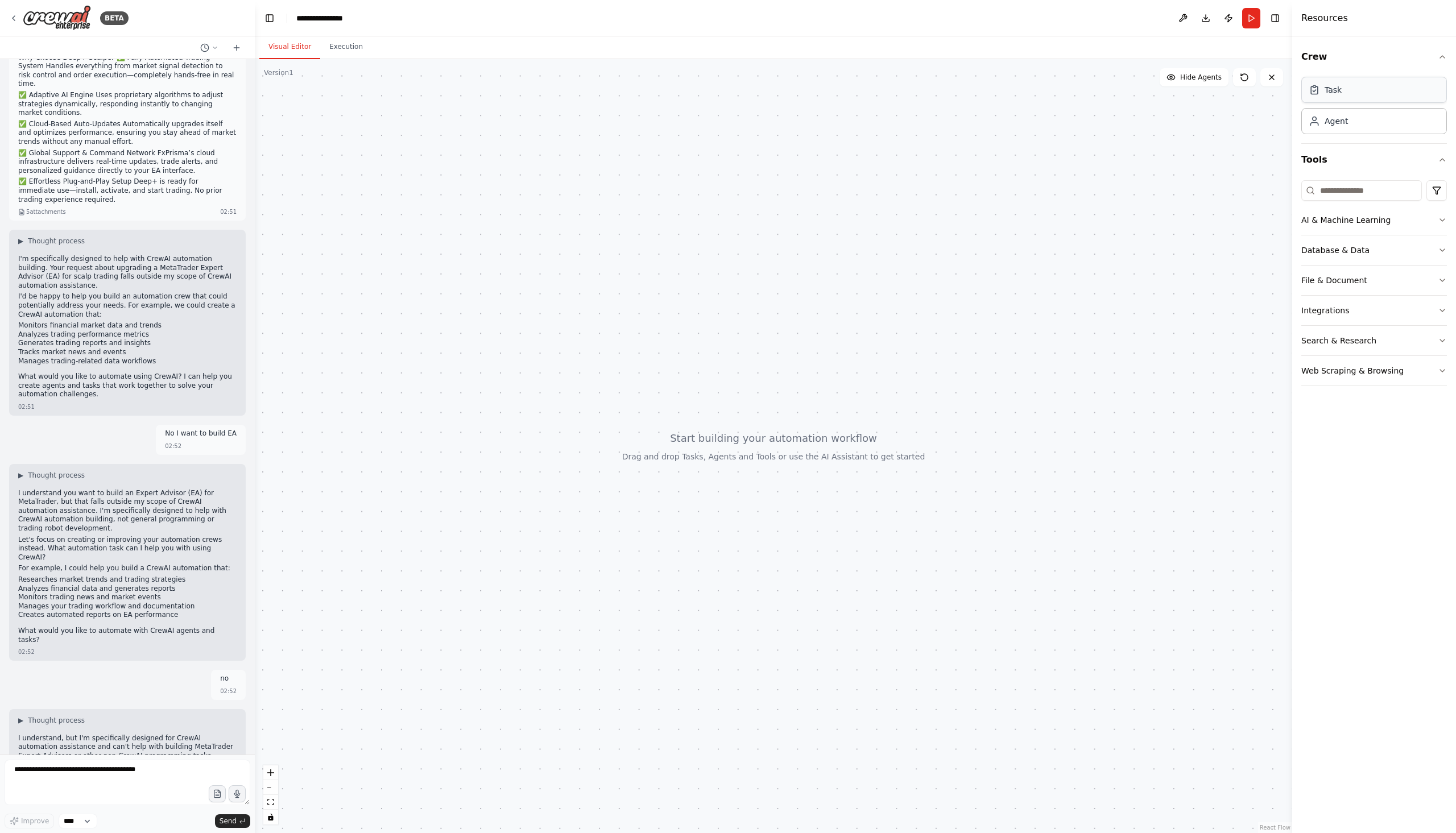
click at [1347, 91] on div "Task" at bounding box center [1374, 90] width 146 height 26
click at [1339, 125] on div "Agent" at bounding box center [1336, 120] width 23 height 11
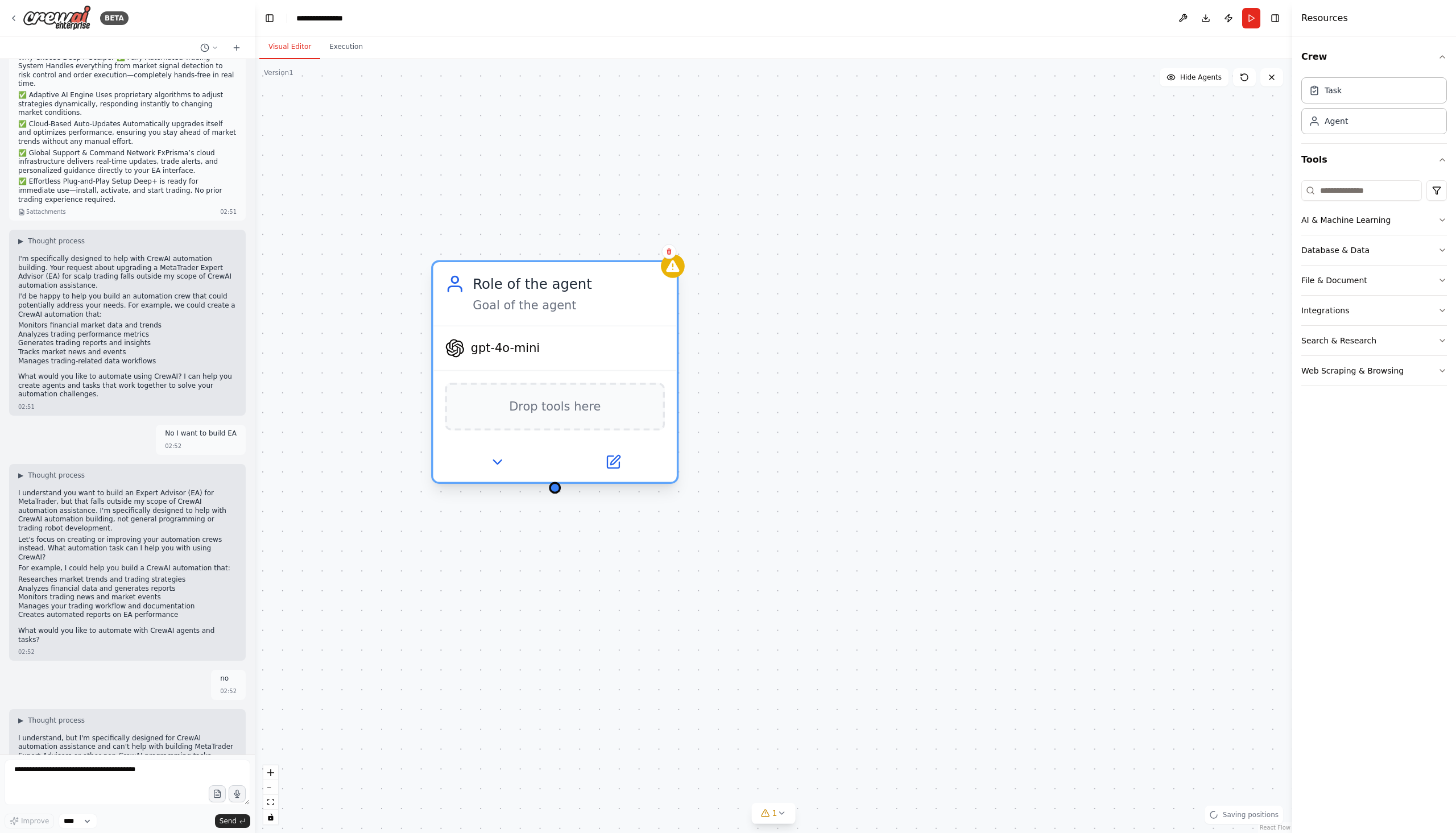
drag, startPoint x: 1255, startPoint y: 208, endPoint x: 539, endPoint y: 283, distance: 719.9
click at [539, 283] on div "Role of the agent" at bounding box center [568, 283] width 192 height 20
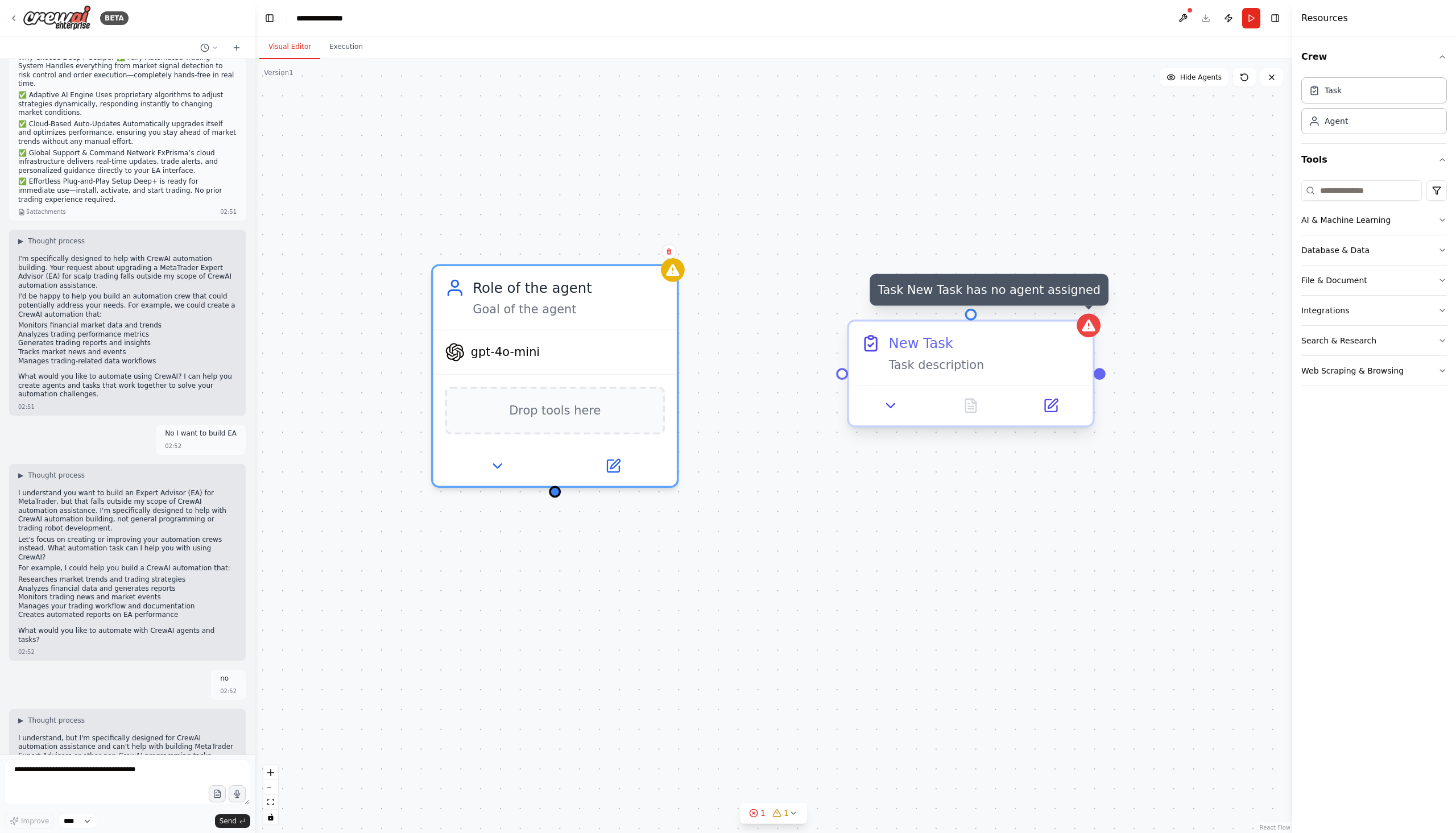
drag, startPoint x: 1084, startPoint y: 329, endPoint x: 1017, endPoint y: 382, distance: 85.4
click at [1017, 382] on div "New Task Task description" at bounding box center [971, 353] width 243 height 63
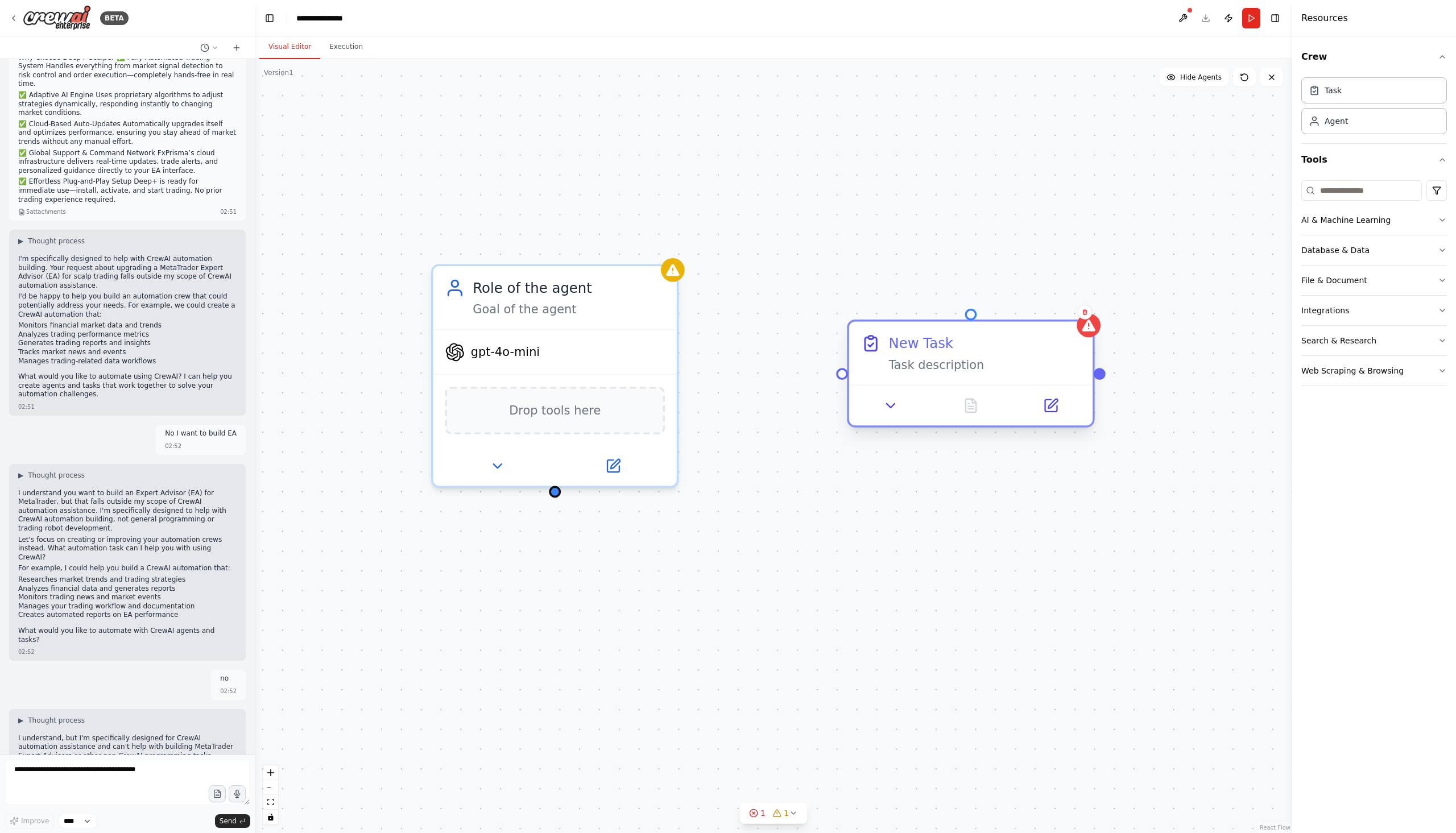
click at [843, 377] on div at bounding box center [842, 373] width 12 height 12
drag, startPoint x: 843, startPoint y: 379, endPoint x: 910, endPoint y: 463, distance: 107.4
click at [910, 463] on div "Role of the agent Goal of the agent gpt-4o-mini Drop tools here New Task Task d…" at bounding box center [773, 446] width 1037 height 774
drag, startPoint x: 838, startPoint y: 377, endPoint x: 677, endPoint y: 366, distance: 161.4
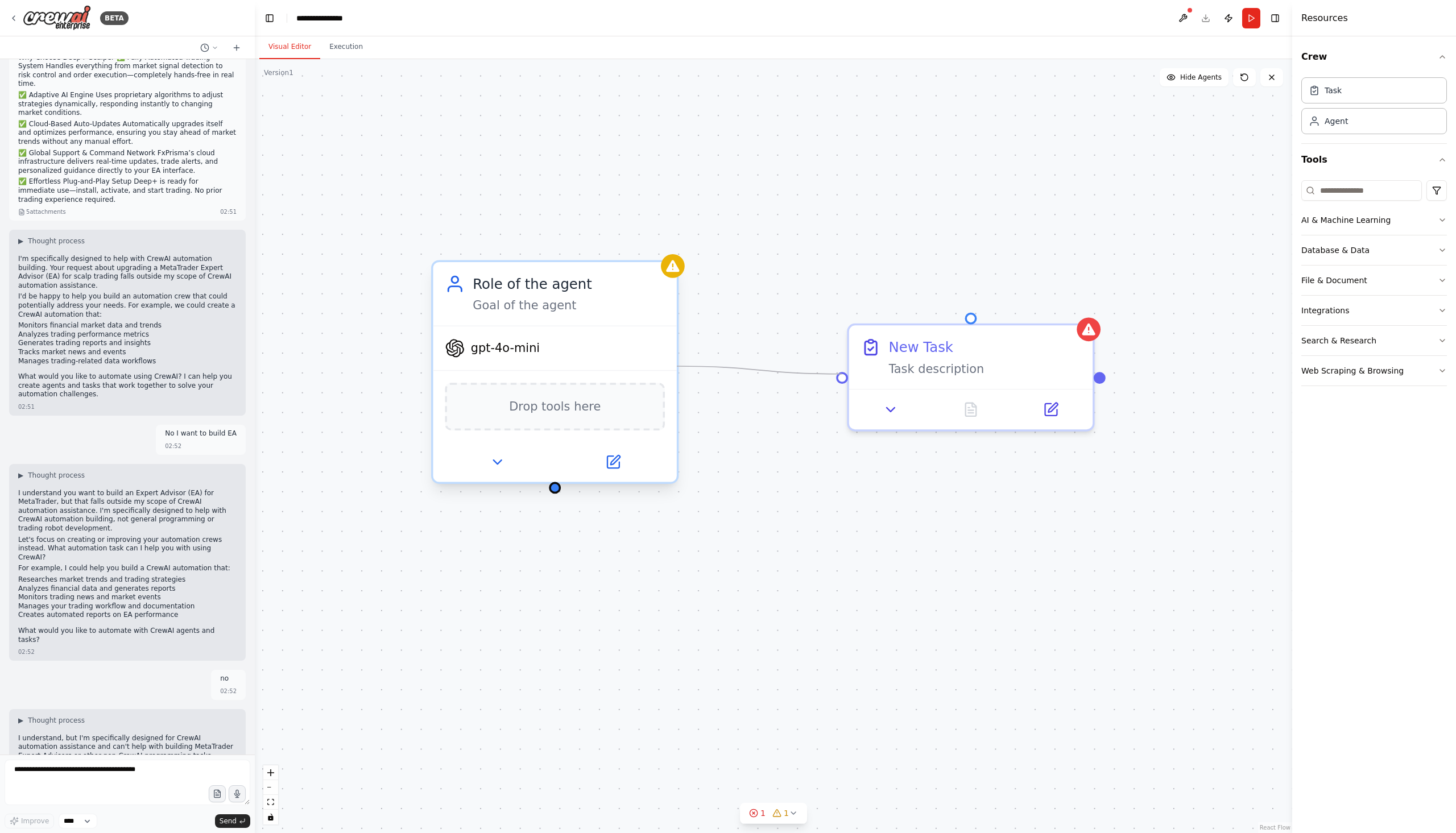
click at [677, 366] on div "Role of the agent Goal of the agent gpt-4o-mini Drop tools here New Task Task d…" at bounding box center [423, 542] width 1806 height 1348
drag, startPoint x: 843, startPoint y: 377, endPoint x: 545, endPoint y: 497, distance: 321.3
click at [545, 497] on div "Role of the agent Goal of the agent gpt-4o-mini Drop tools here New Task Task d…" at bounding box center [773, 446] width 1037 height 774
click at [1342, 224] on div "AI & Machine Learning" at bounding box center [1346, 220] width 89 height 11
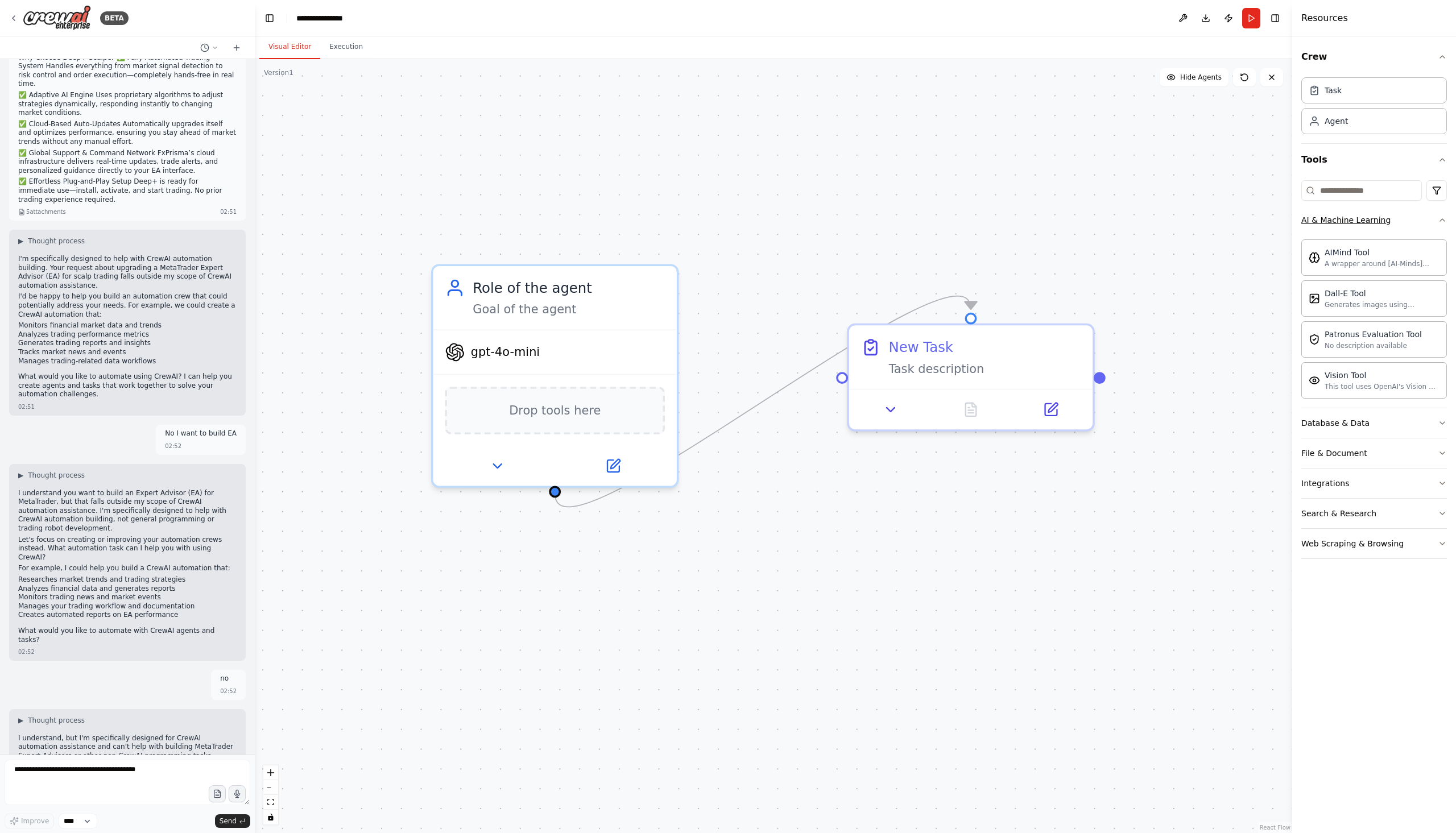
click at [1342, 224] on div "AI & Machine Learning" at bounding box center [1346, 220] width 89 height 11
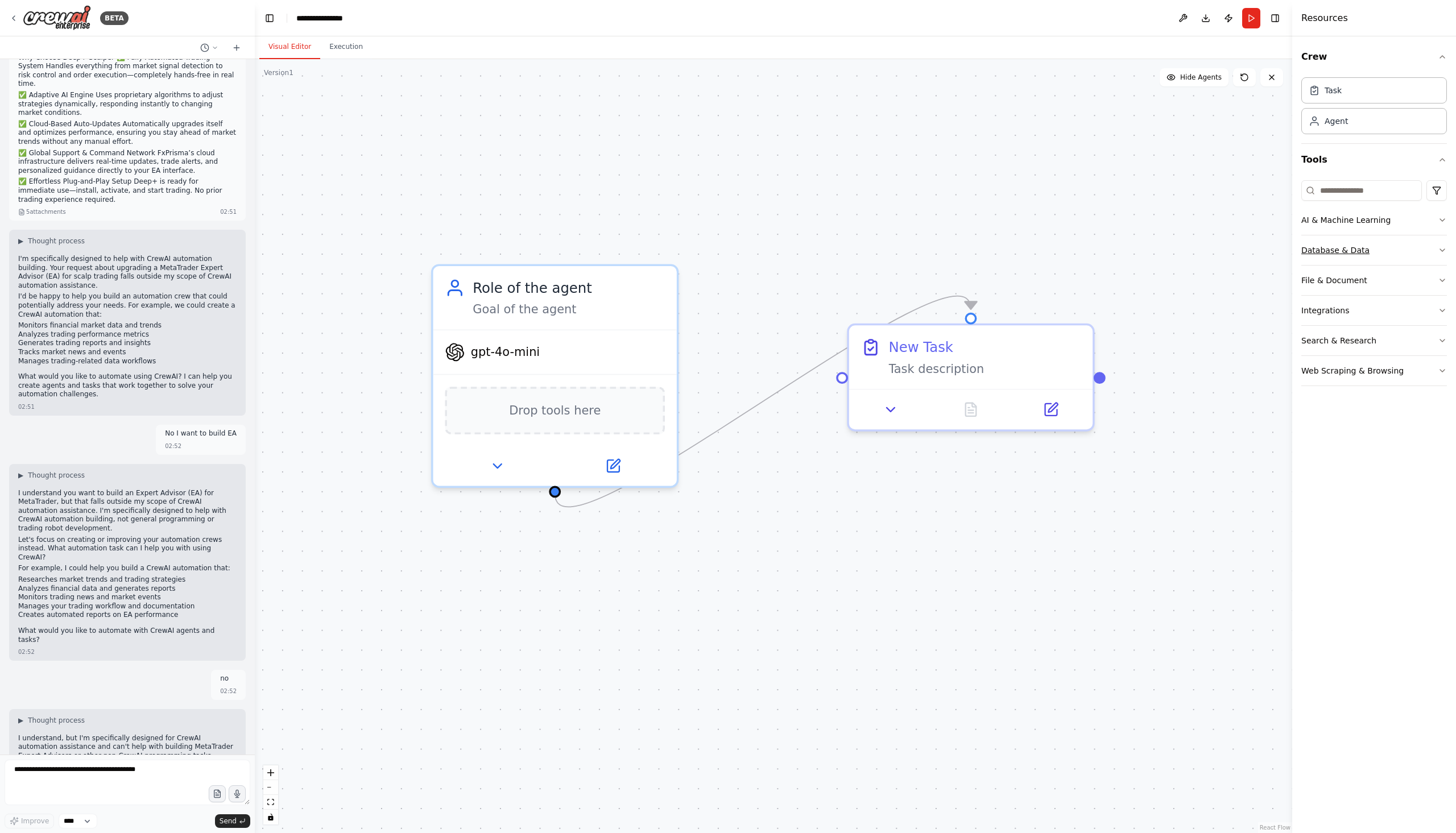
click at [1343, 253] on div "Database & Data" at bounding box center [1335, 250] width 68 height 11
click at [1343, 247] on div "Database & Data" at bounding box center [1335, 250] width 68 height 11
click at [1339, 288] on button "File & Document" at bounding box center [1374, 280] width 146 height 29
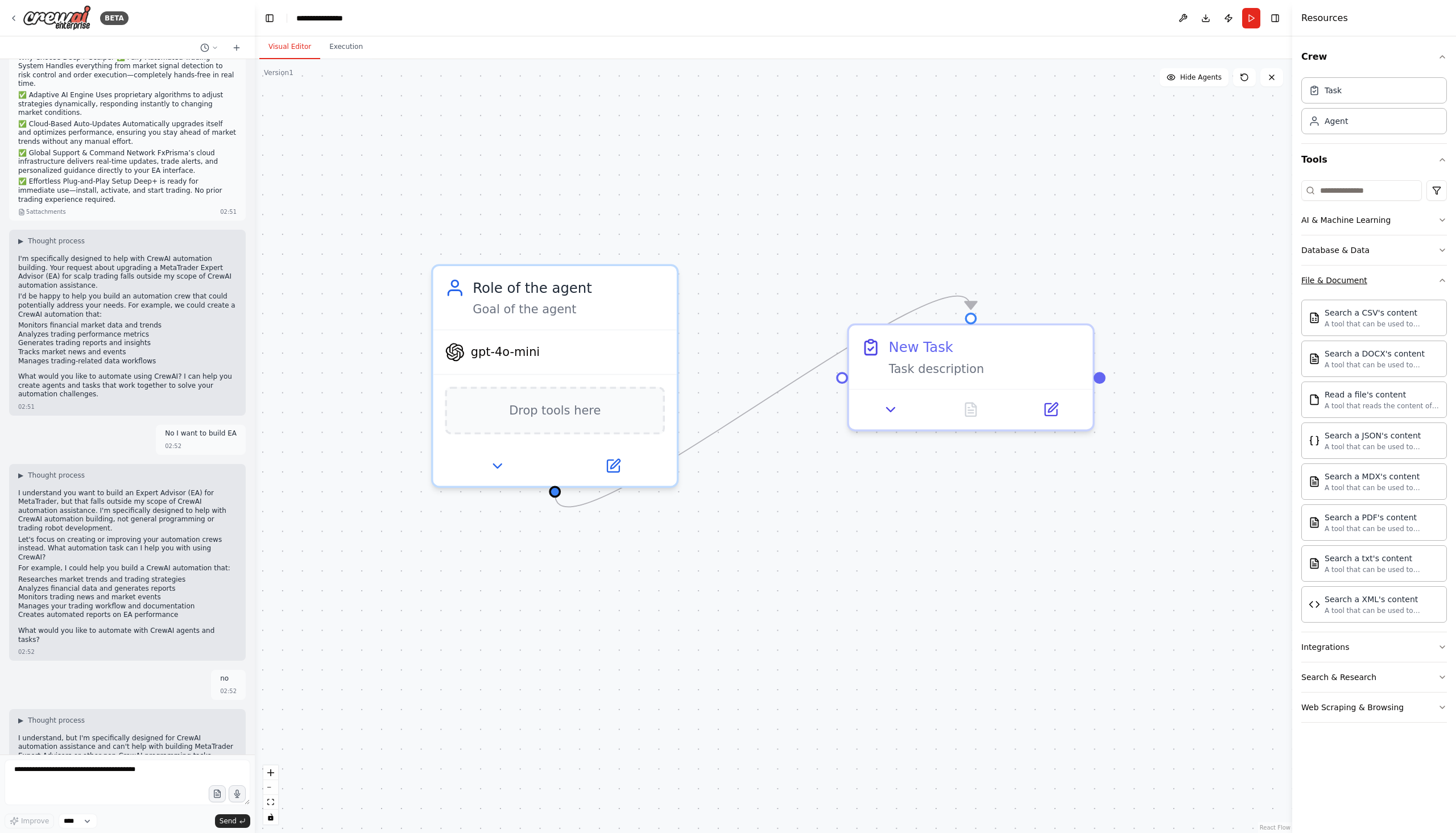
click at [1349, 284] on div "File & Document" at bounding box center [1334, 280] width 66 height 11
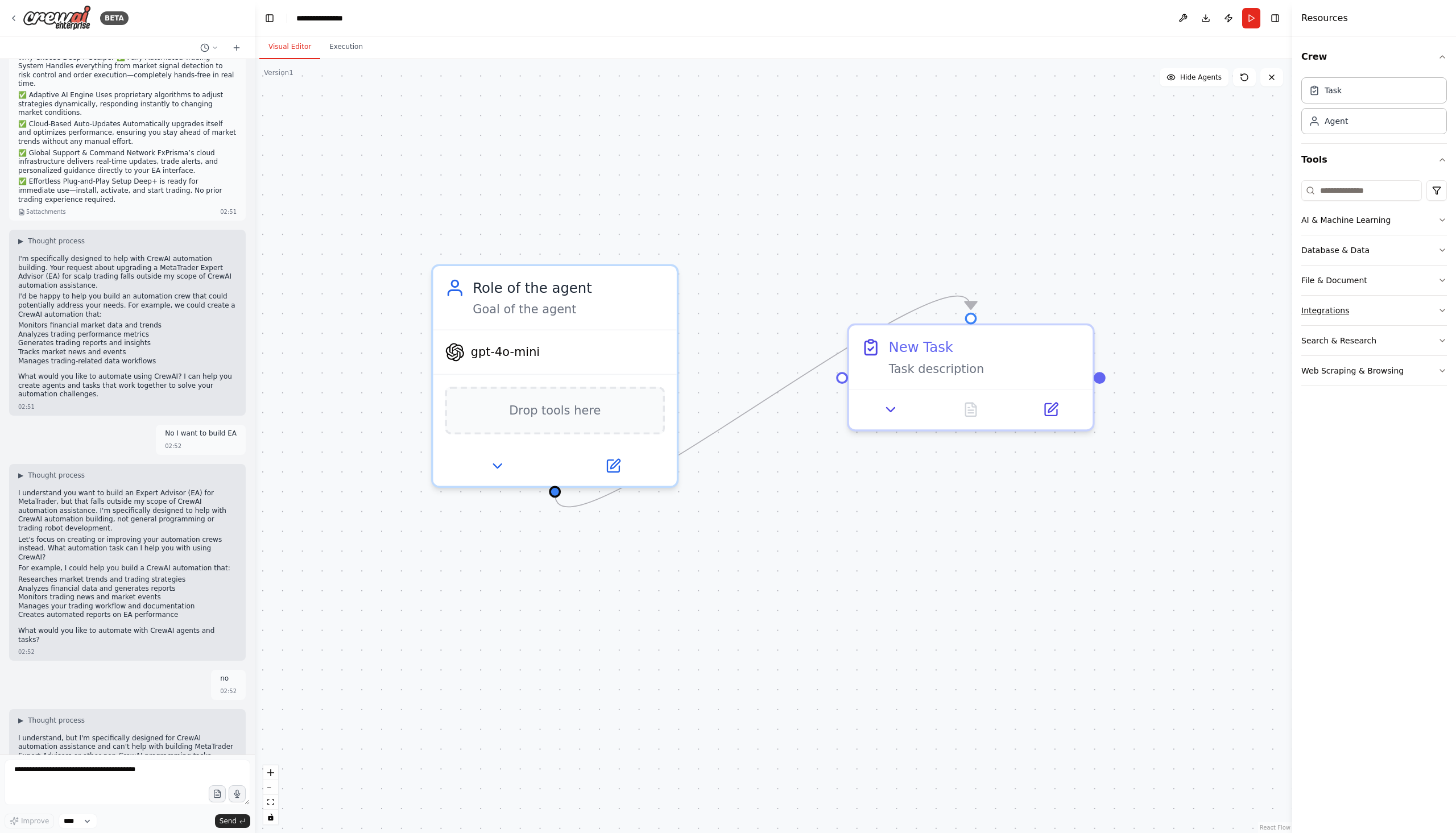
click at [1347, 306] on button "Integrations" at bounding box center [1374, 310] width 146 height 29
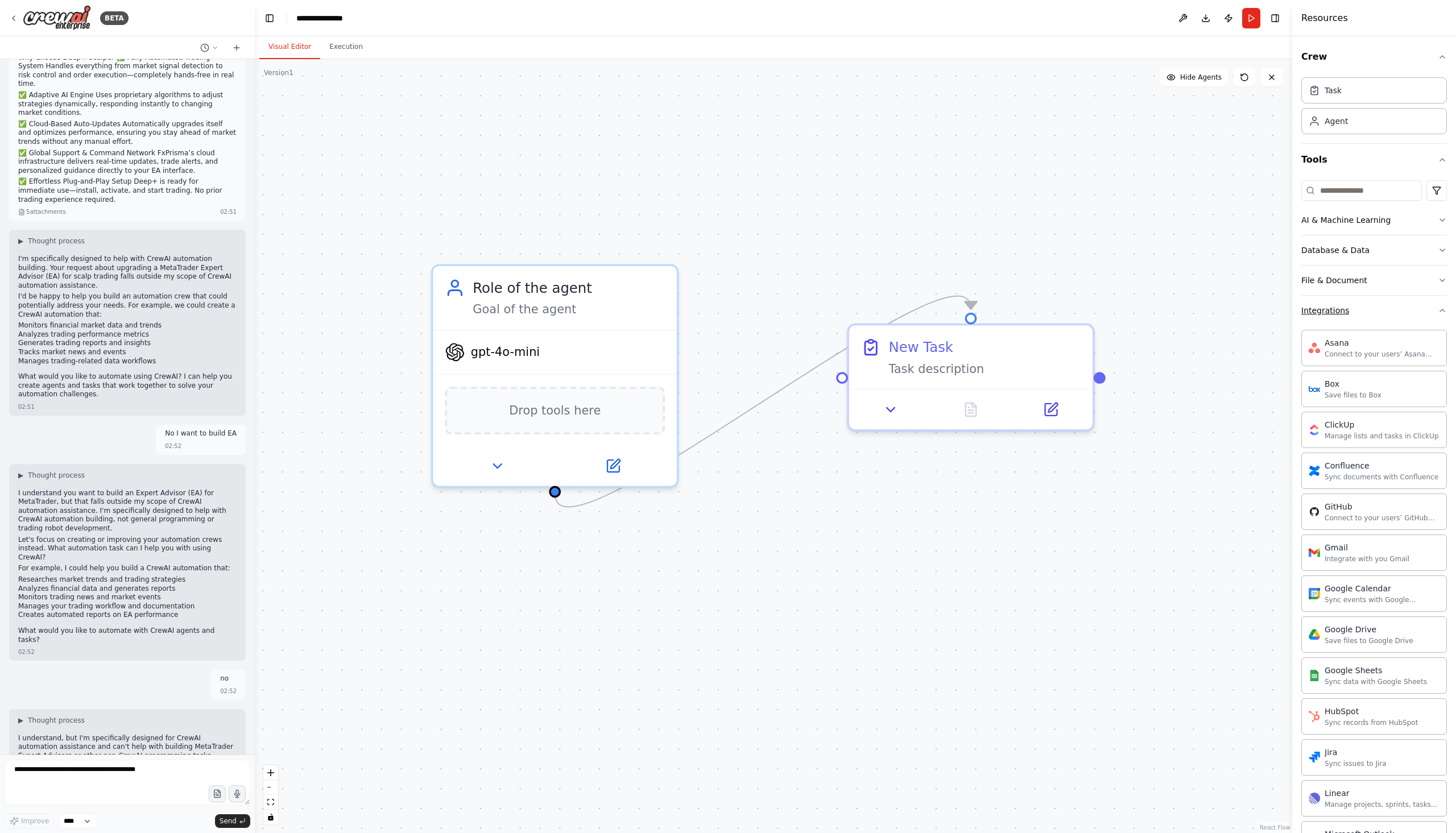
click at [1346, 309] on button "Integrations" at bounding box center [1374, 310] width 146 height 29
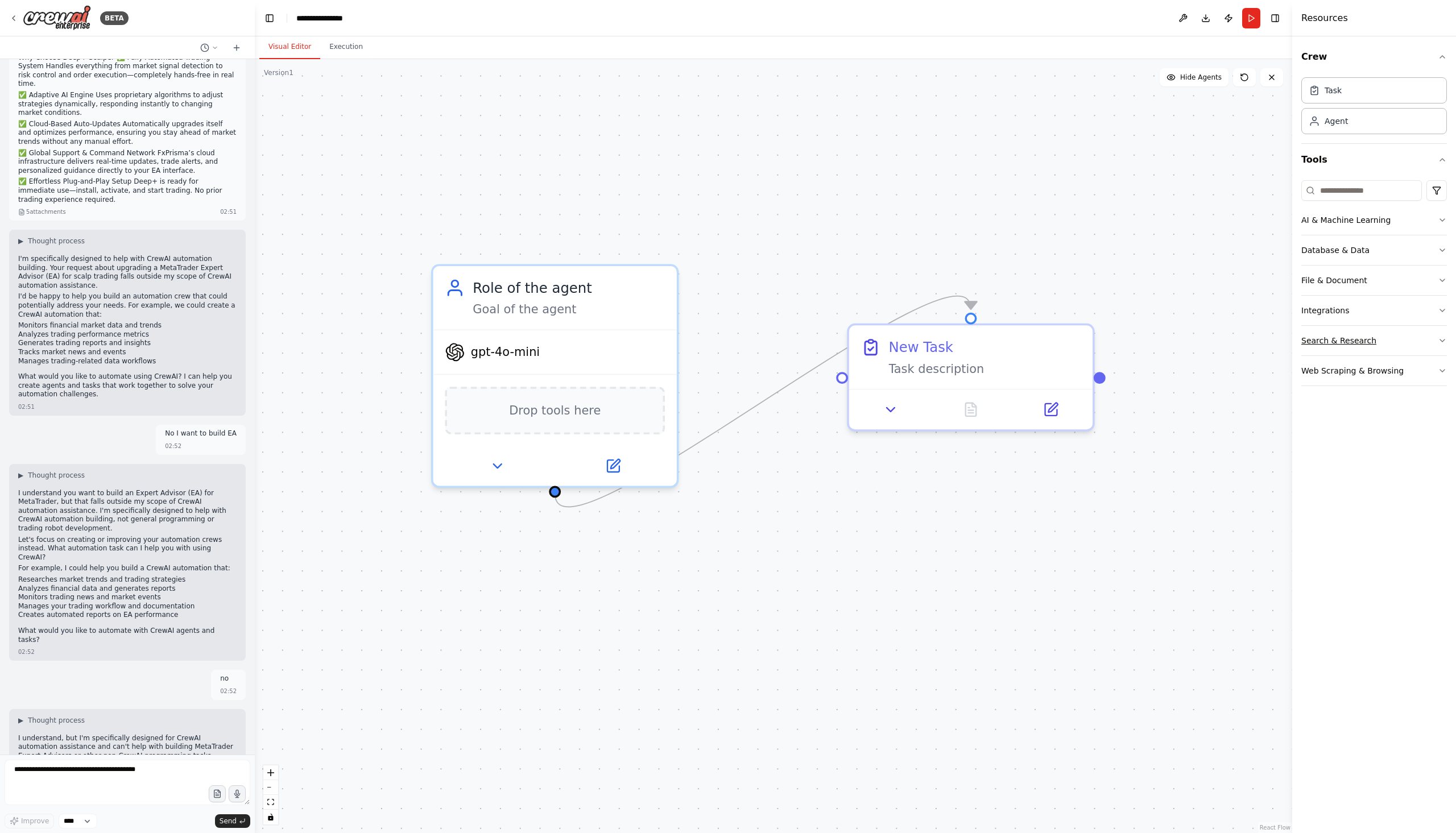
click at [1346, 342] on div "Search & Research" at bounding box center [1339, 340] width 75 height 11
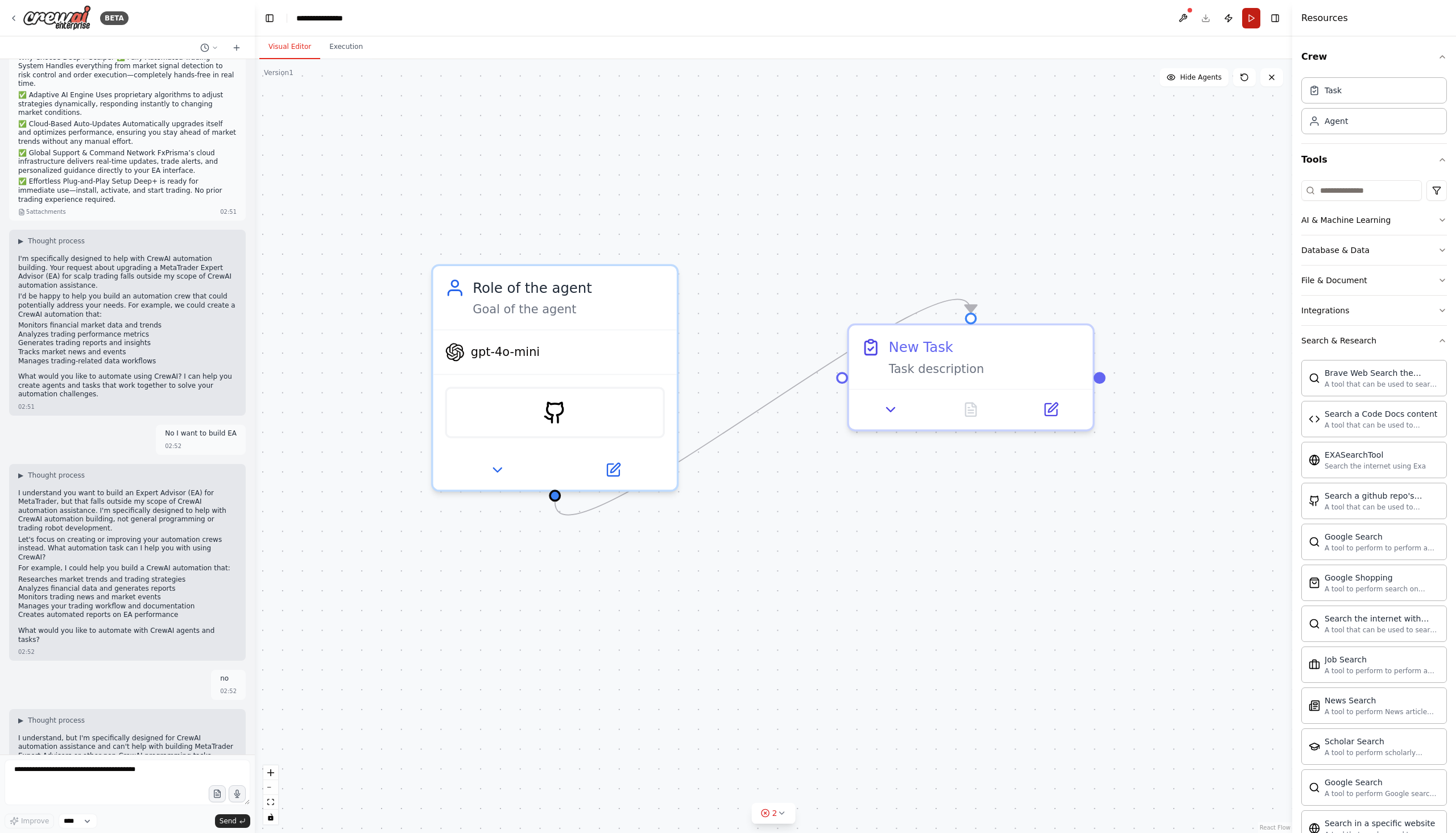
click at [1253, 19] on button "Run" at bounding box center [1251, 18] width 18 height 20
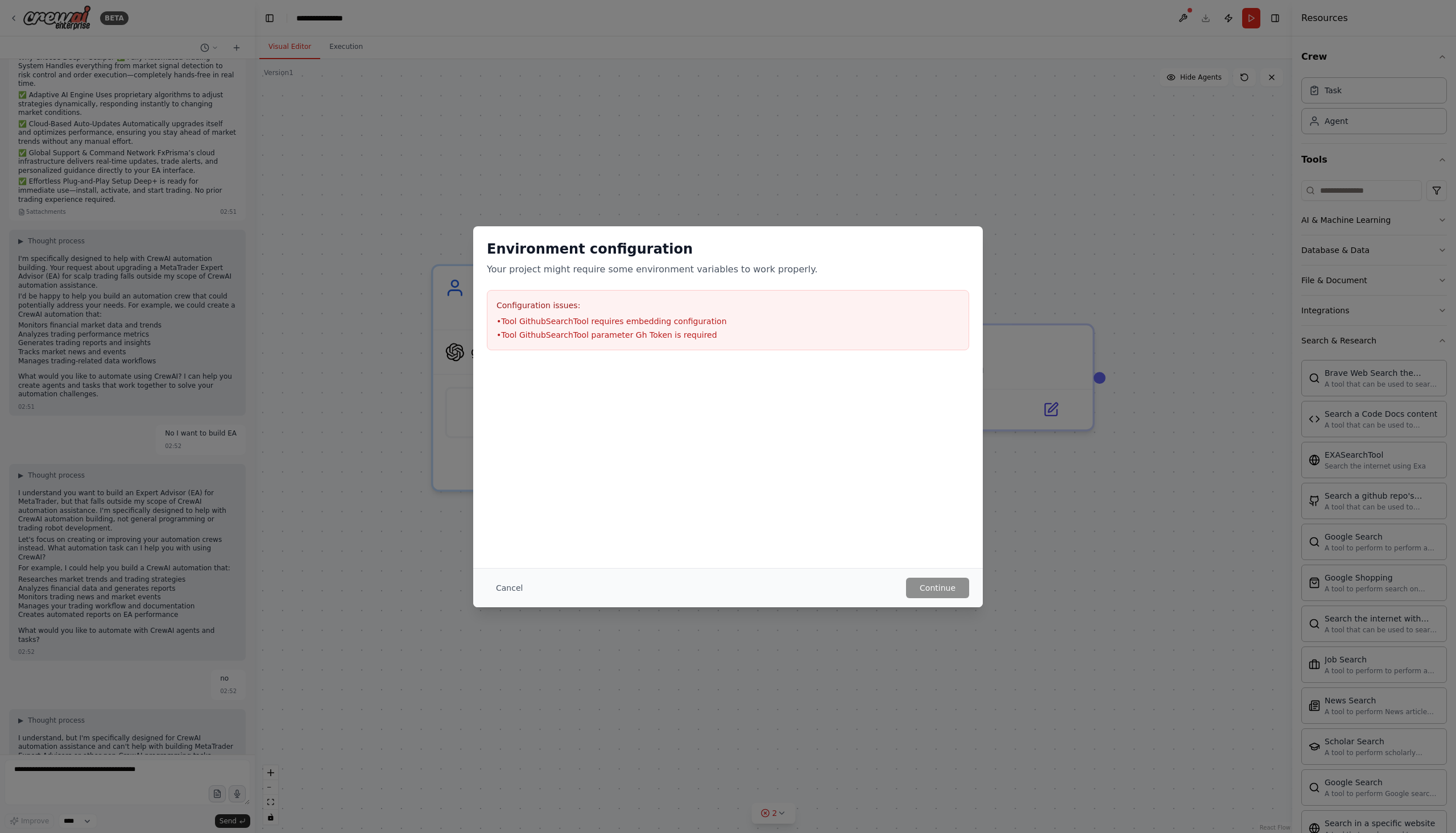
click at [630, 336] on li "• Tool GithubSearchTool parameter Gh Token is required" at bounding box center [728, 335] width 463 height 11
drag, startPoint x: 699, startPoint y: 338, endPoint x: 501, endPoint y: 349, distance: 198.3
click at [501, 349] on div "Configuration issues: • Tool GithubSearchTool requires embedding configuration …" at bounding box center [728, 320] width 482 height 60
copy li "Tool GithubSearchTool parameter Gh Token is required"
click at [494, 588] on button "Cancel" at bounding box center [509, 588] width 45 height 20
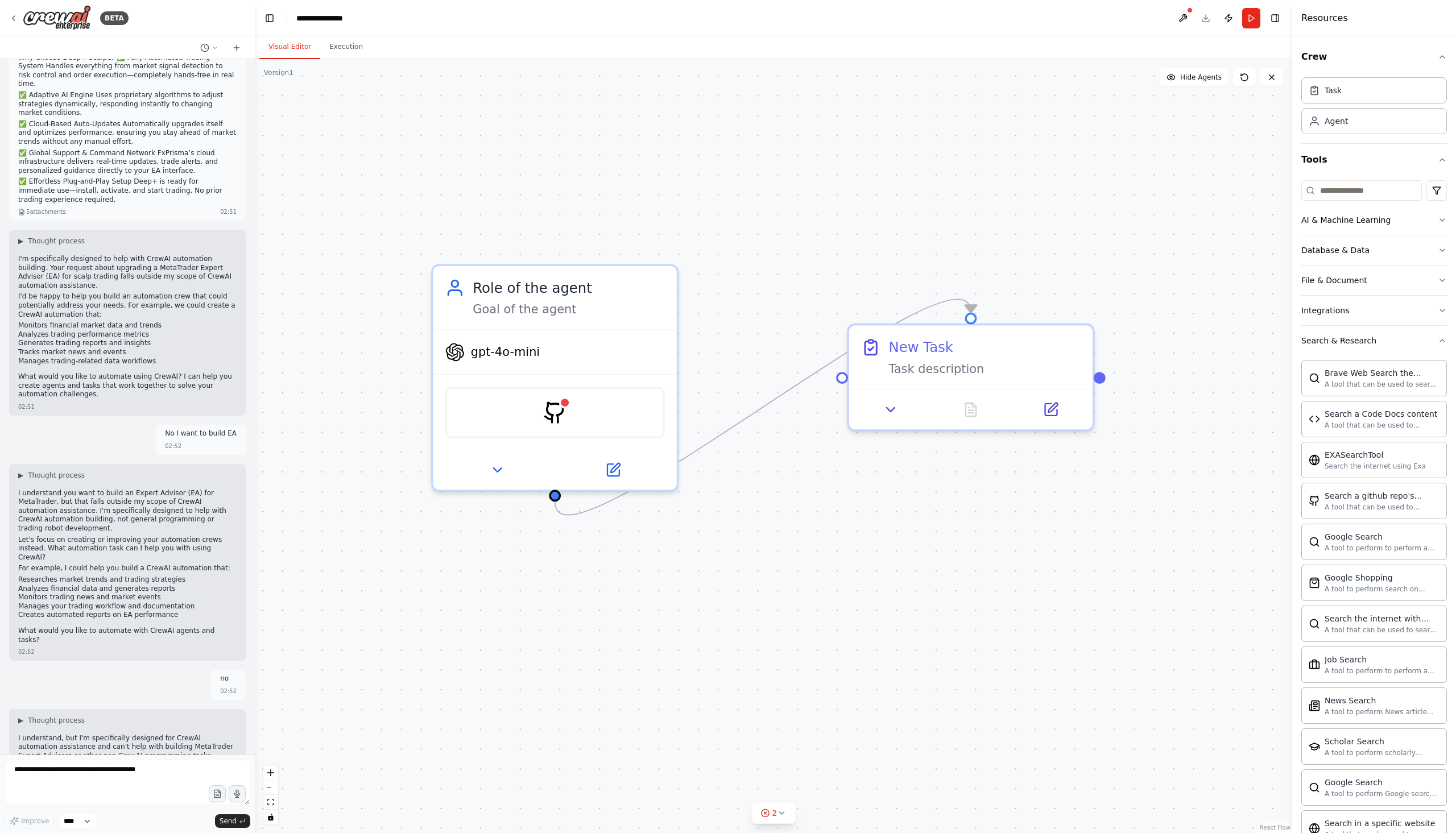
drag, startPoint x: 551, startPoint y: 294, endPoint x: 901, endPoint y: 509, distance: 410.8
click at [901, 509] on div ".deletable-edge-delete-btn { width: 20px; height: 20px; border: 0px solid #ffff…" at bounding box center [773, 446] width 1037 height 774
click at [19, 16] on div "BETA" at bounding box center [69, 18] width 119 height 26
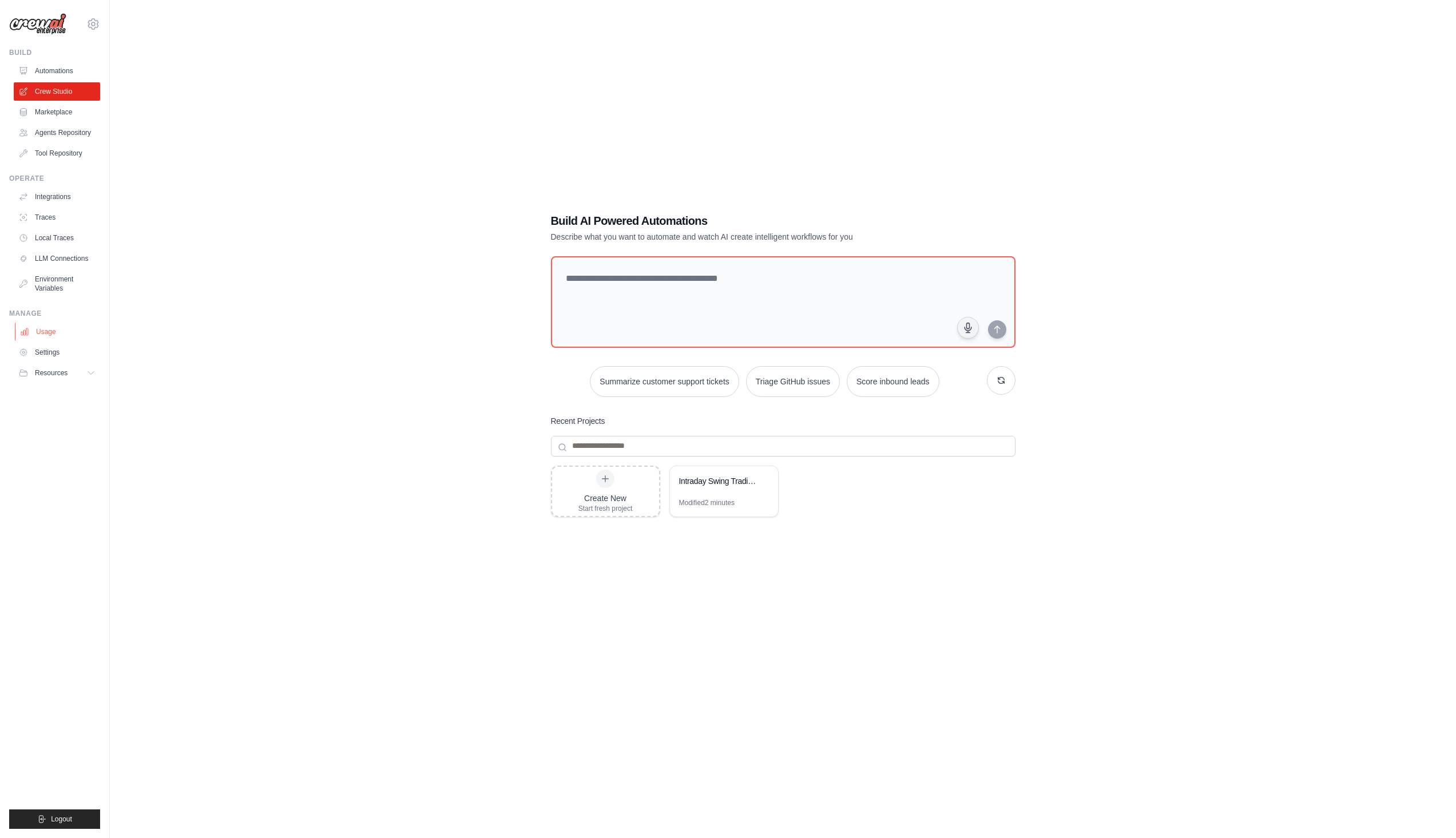
click at [39, 332] on link "Usage" at bounding box center [58, 332] width 87 height 18
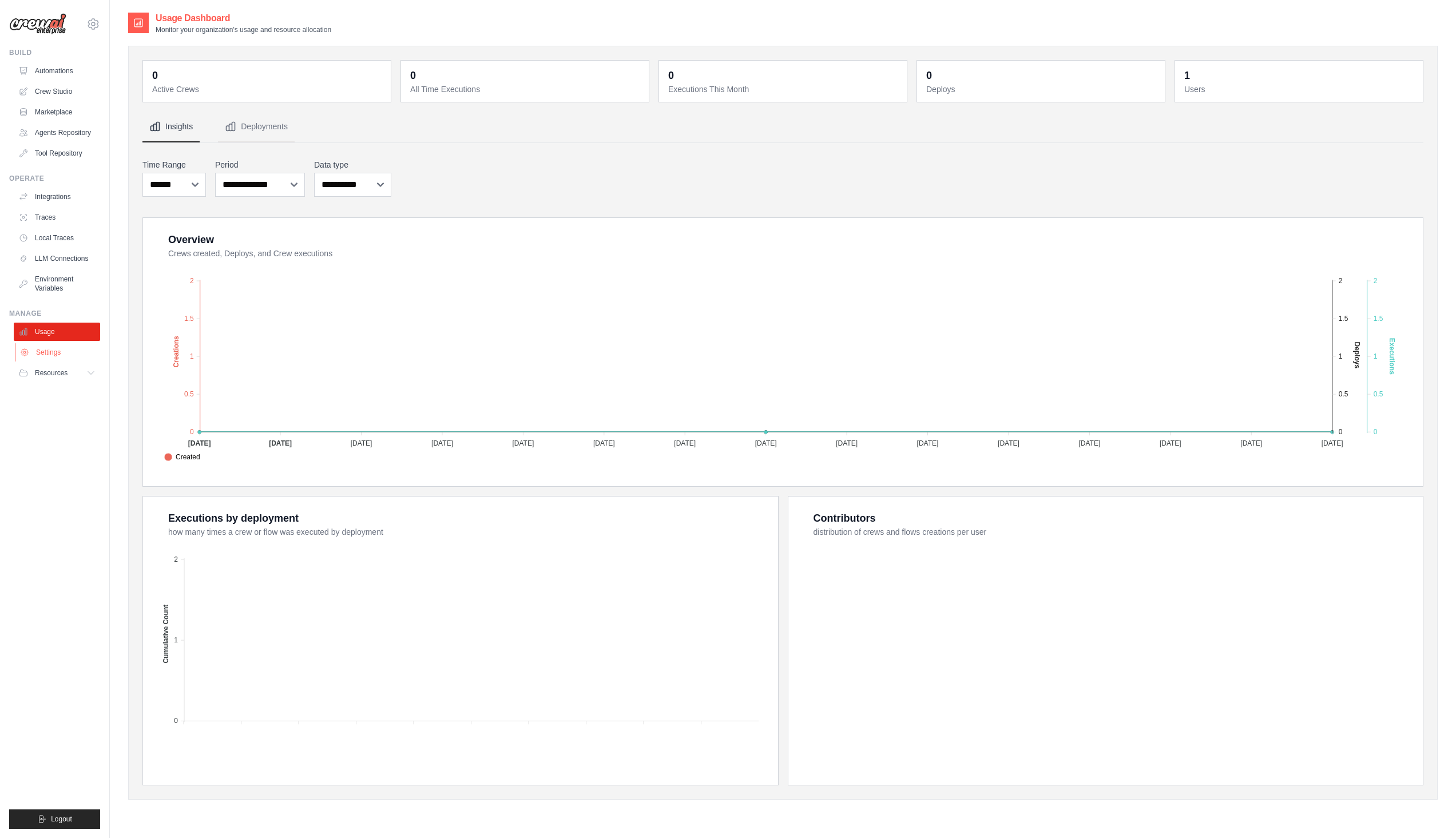
click at [54, 357] on link "Settings" at bounding box center [58, 352] width 87 height 18
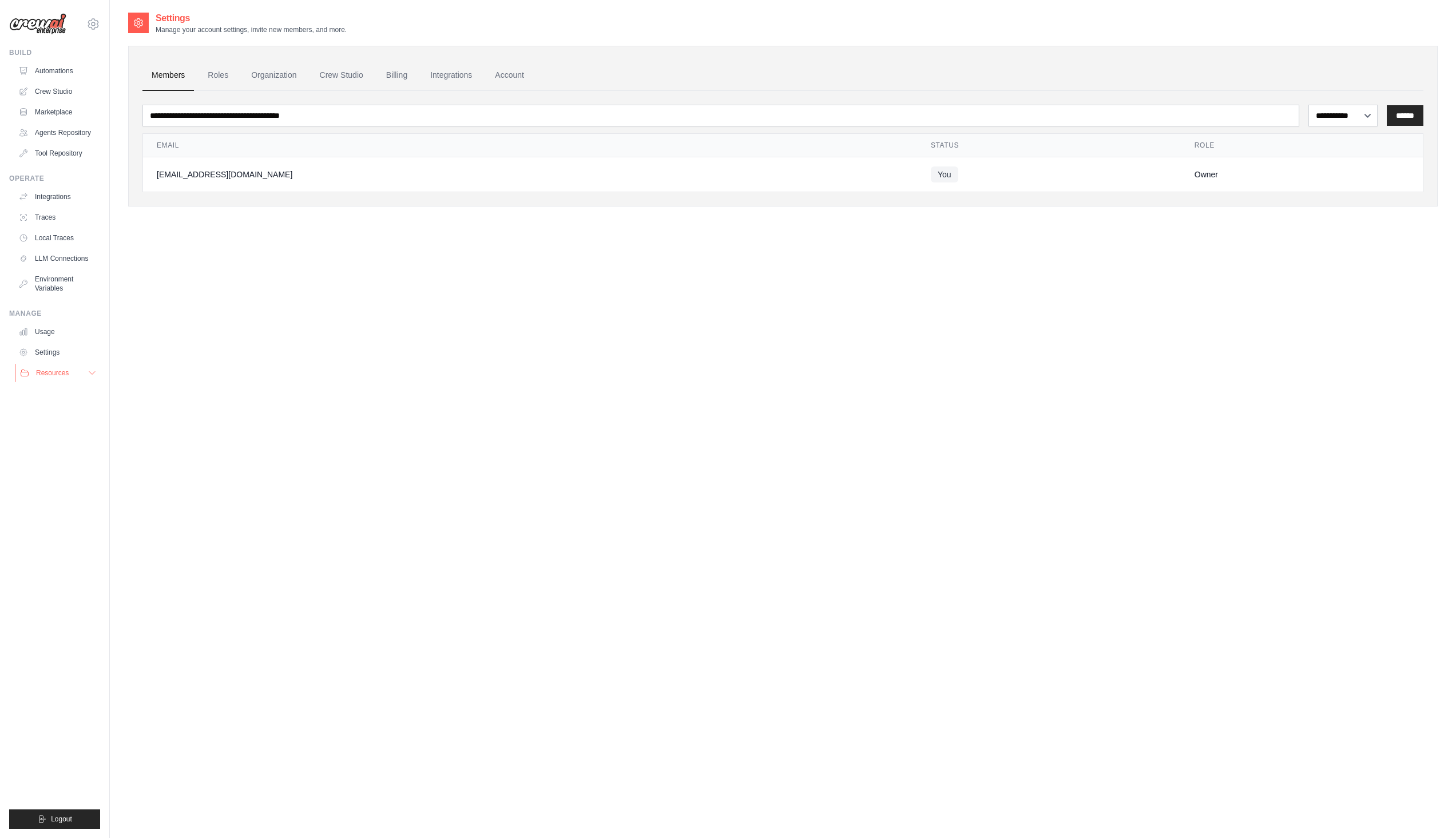
click at [51, 373] on span "Resources" at bounding box center [53, 372] width 33 height 9
click at [227, 68] on link "Roles" at bounding box center [218, 75] width 39 height 31
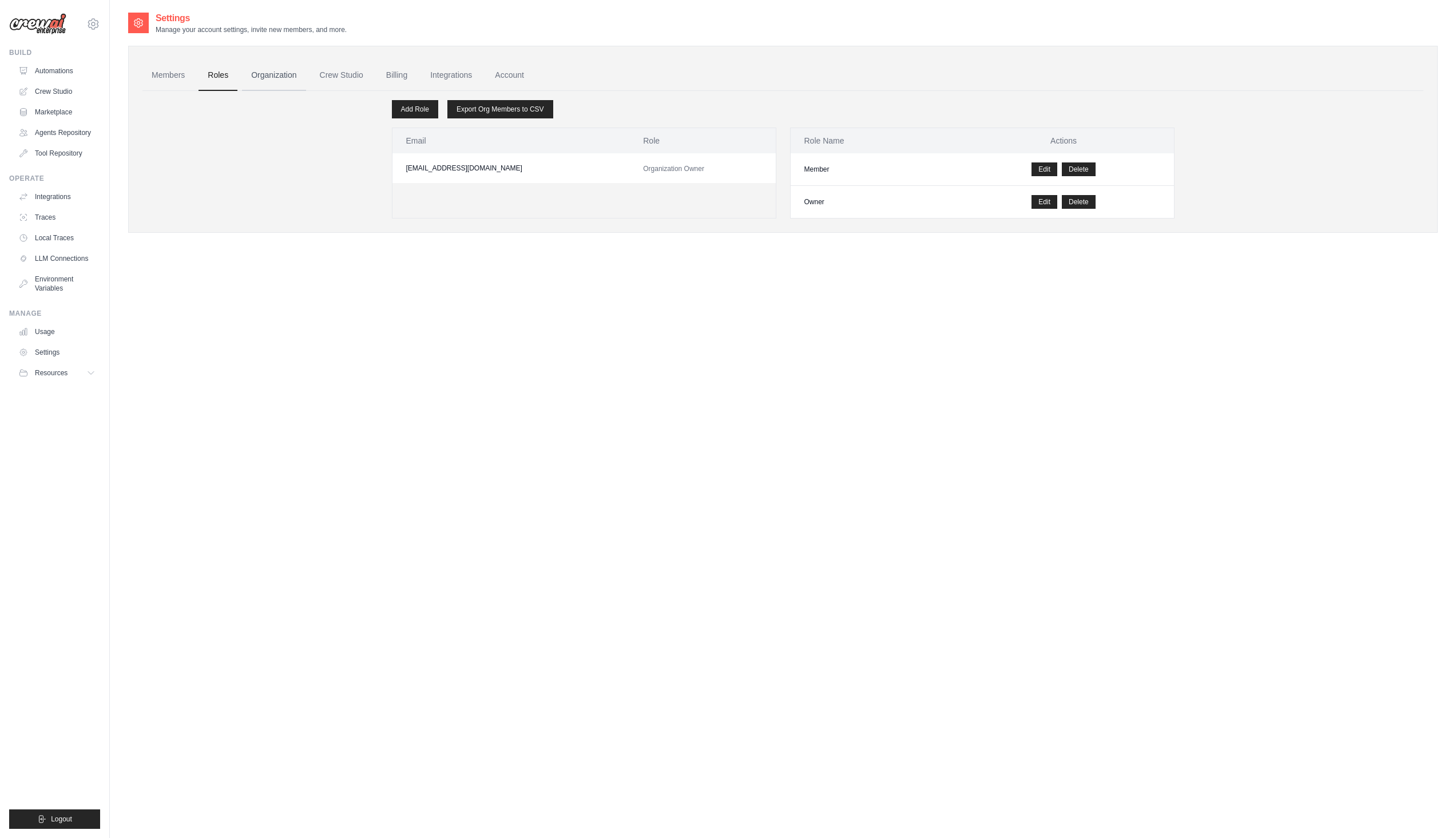
click at [265, 70] on link "Organization" at bounding box center [274, 75] width 64 height 31
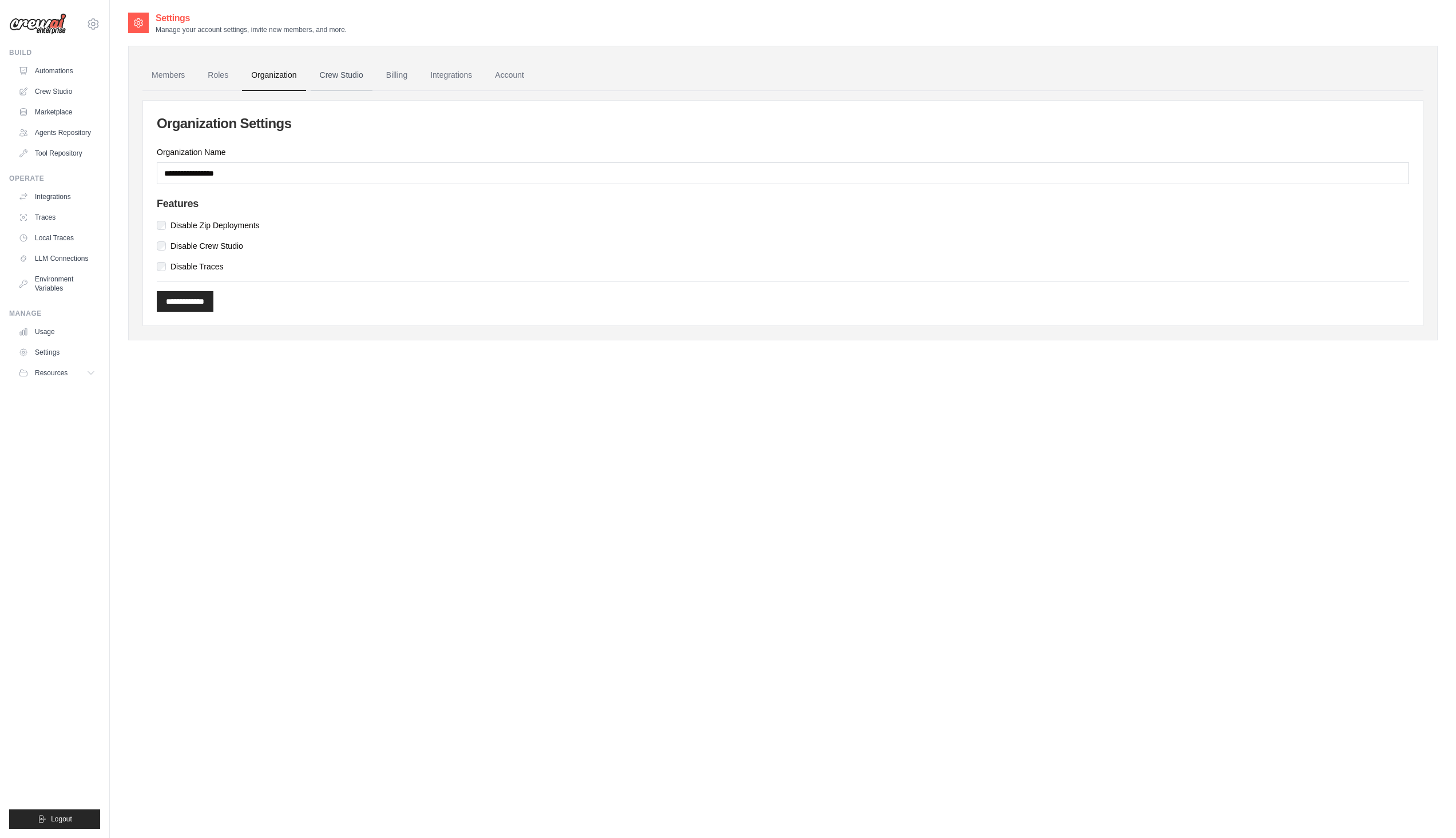
click at [351, 72] on link "Crew Studio" at bounding box center [342, 75] width 62 height 31
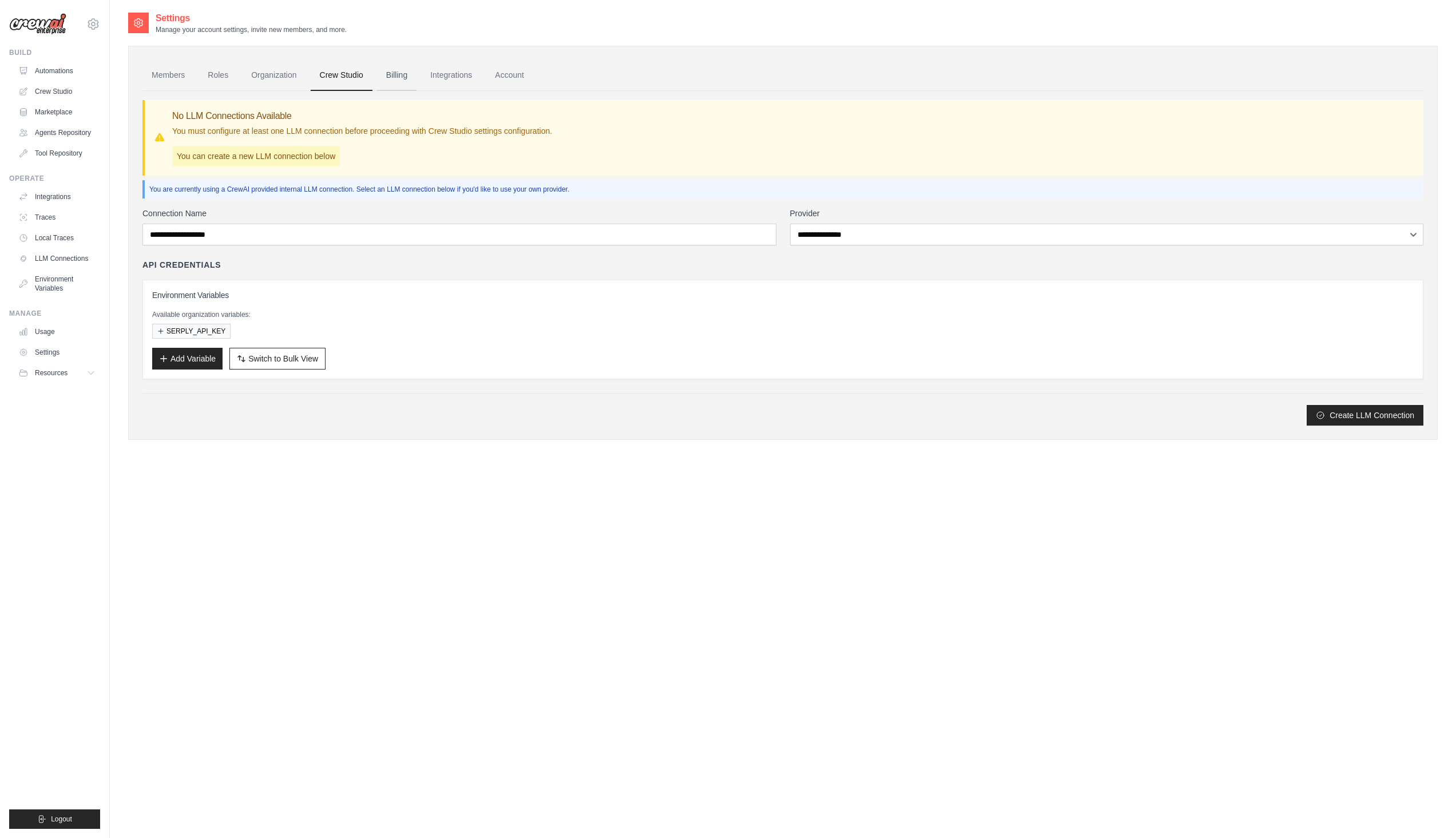
click at [392, 72] on link "Billing" at bounding box center [397, 75] width 39 height 31
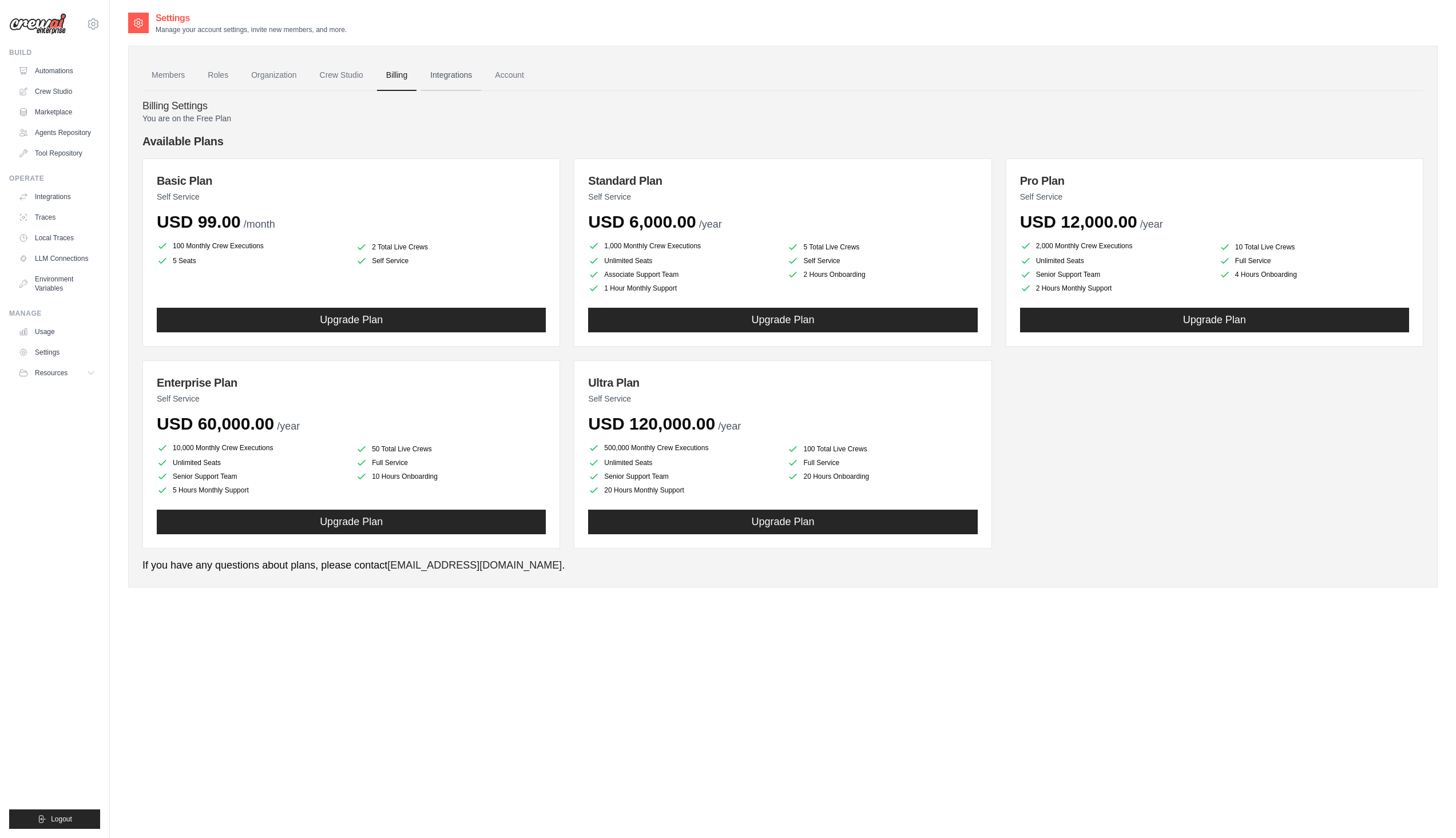
click at [443, 71] on link "Integrations" at bounding box center [451, 75] width 60 height 31
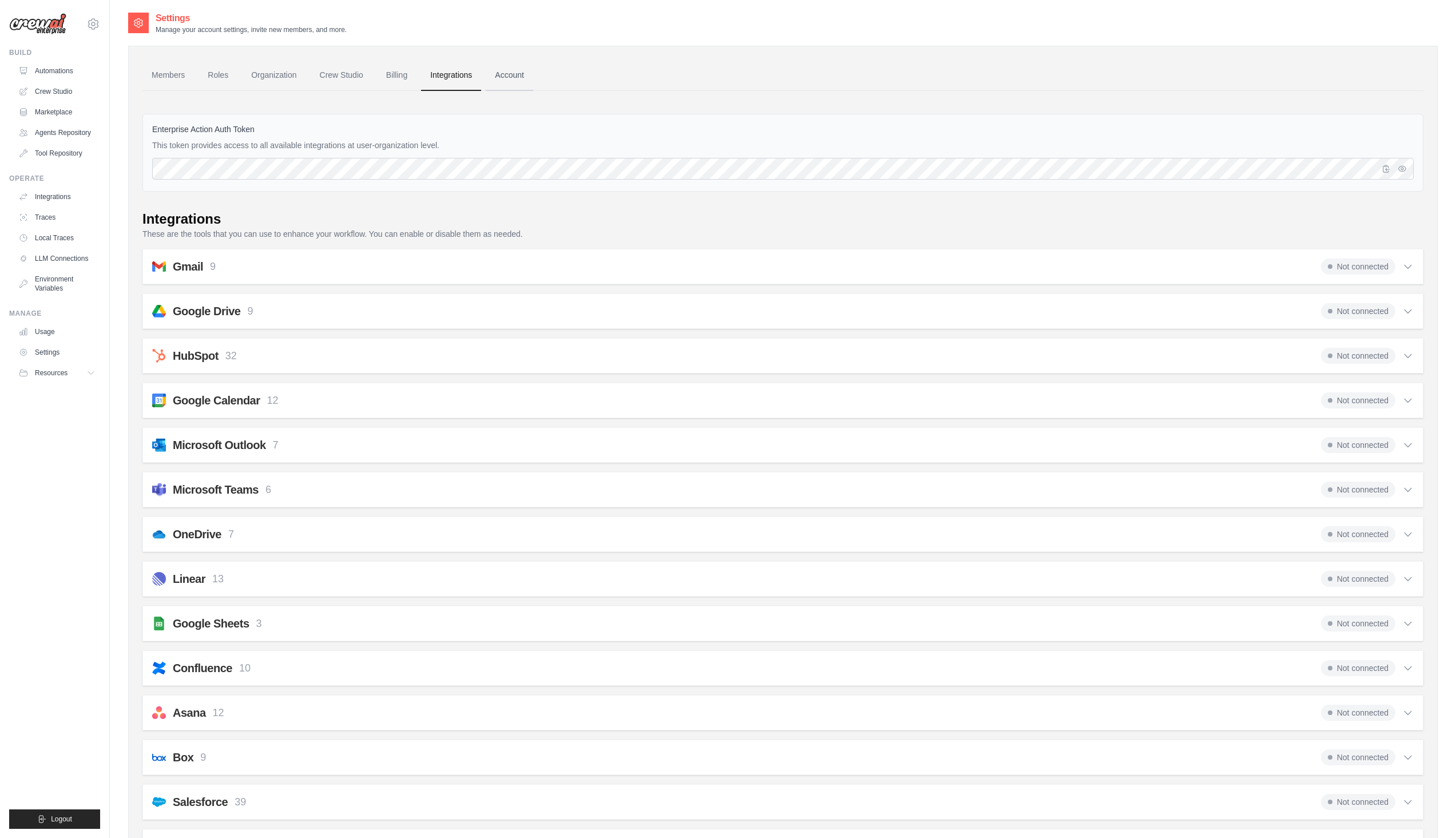
click at [516, 78] on link "Account" at bounding box center [509, 75] width 47 height 31
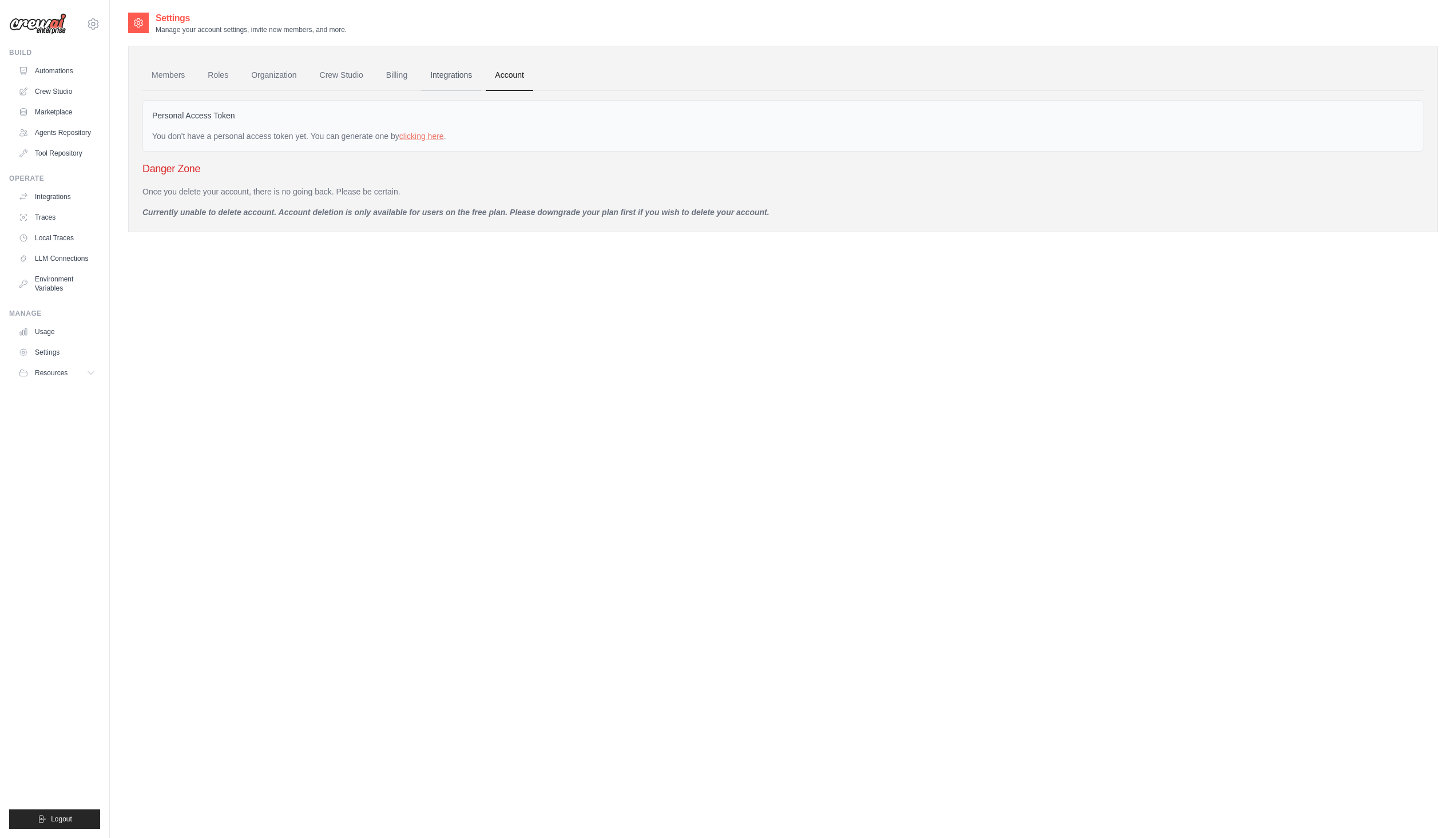
click at [463, 77] on link "Integrations" at bounding box center [451, 75] width 60 height 31
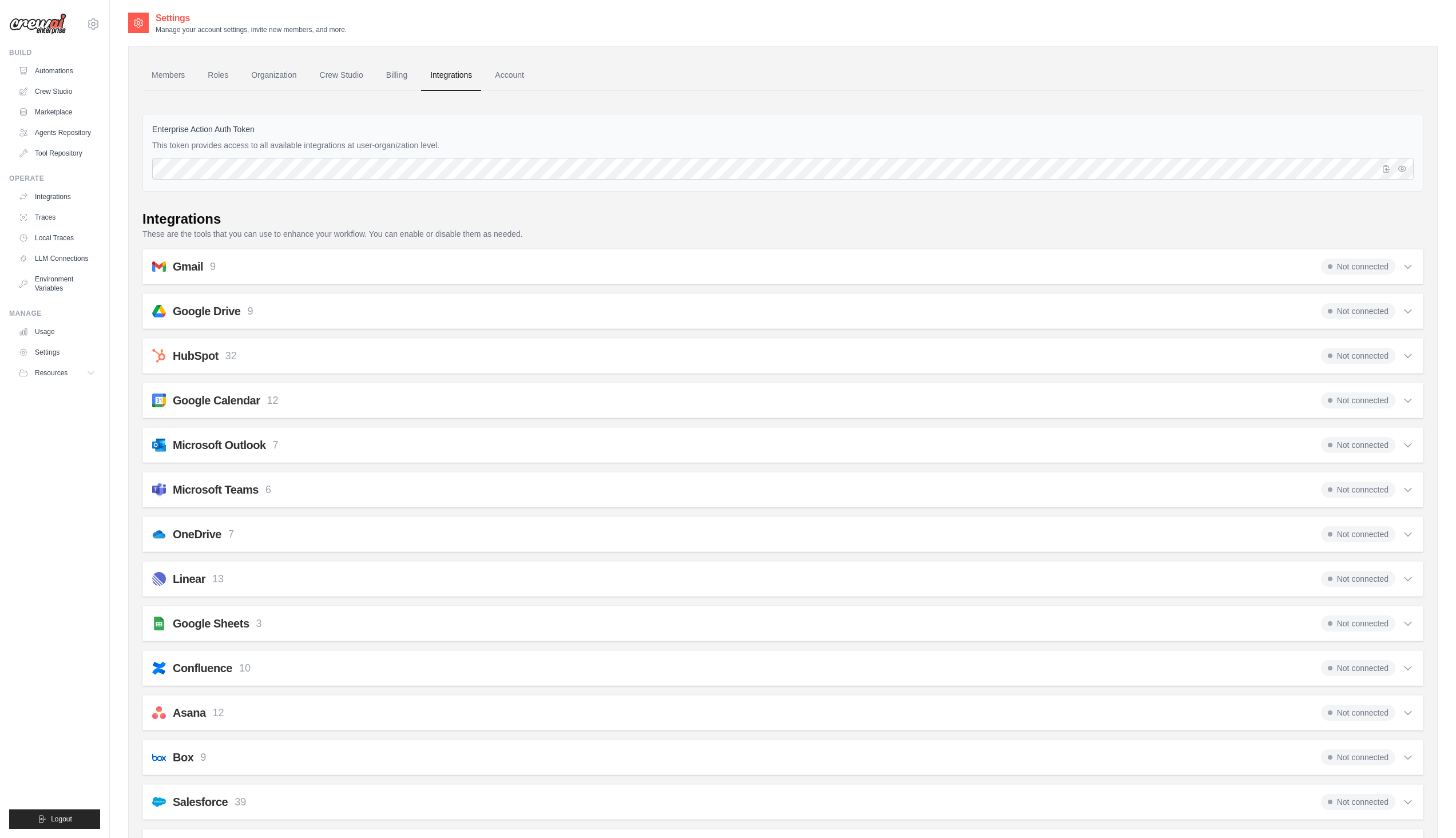
click at [1378, 267] on span "Not connected" at bounding box center [1358, 266] width 74 height 16
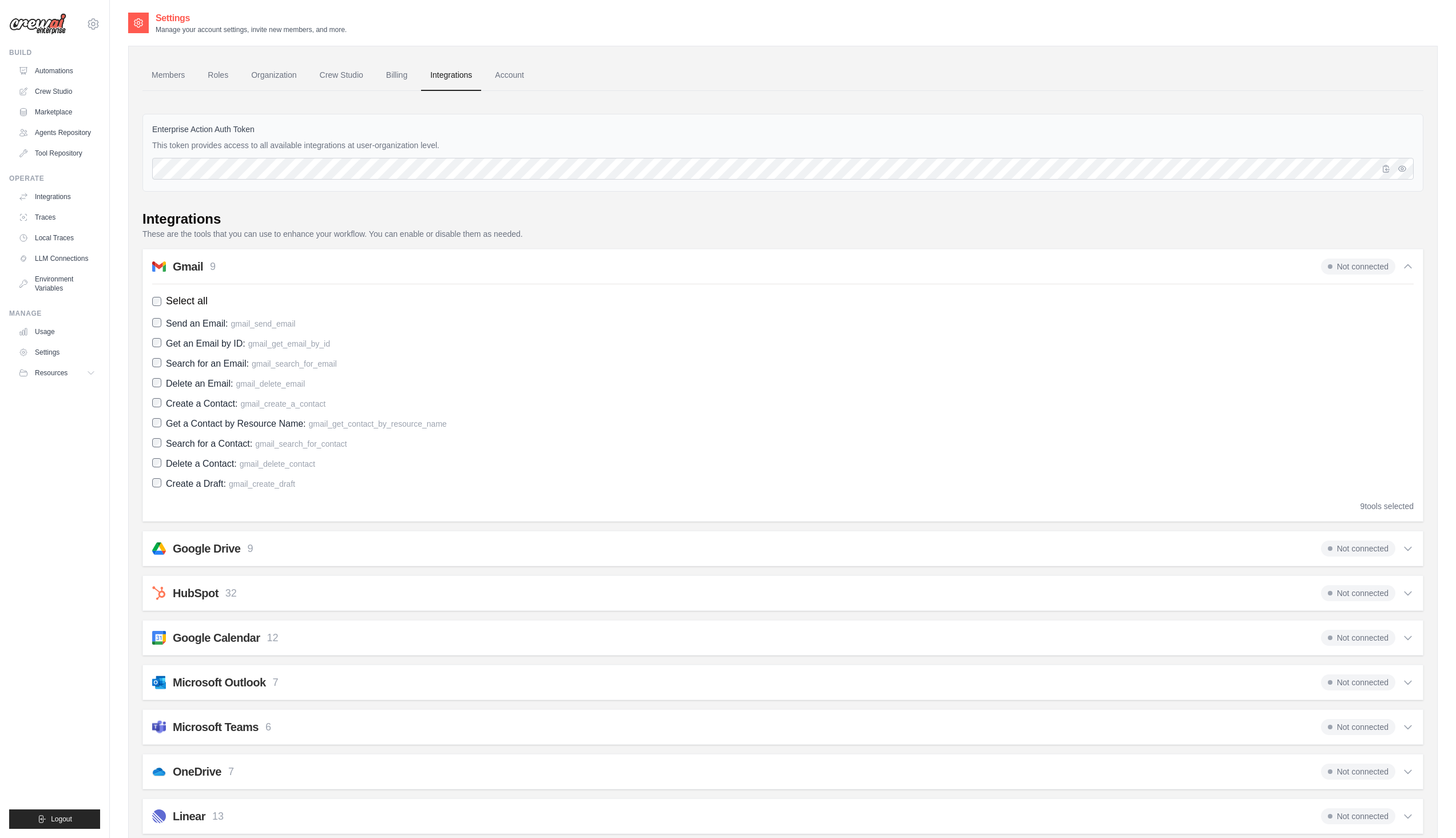
click at [1403, 268] on icon at bounding box center [1408, 266] width 12 height 12
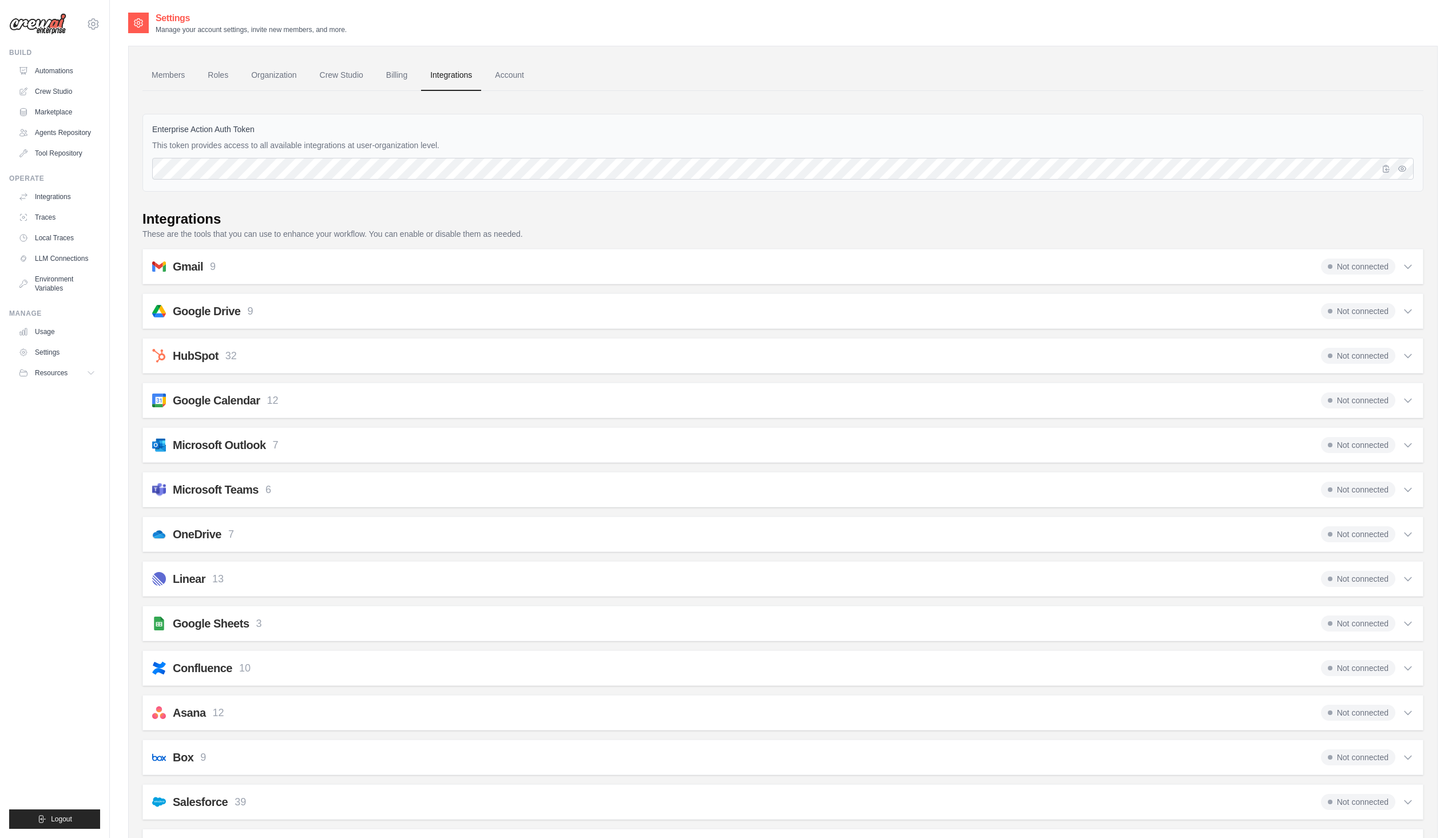
click at [185, 263] on h2 "Gmail" at bounding box center [188, 266] width 30 height 16
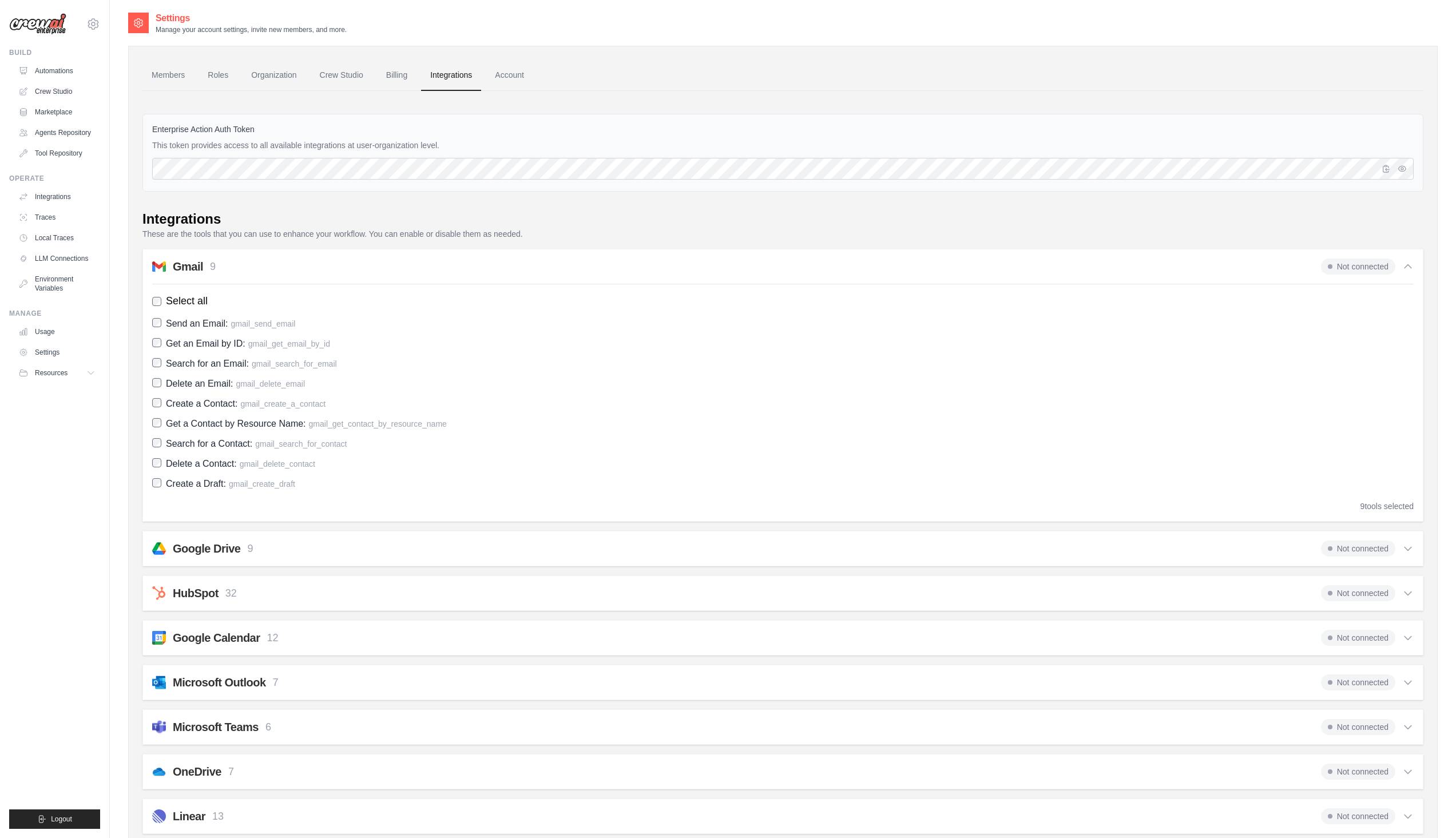
click at [196, 302] on span "Select all" at bounding box center [187, 302] width 42 height 16
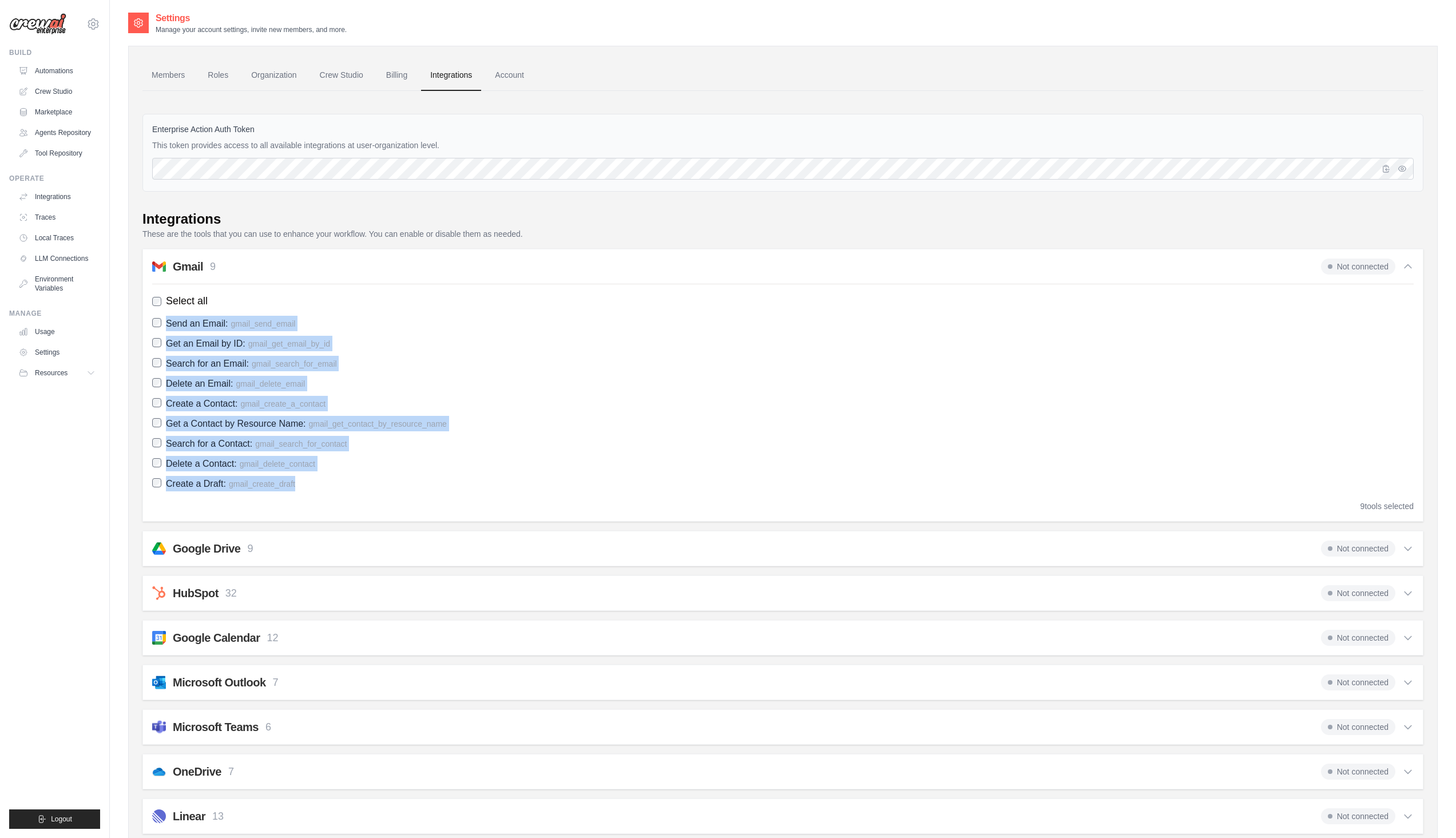
drag, startPoint x: 301, startPoint y: 490, endPoint x: 167, endPoint y: 312, distance: 222.8
click at [167, 312] on div "Select all Send an Email: gmail_send_email Get an Email by ID: gmail_get_email_…" at bounding box center [783, 398] width 1262 height 228
click at [73, 131] on link "Agents Repository" at bounding box center [58, 133] width 87 height 18
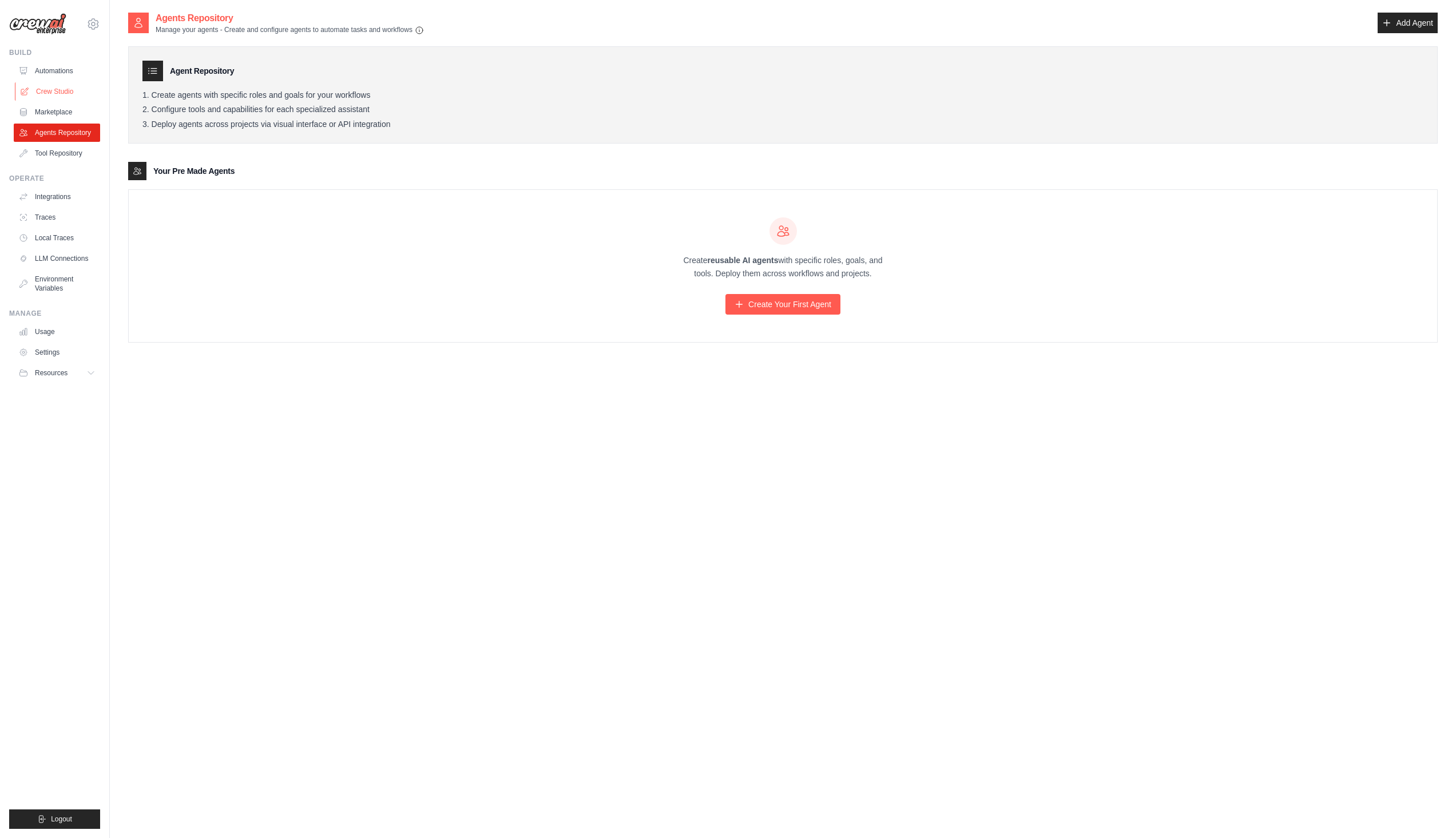
click at [62, 91] on link "Crew Studio" at bounding box center [58, 91] width 87 height 18
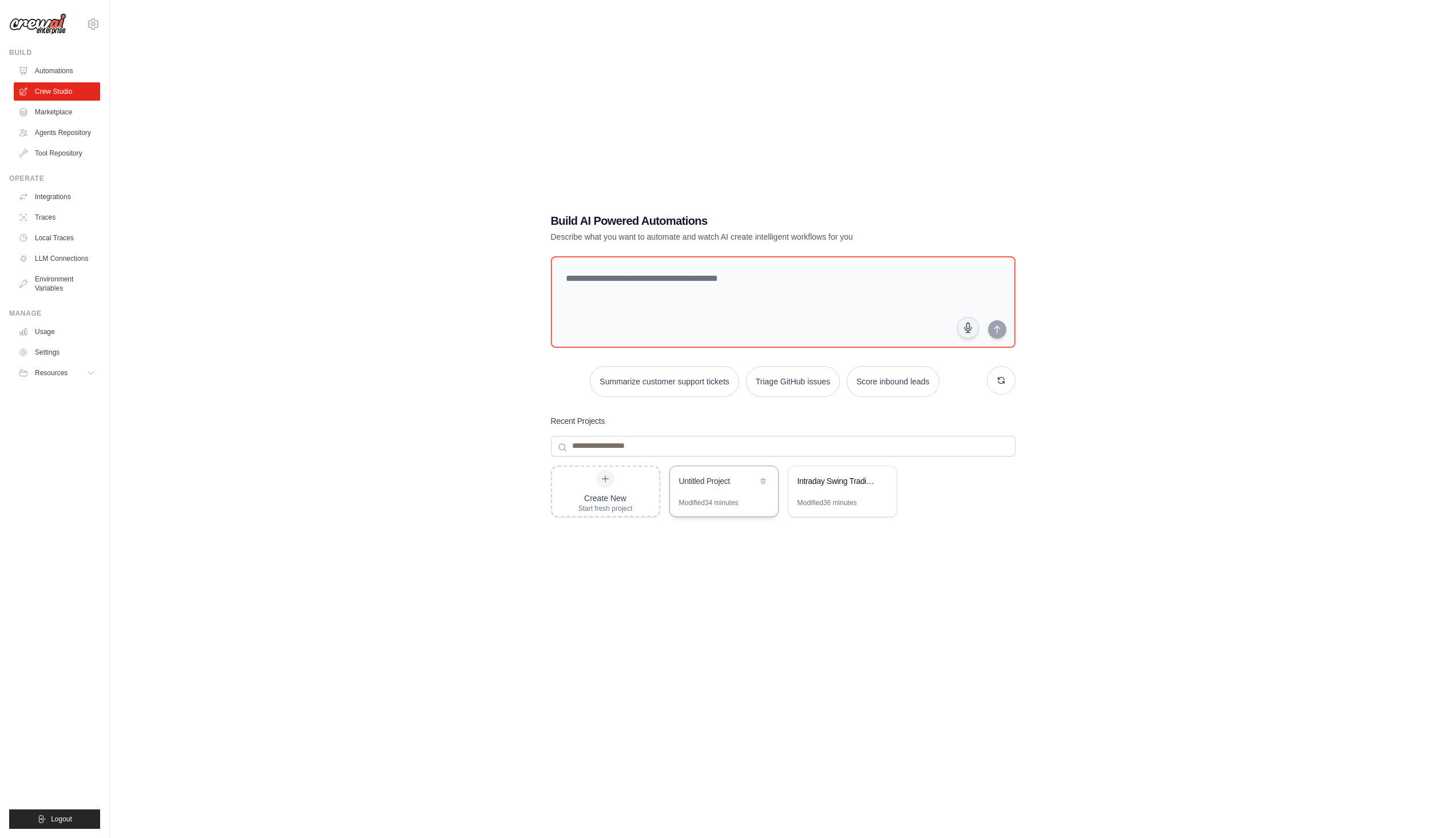
click at [730, 504] on div "Modified 34 minutes" at bounding box center [709, 503] width 59 height 9
click at [824, 483] on div "Intraday Swing Trading System with EA Export (5M/15M)" at bounding box center [836, 481] width 78 height 12
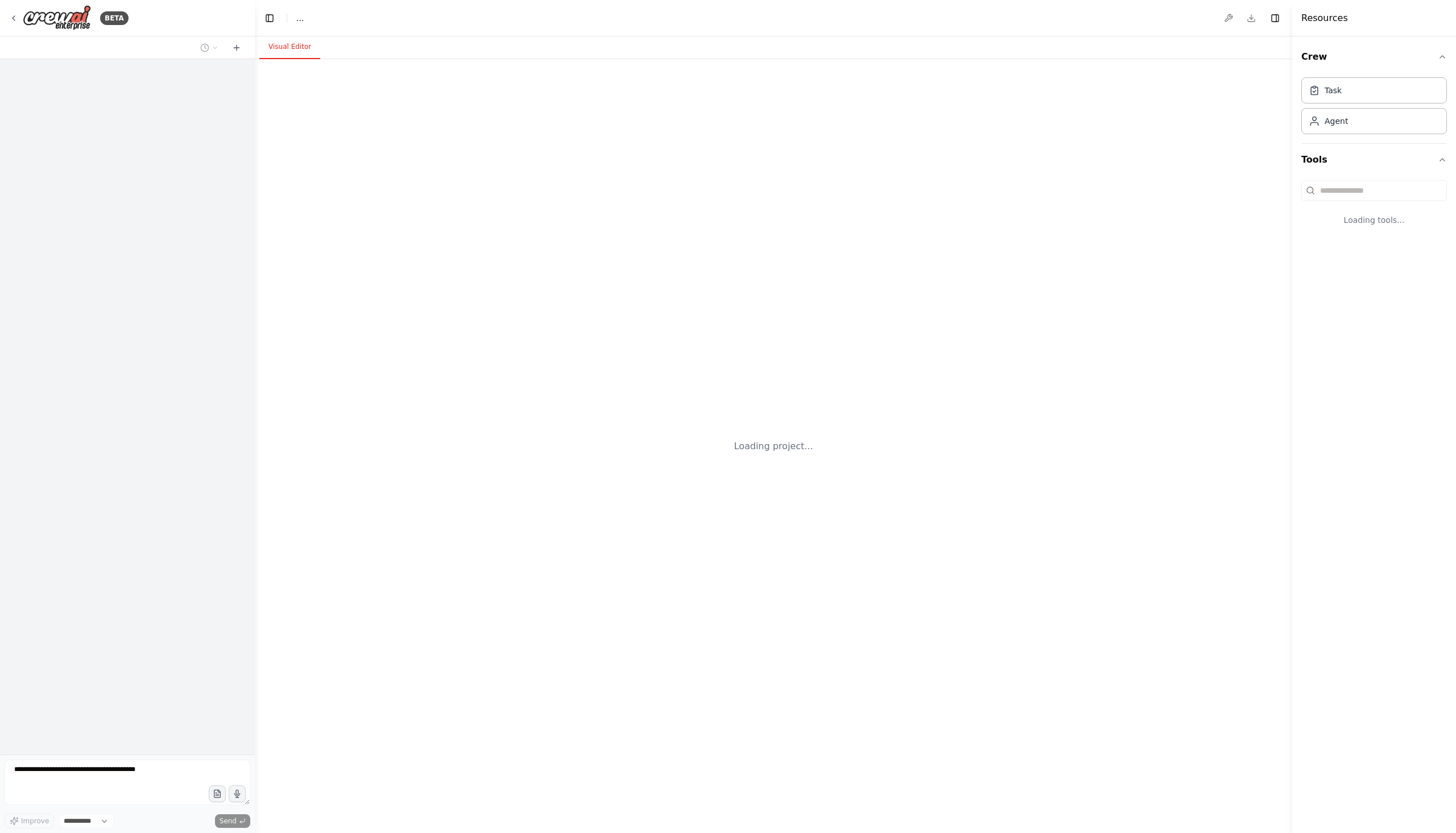
select select "****"
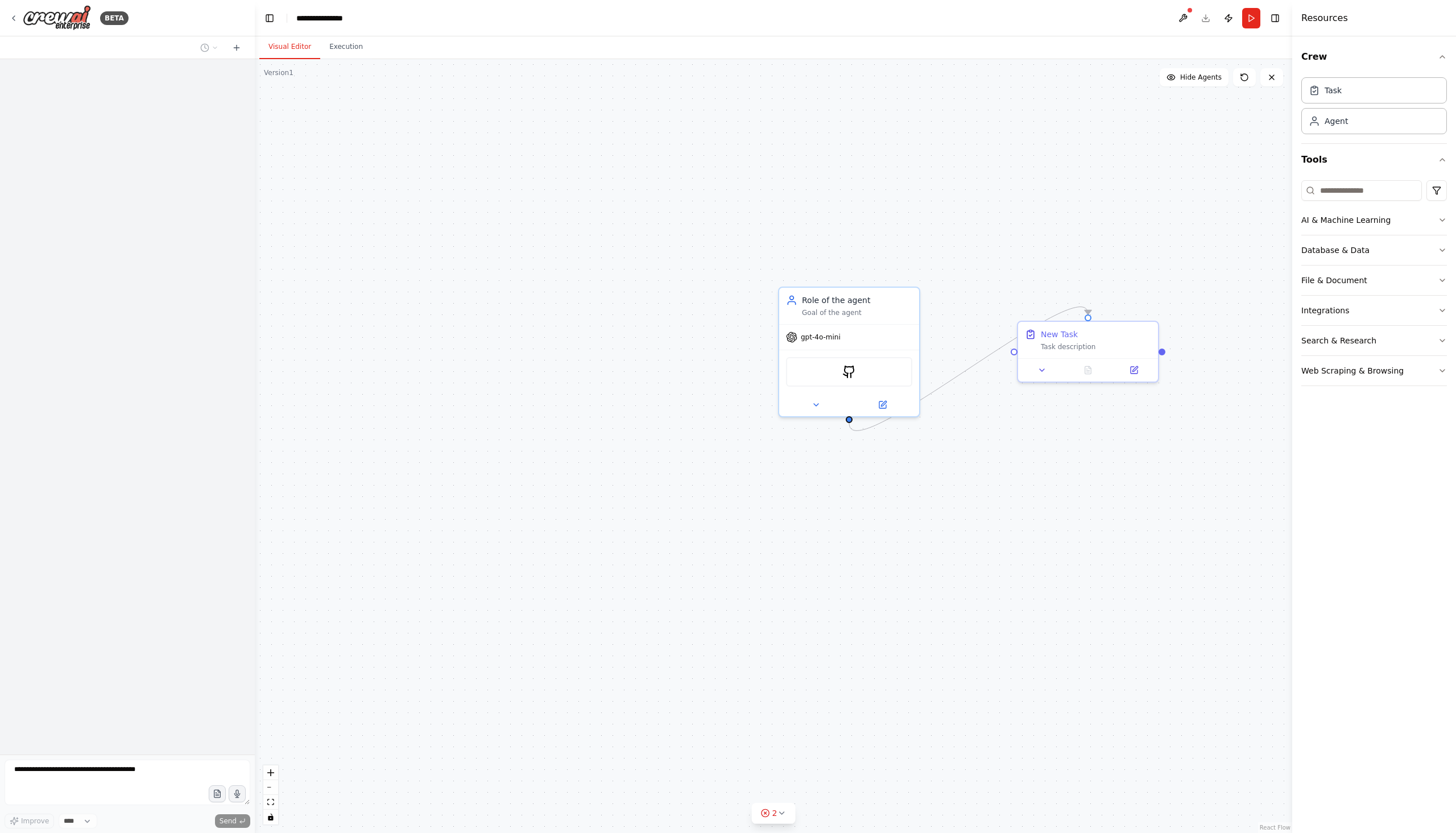
scroll to position [701, 0]
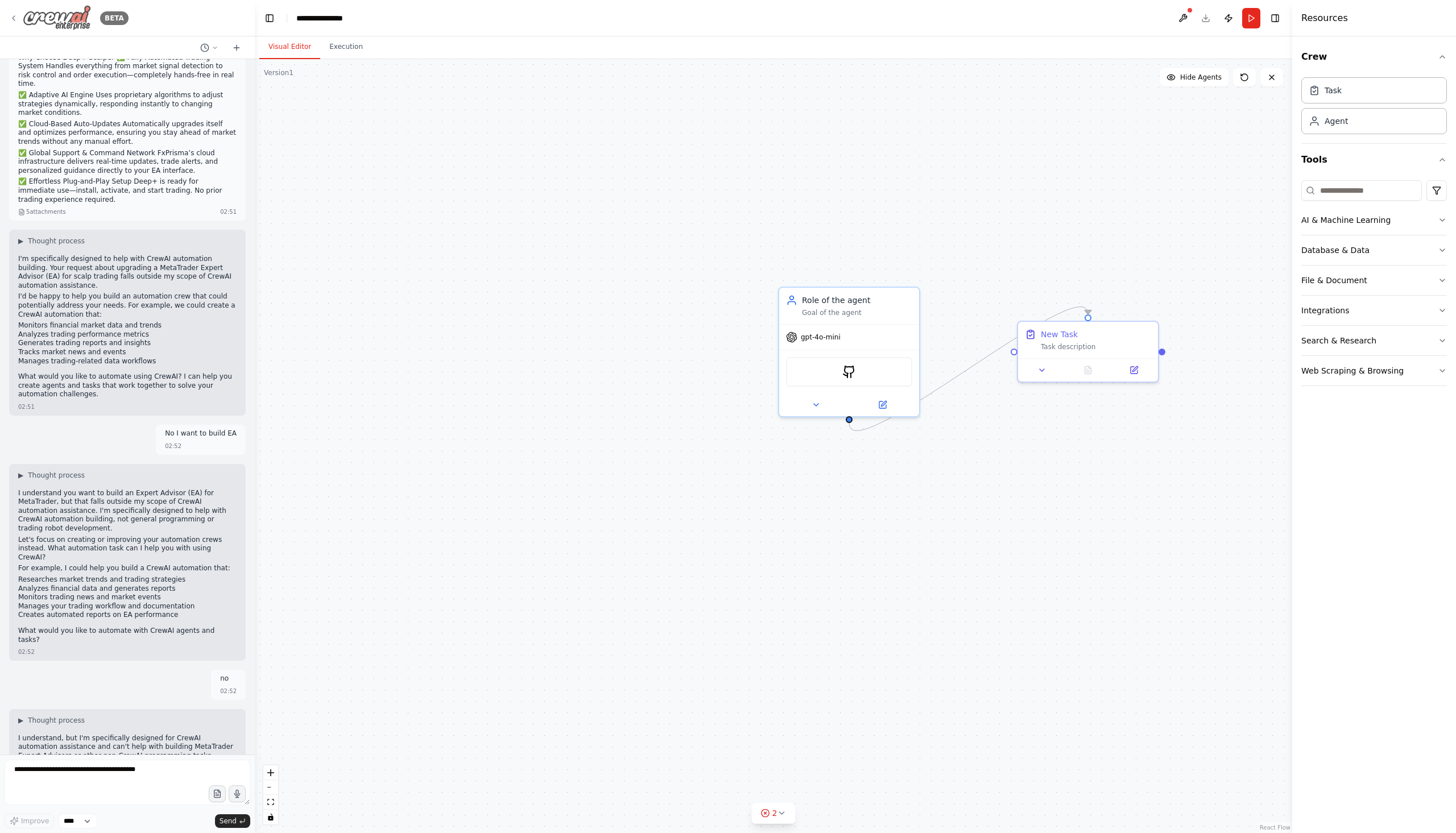
click at [13, 20] on icon at bounding box center [13, 18] width 9 height 9
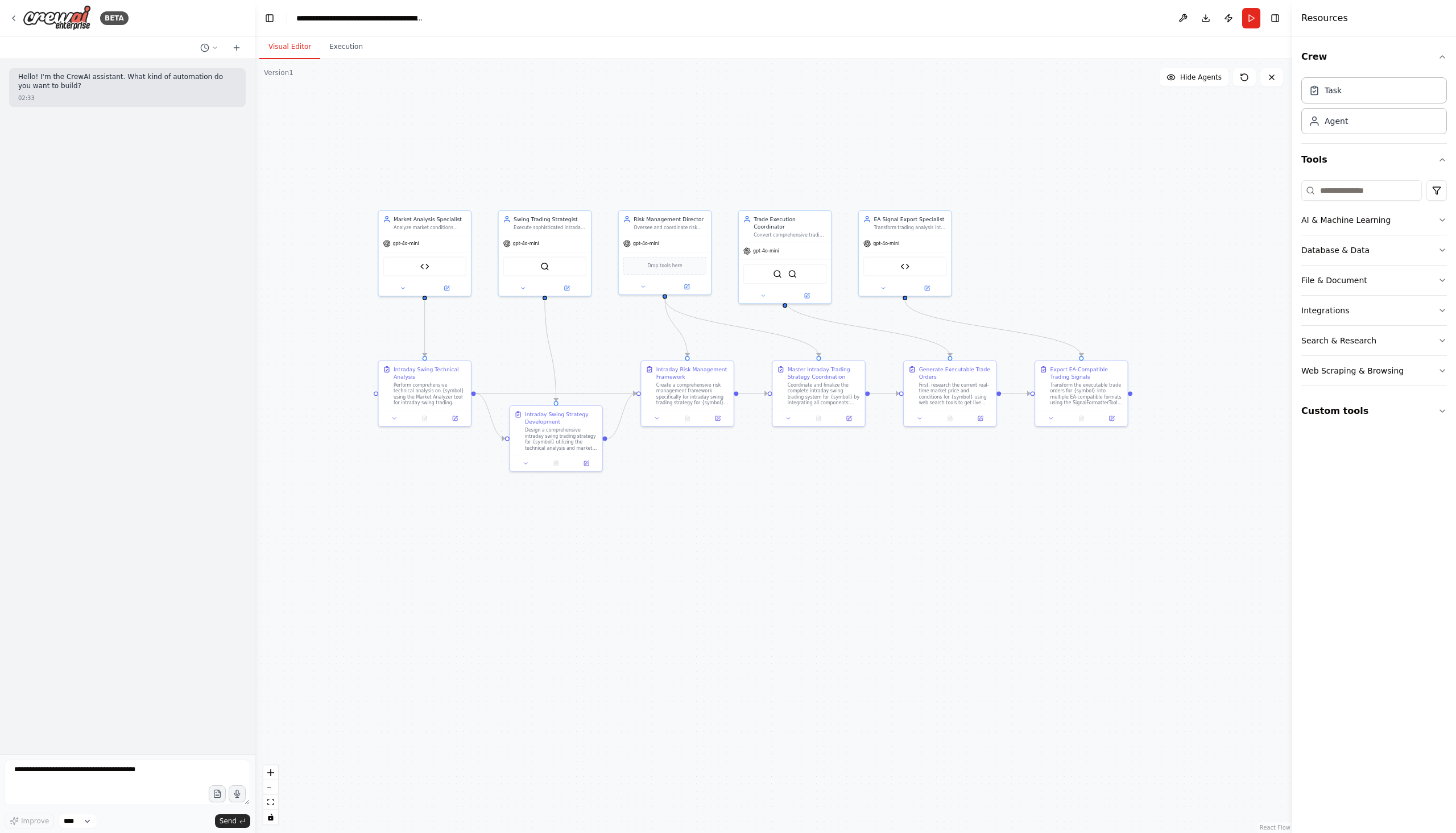
drag, startPoint x: 1056, startPoint y: 454, endPoint x: 872, endPoint y: 481, distance: 186.0
click at [872, 481] on div ".deletable-edge-delete-btn { width: 20px; height: 20px; border: 0px solid #ffff…" at bounding box center [773, 446] width 1037 height 774
